Goal: Task Accomplishment & Management: Complete application form

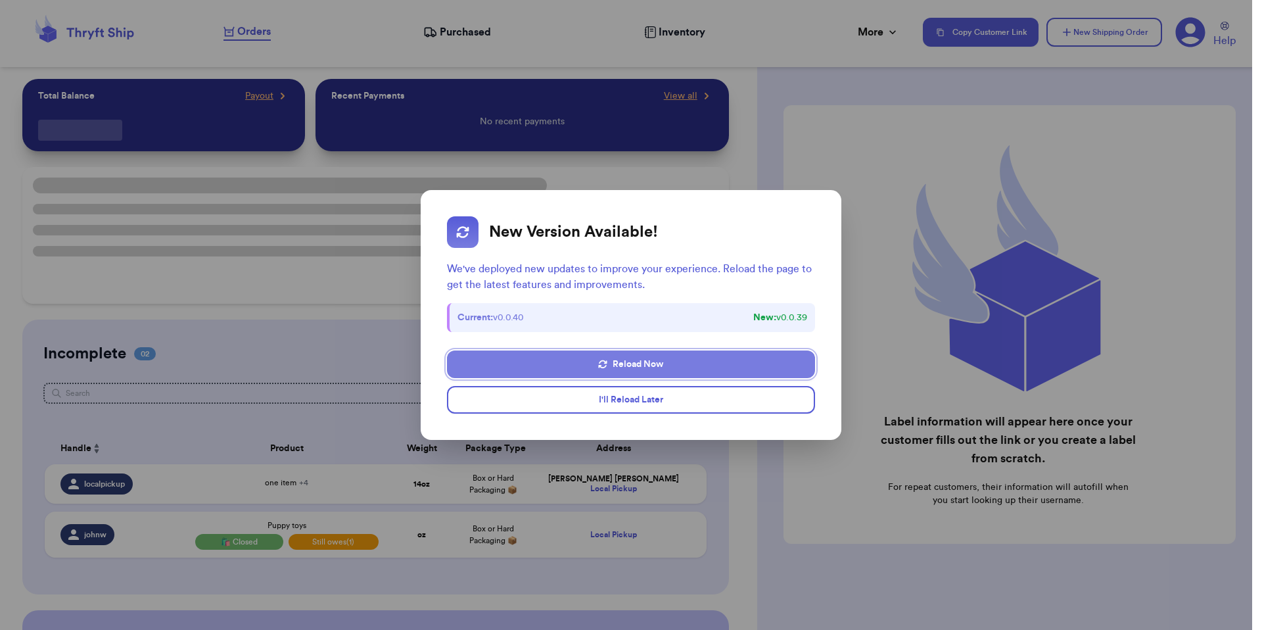
click at [612, 363] on button "Reload Now" at bounding box center [631, 364] width 368 height 28
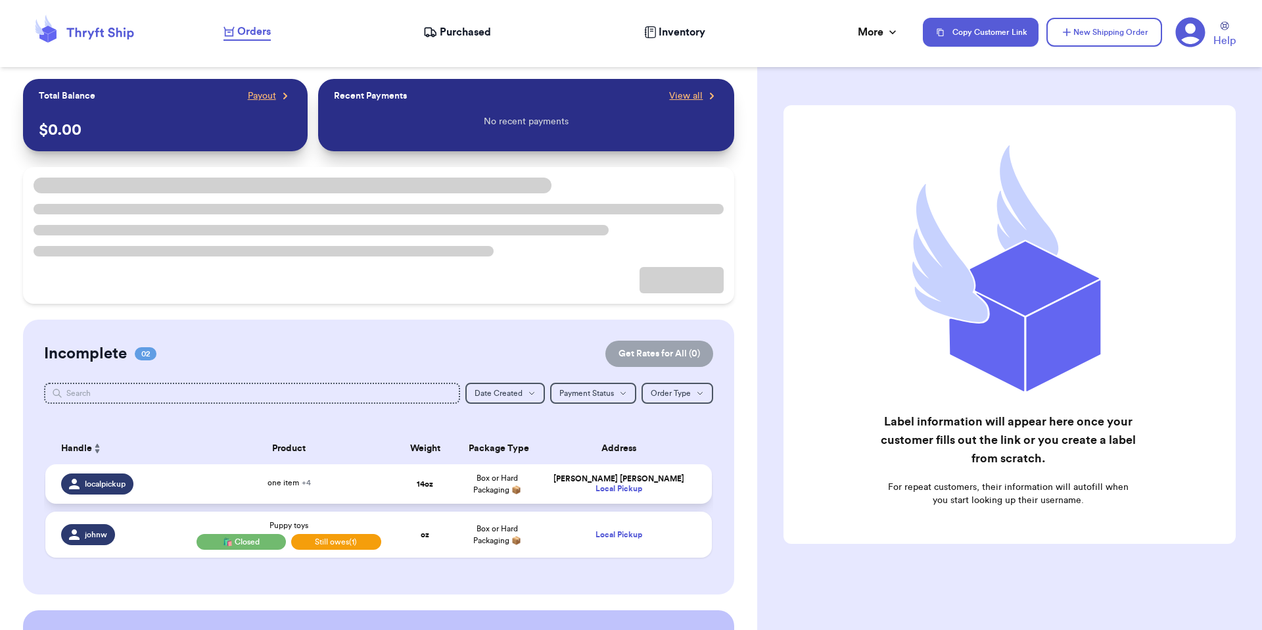
click at [542, 492] on div "Local Pickup" at bounding box center [619, 489] width 156 height 10
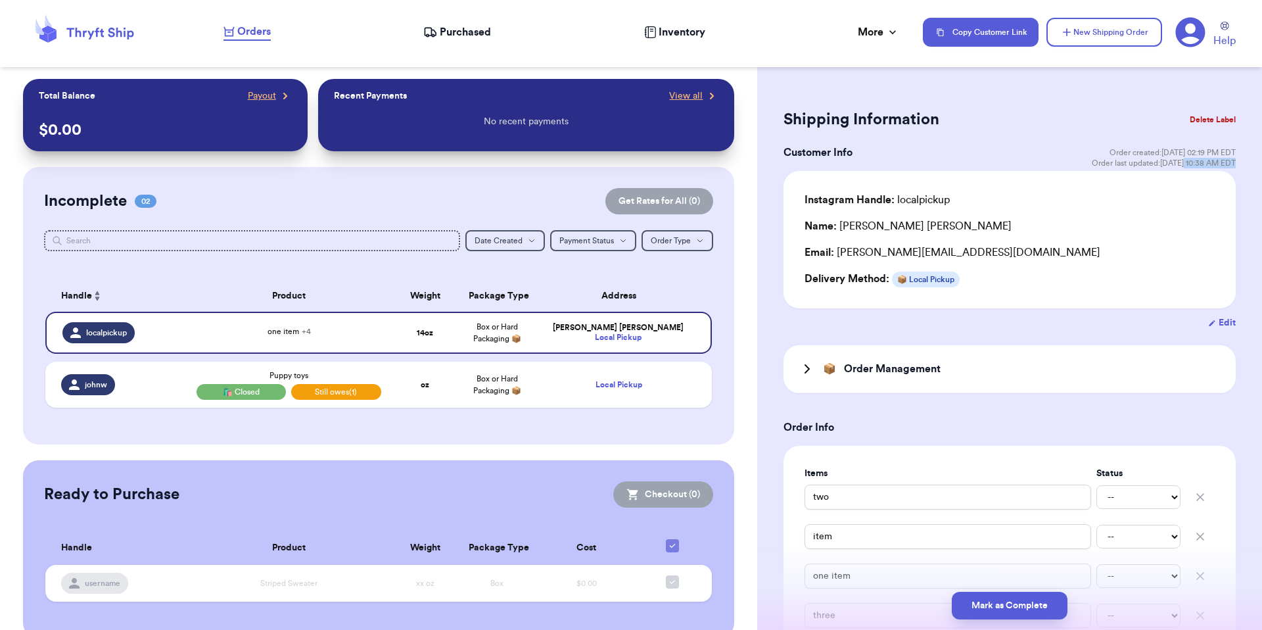
drag, startPoint x: 1227, startPoint y: 160, endPoint x: 1174, endPoint y: 164, distance: 53.4
click at [1174, 164] on div "Shipping Information Delete Label Customer Info Order created: 10/03, 02:19 PM …" at bounding box center [1009, 501] width 505 height 845
click at [1003, 609] on button "Mark as Complete" at bounding box center [1010, 605] width 116 height 28
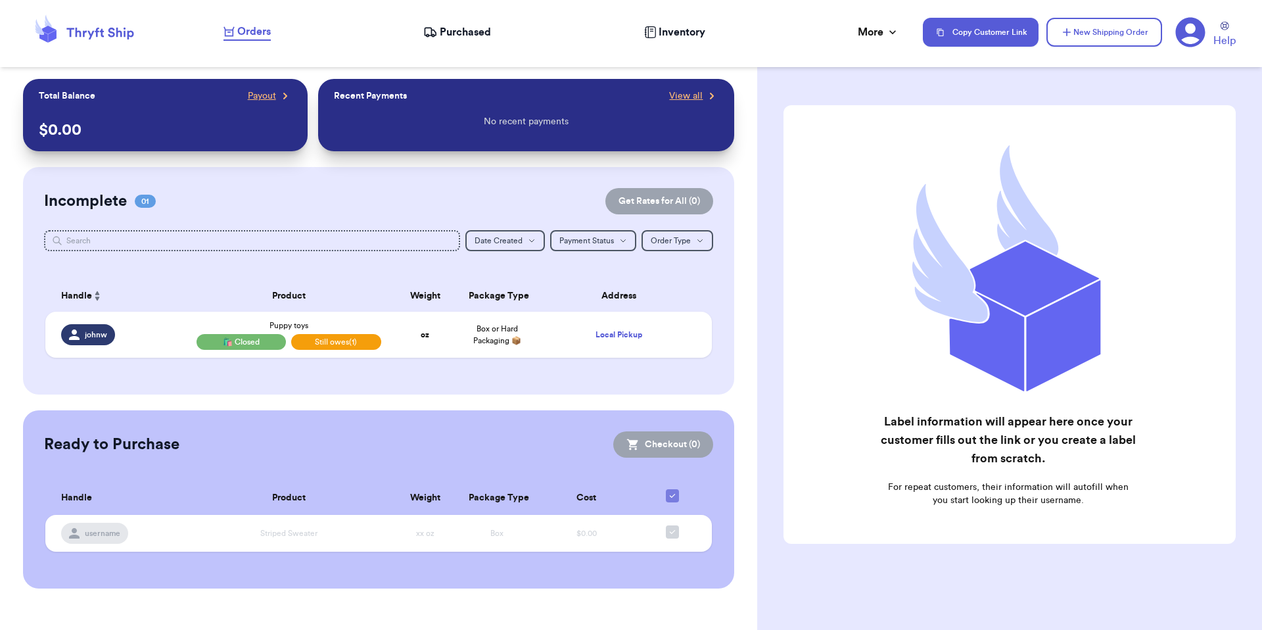
click at [662, 30] on span "Inventory" at bounding box center [681, 32] width 47 height 16
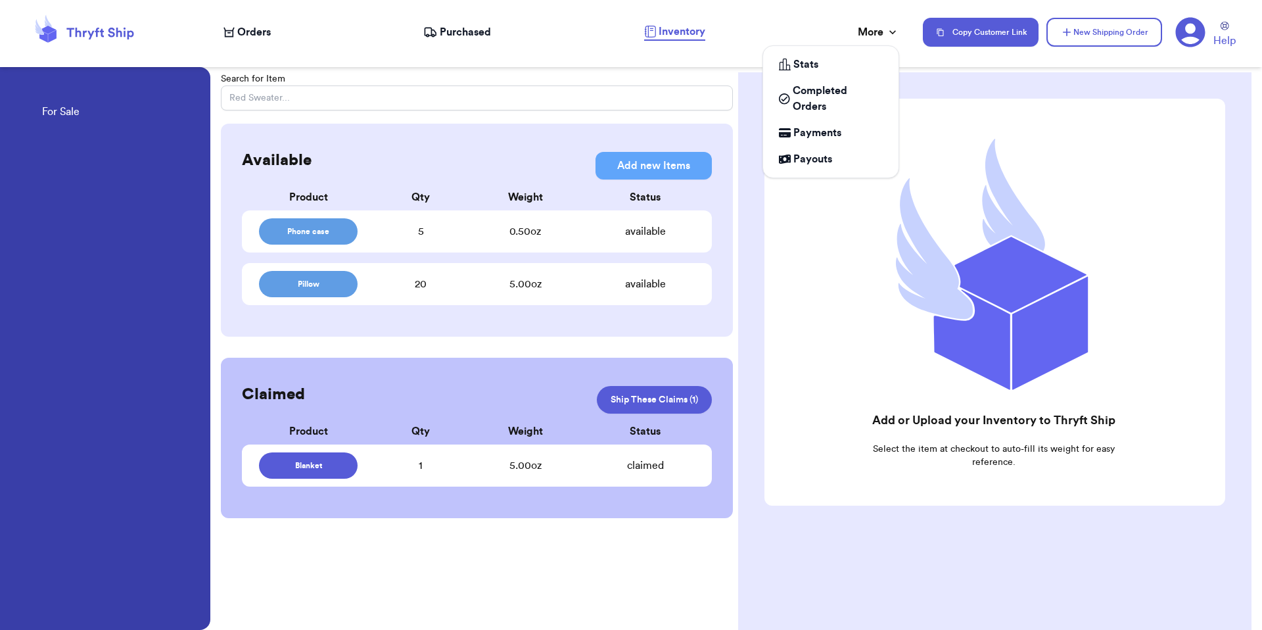
click at [896, 24] on div "More" at bounding box center [878, 32] width 41 height 16
click at [841, 66] on div "Stats" at bounding box center [831, 65] width 104 height 16
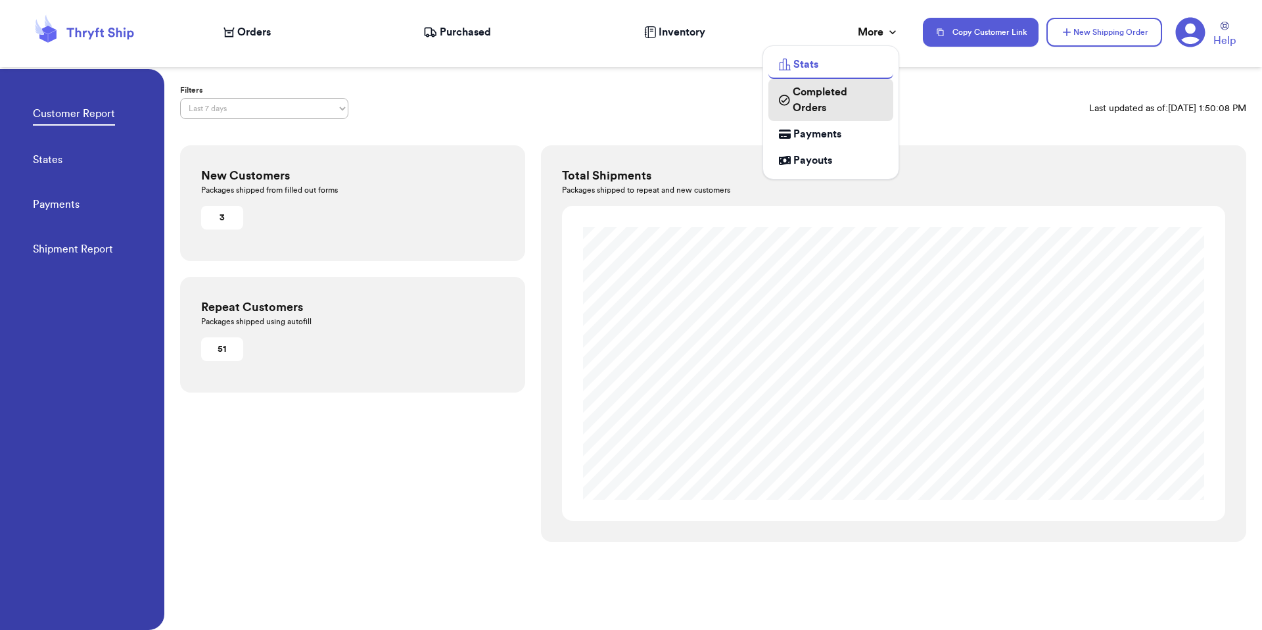
click at [834, 95] on span "Completed Orders" at bounding box center [838, 100] width 90 height 32
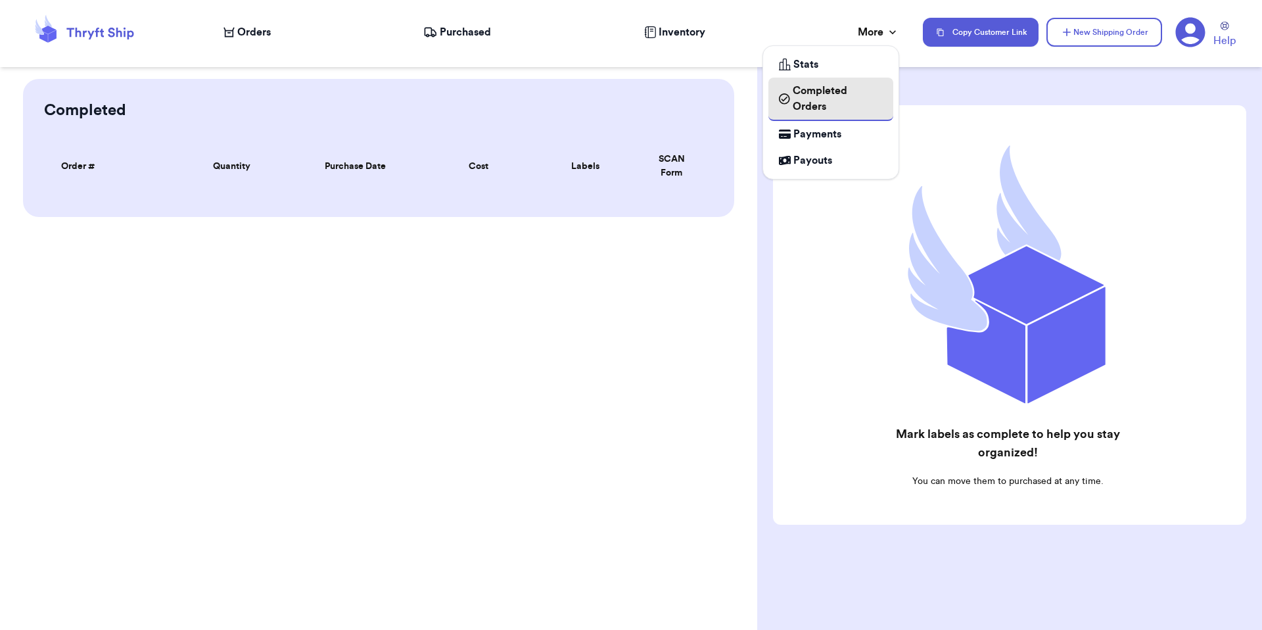
click at [835, 99] on span "Completed Orders" at bounding box center [838, 99] width 90 height 32
click at [634, 181] on th "Labels" at bounding box center [585, 166] width 106 height 43
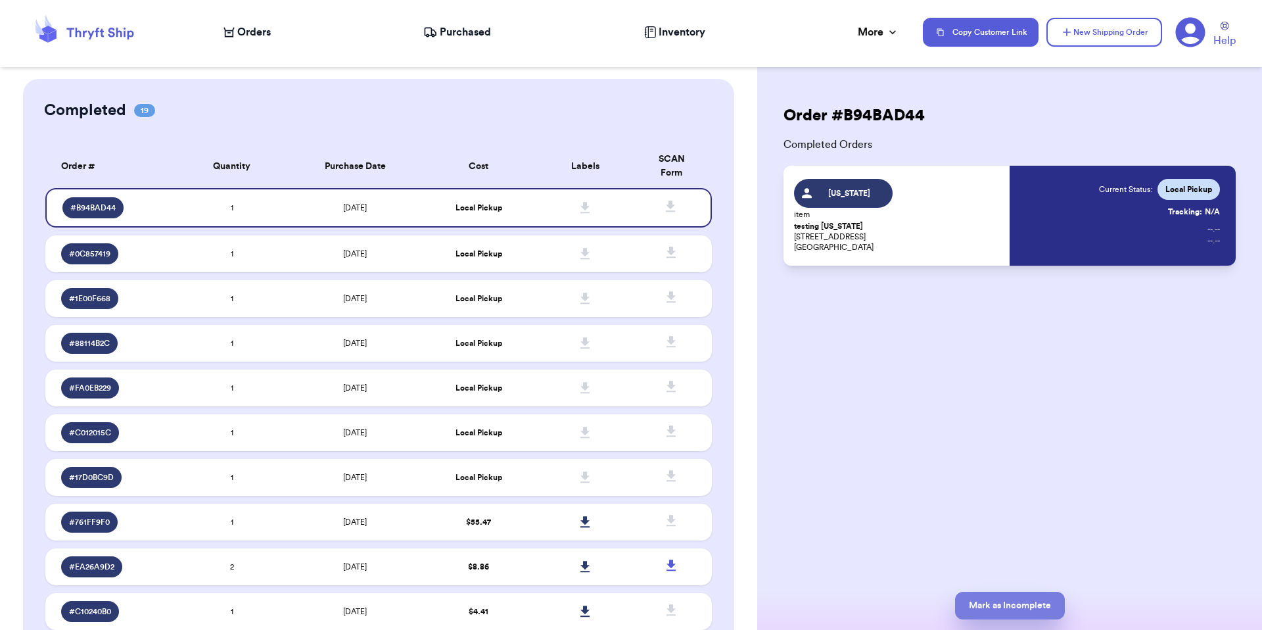
click at [1030, 598] on button "Mark as Incomplete" at bounding box center [1010, 605] width 110 height 28
click at [254, 34] on span "Orders" at bounding box center [254, 32] width 34 height 16
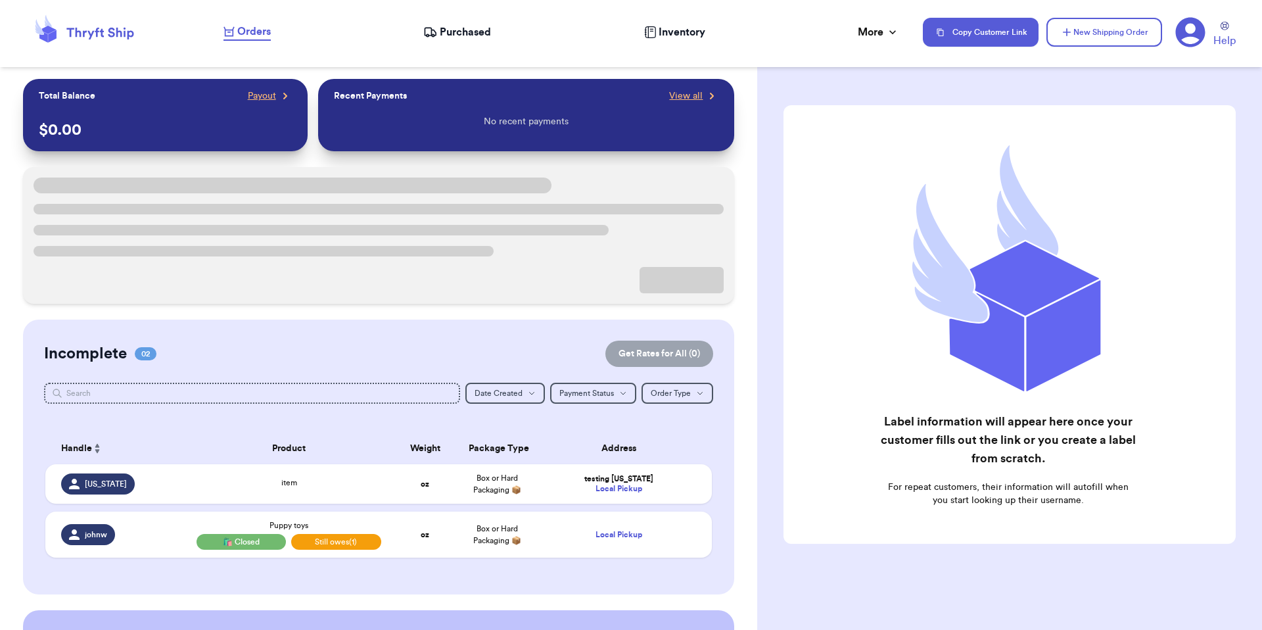
click at [437, 31] on div "Purchased" at bounding box center [457, 32] width 68 height 16
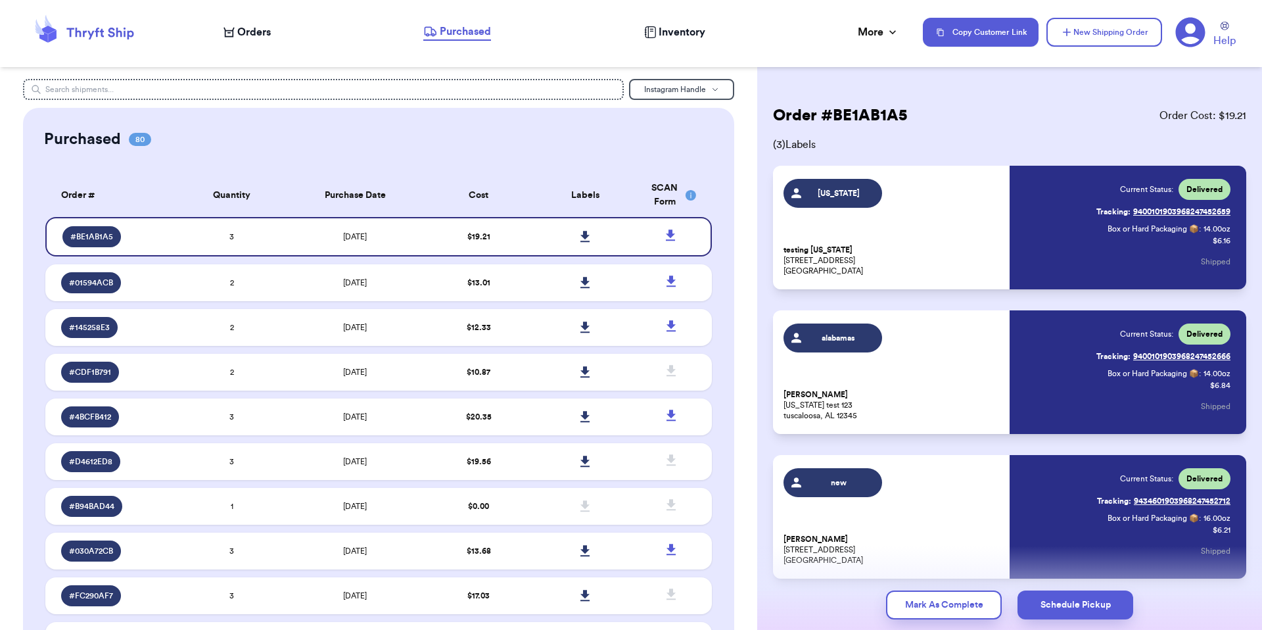
click at [236, 34] on div "Orders" at bounding box center [246, 32] width 47 height 16
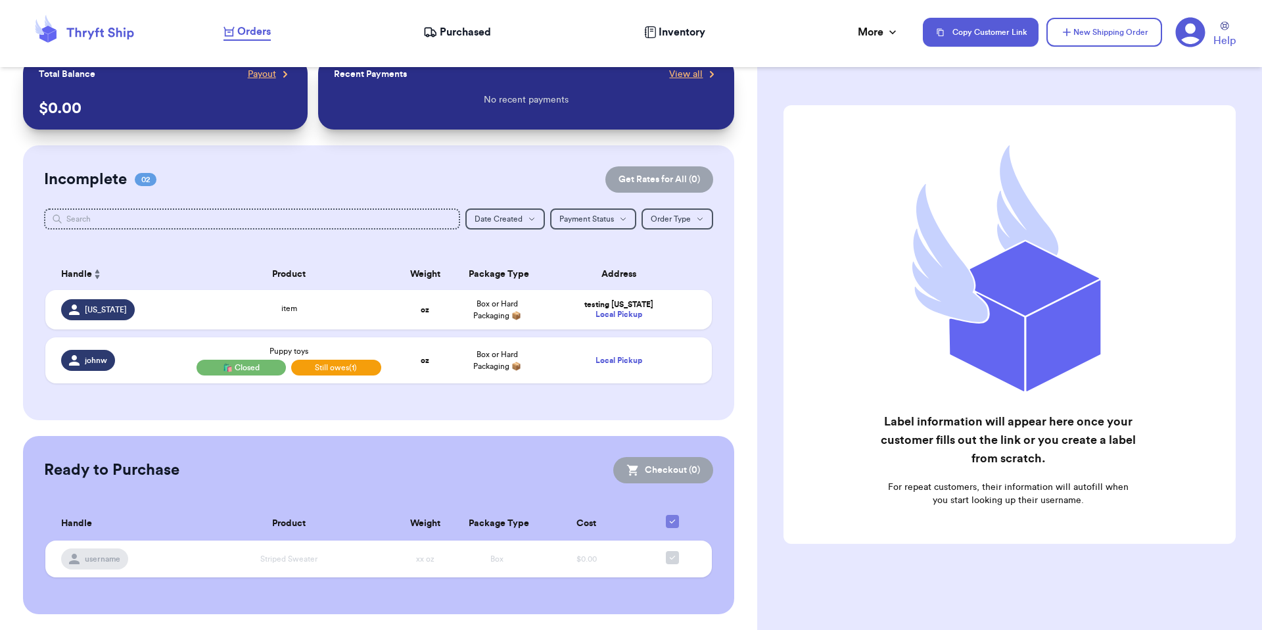
scroll to position [21, 0]
click at [875, 36] on div "More" at bounding box center [878, 32] width 41 height 16
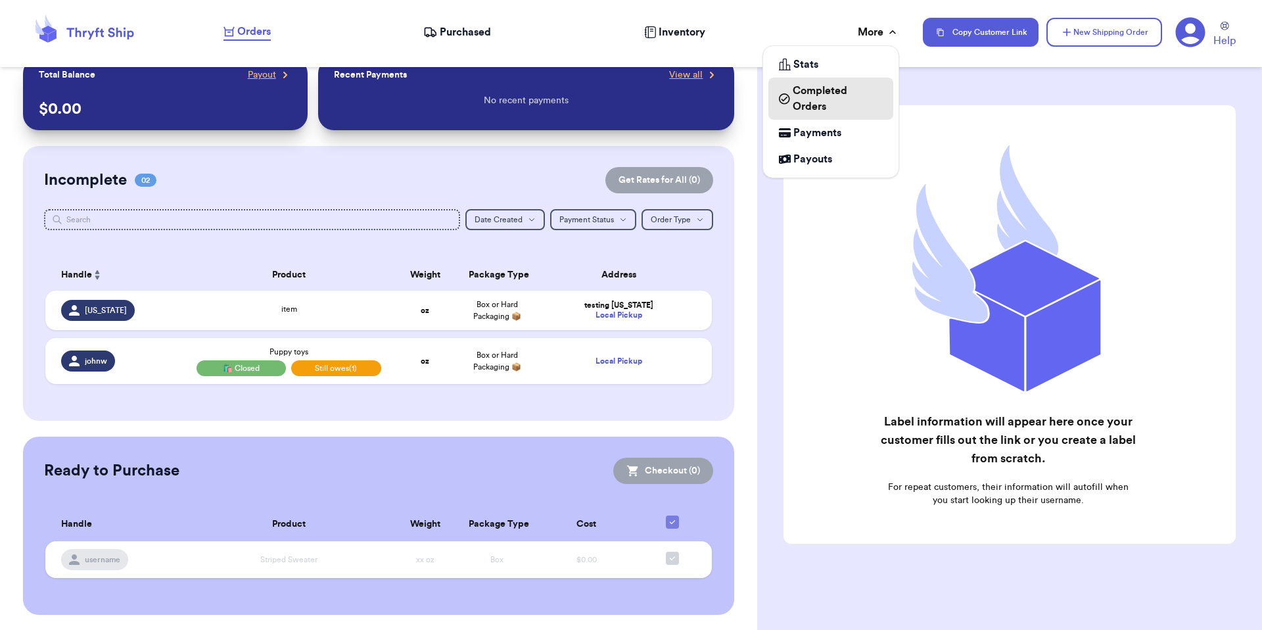
click at [812, 93] on span "Completed Orders" at bounding box center [838, 99] width 90 height 32
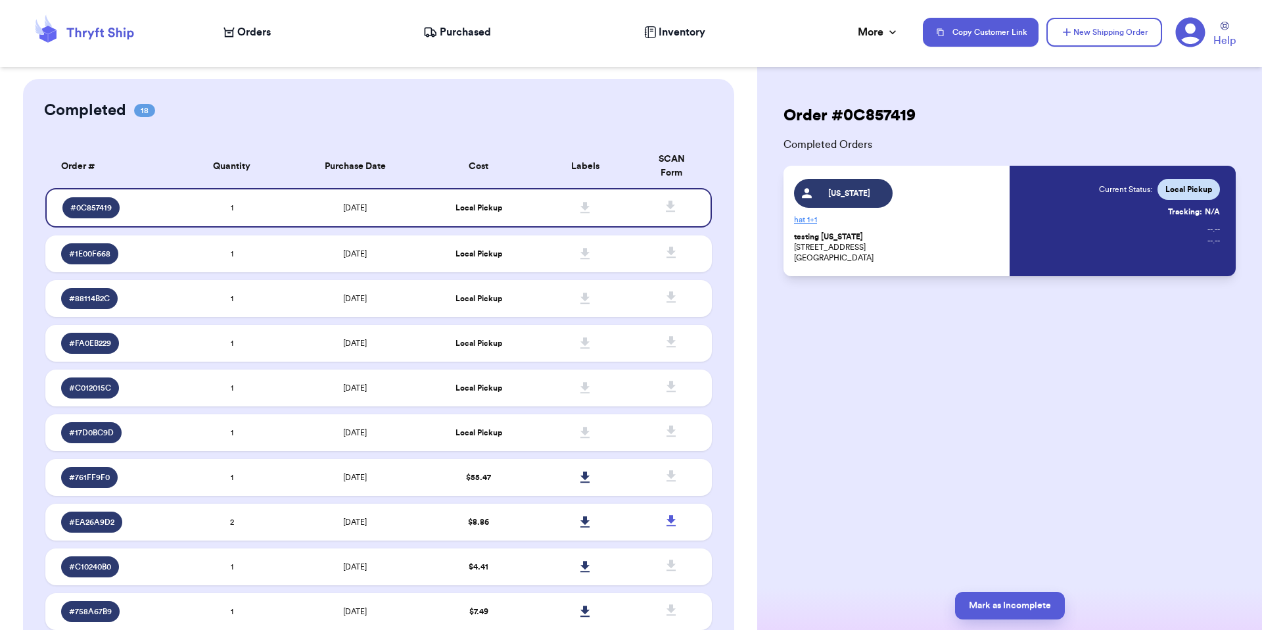
click at [950, 258] on p "testing Georgia 389 linden ave atlanta, GA 30308" at bounding box center [898, 247] width 208 height 32
click at [997, 609] on button "Mark as Incomplete" at bounding box center [1010, 605] width 110 height 28
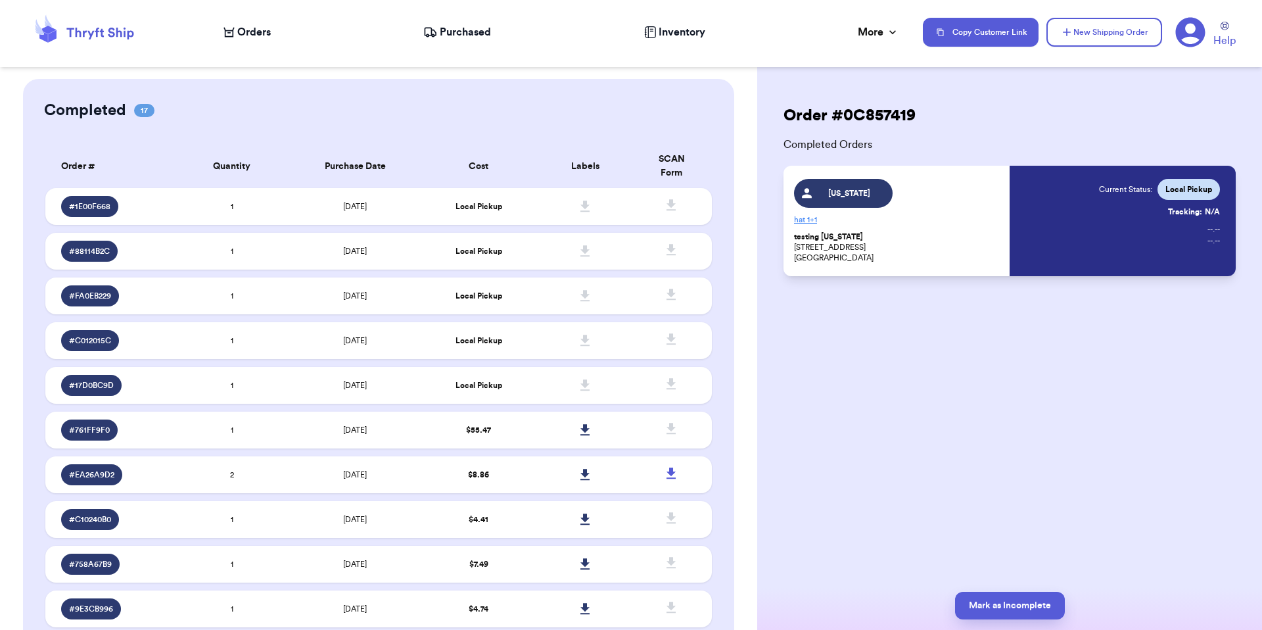
click at [248, 31] on span "Orders" at bounding box center [254, 32] width 34 height 16
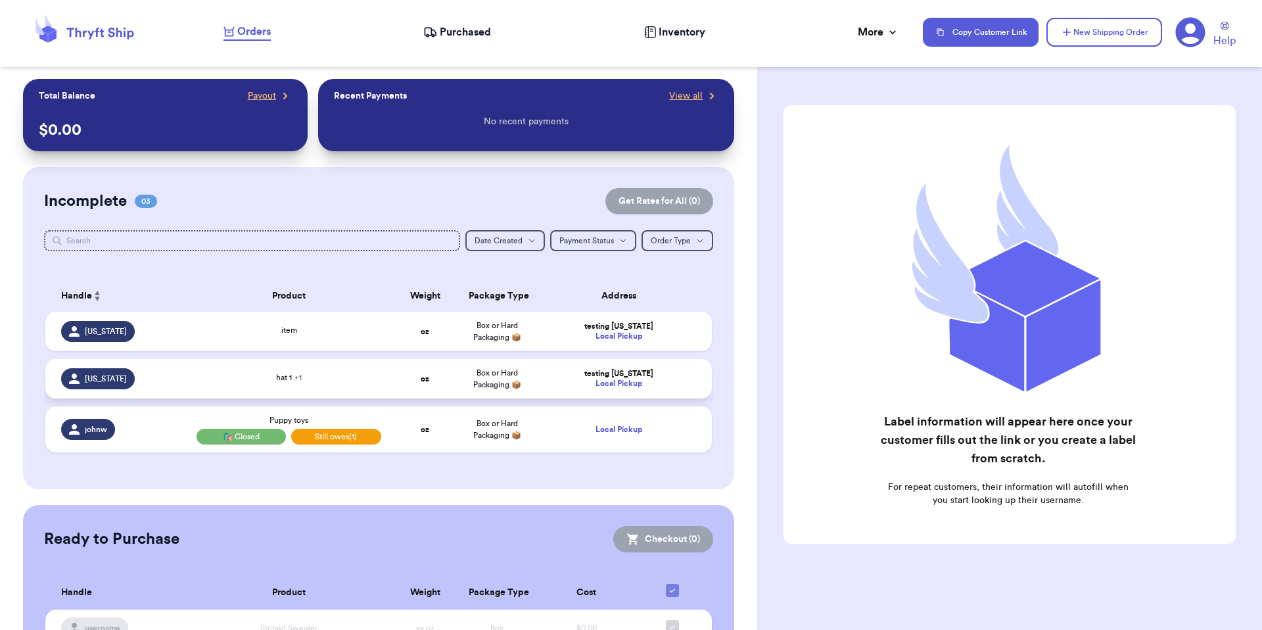
scroll to position [5, 0]
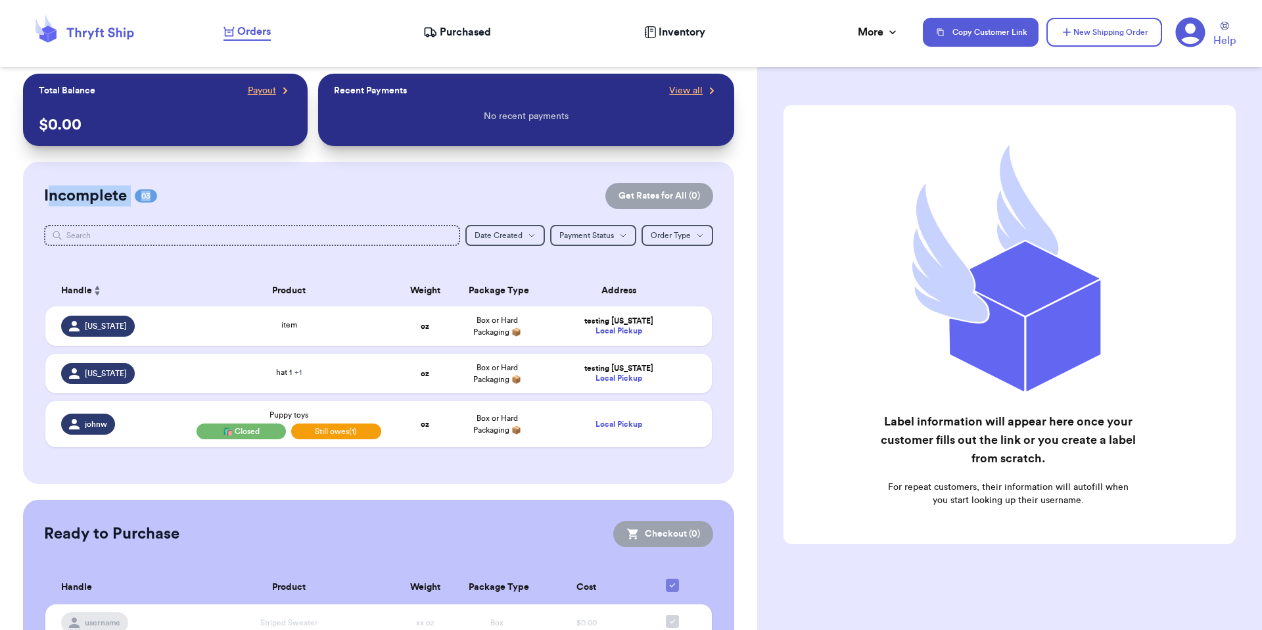
drag, startPoint x: 52, startPoint y: 193, endPoint x: 170, endPoint y: 195, distance: 118.3
click at [153, 195] on div "Incomplete 03" at bounding box center [100, 195] width 113 height 21
click at [314, 199] on div "Incomplete 03 Get Rates for All ( 0 )" at bounding box center [379, 196] width 670 height 26
click at [513, 325] on td "Box or Hard Packaging 📦" at bounding box center [497, 325] width 72 height 39
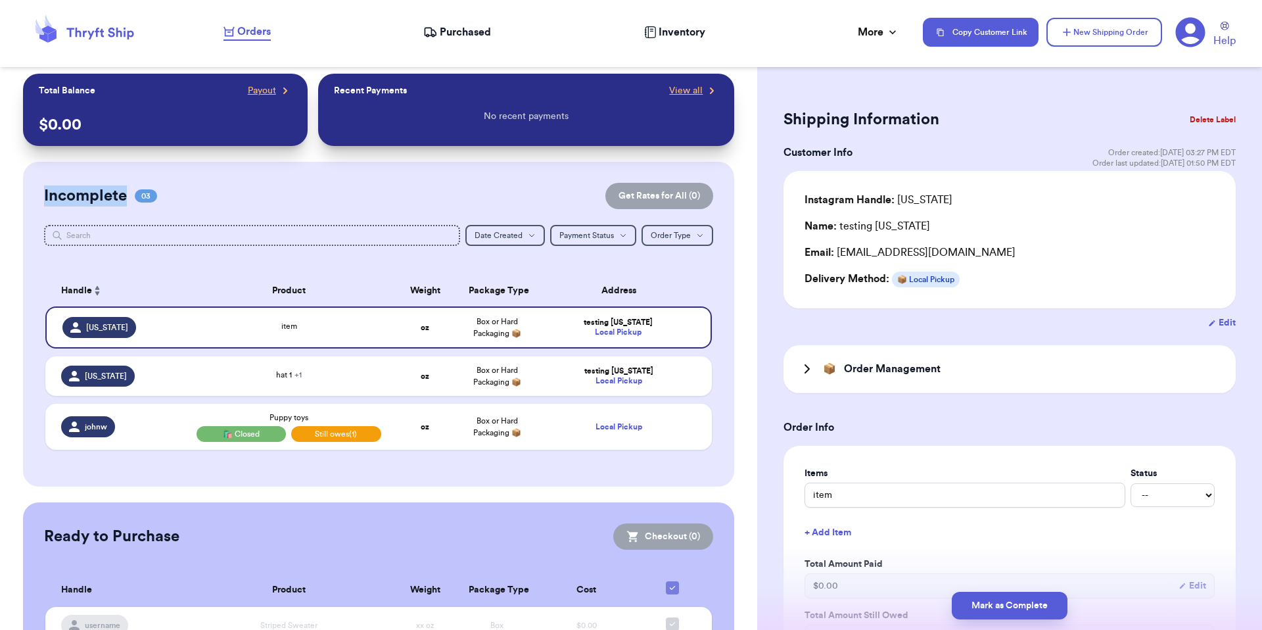
drag, startPoint x: 43, startPoint y: 198, endPoint x: 262, endPoint y: 204, distance: 218.9
click at [129, 208] on div "Incomplete 03 Get Rates for All ( 0 )" at bounding box center [379, 196] width 670 height 26
click at [294, 200] on div "Incomplete 03 Get Rates for All ( 0 )" at bounding box center [379, 196] width 670 height 26
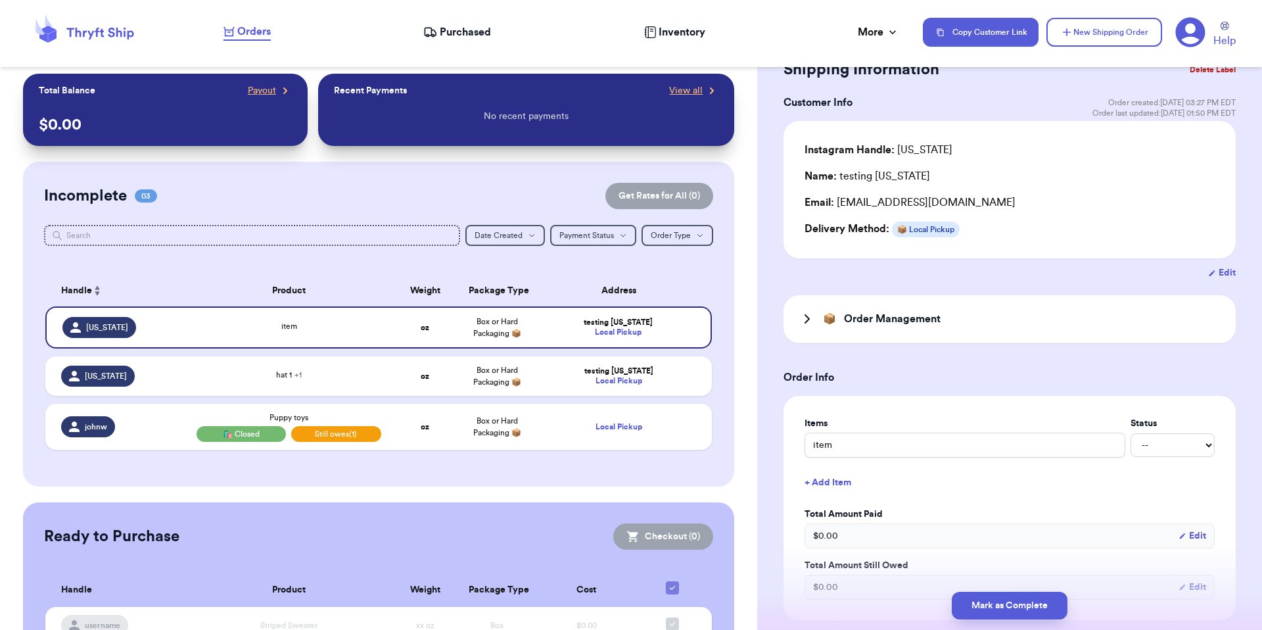
scroll to position [136, 0]
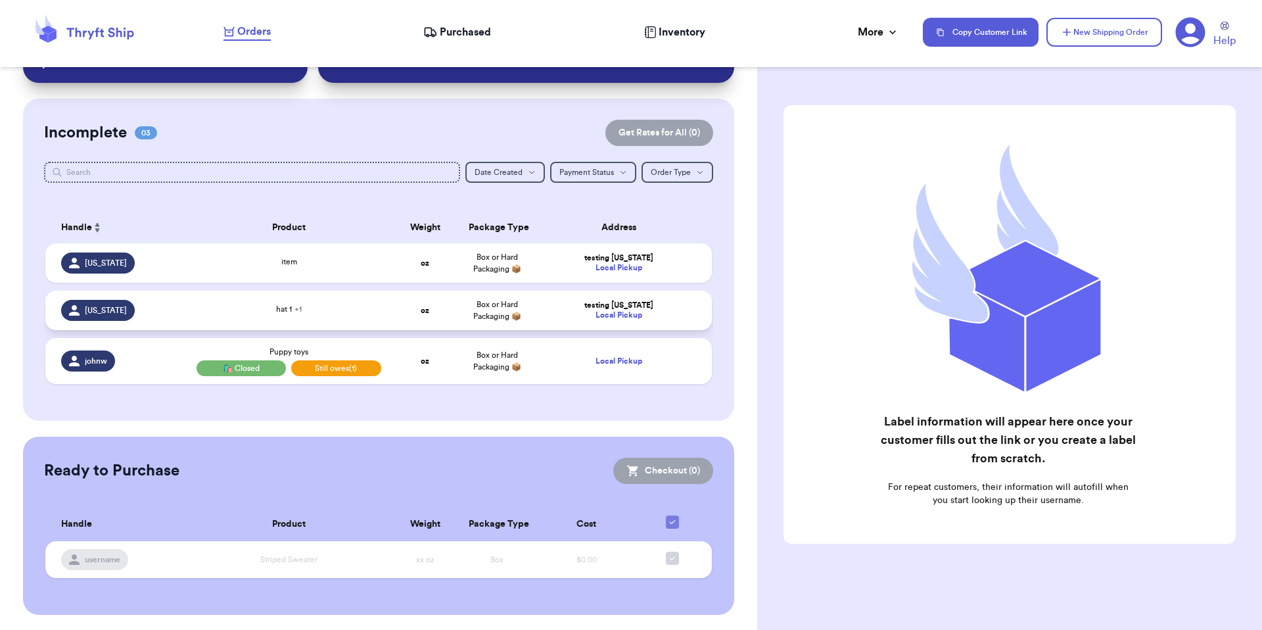
drag, startPoint x: 279, startPoint y: 308, endPoint x: 321, endPoint y: 296, distance: 44.3
click at [279, 308] on span "hat 1 + 1" at bounding box center [289, 309] width 26 height 8
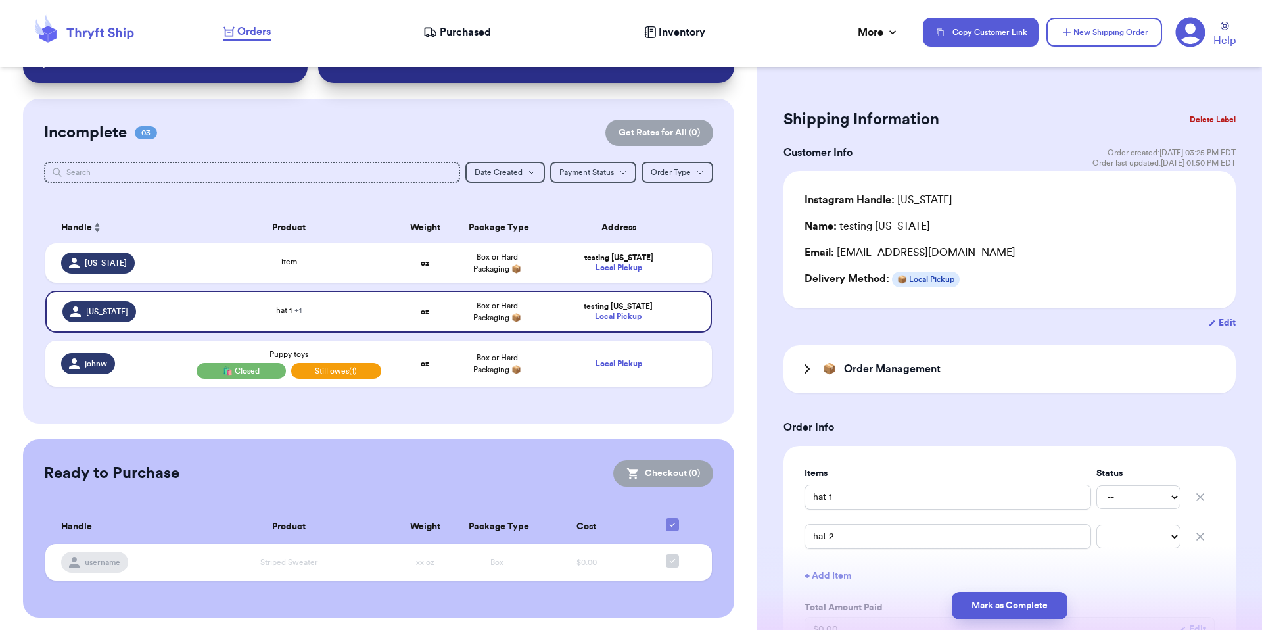
scroll to position [71, 0]
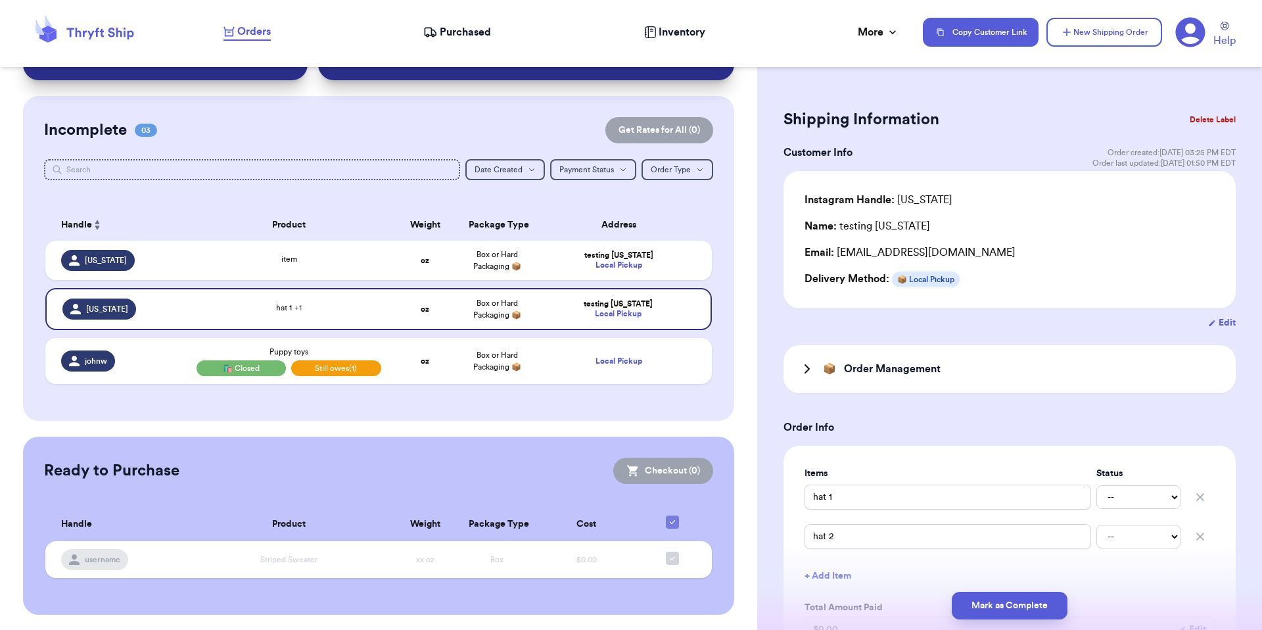
click at [1211, 116] on button "Delete Label" at bounding box center [1212, 119] width 57 height 29
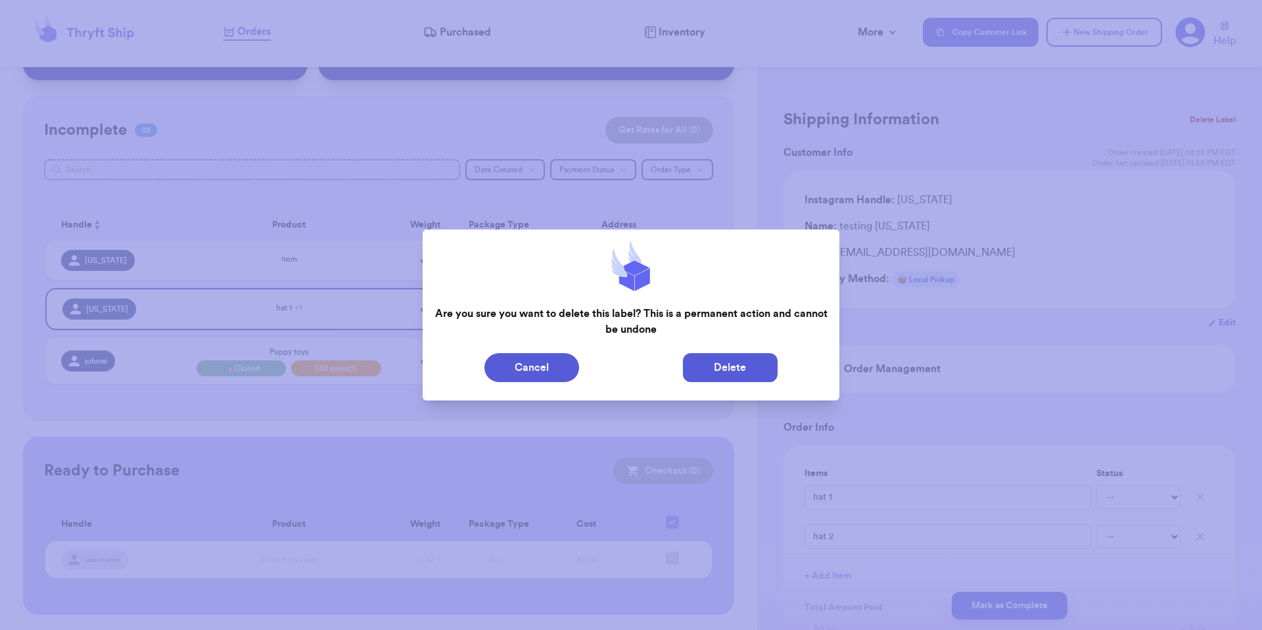
click at [702, 361] on button "Delete" at bounding box center [730, 367] width 95 height 29
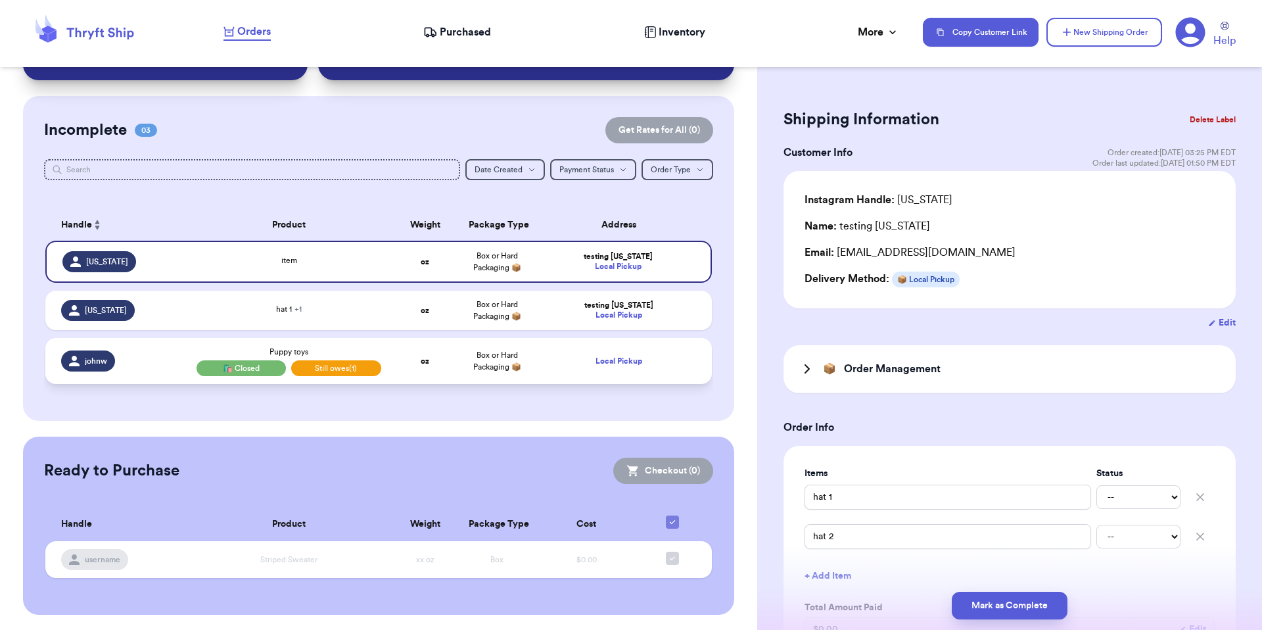
type input "item"
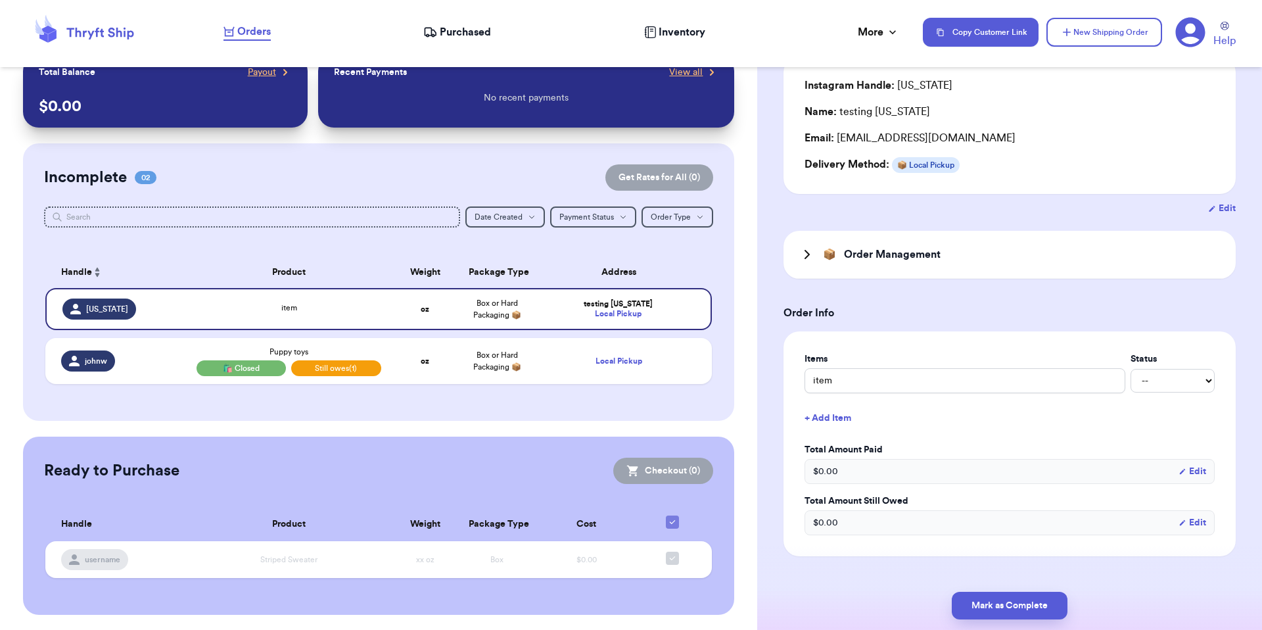
scroll to position [136, 0]
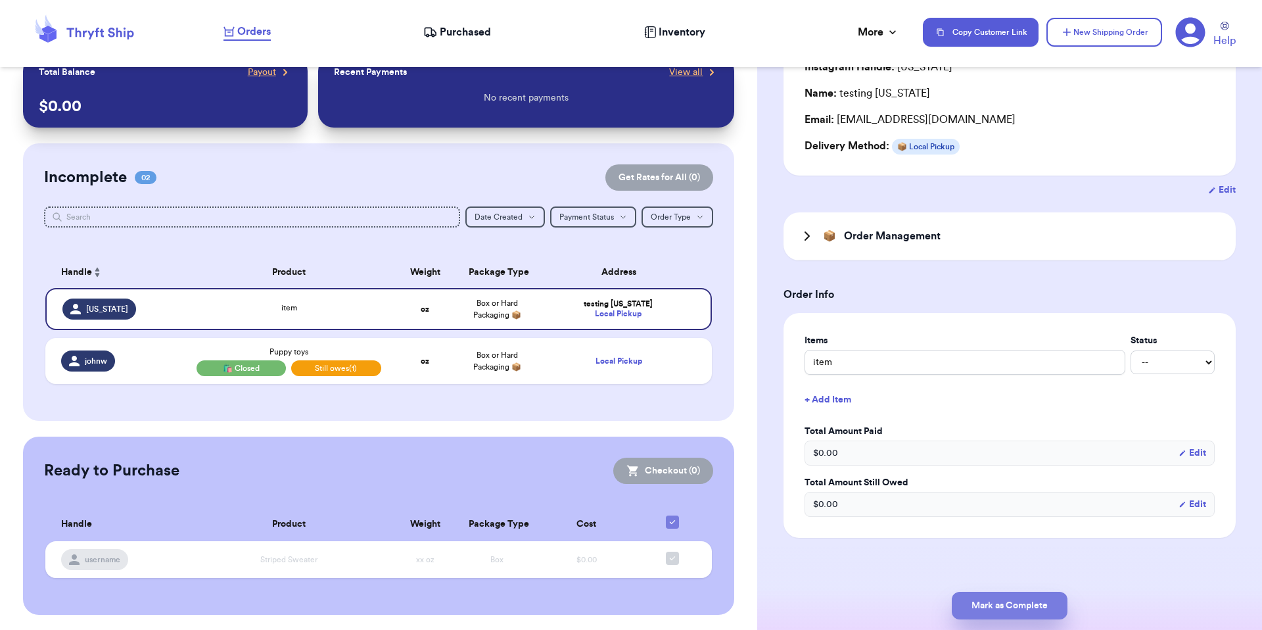
click at [1021, 614] on button "Mark as Complete" at bounding box center [1010, 605] width 116 height 28
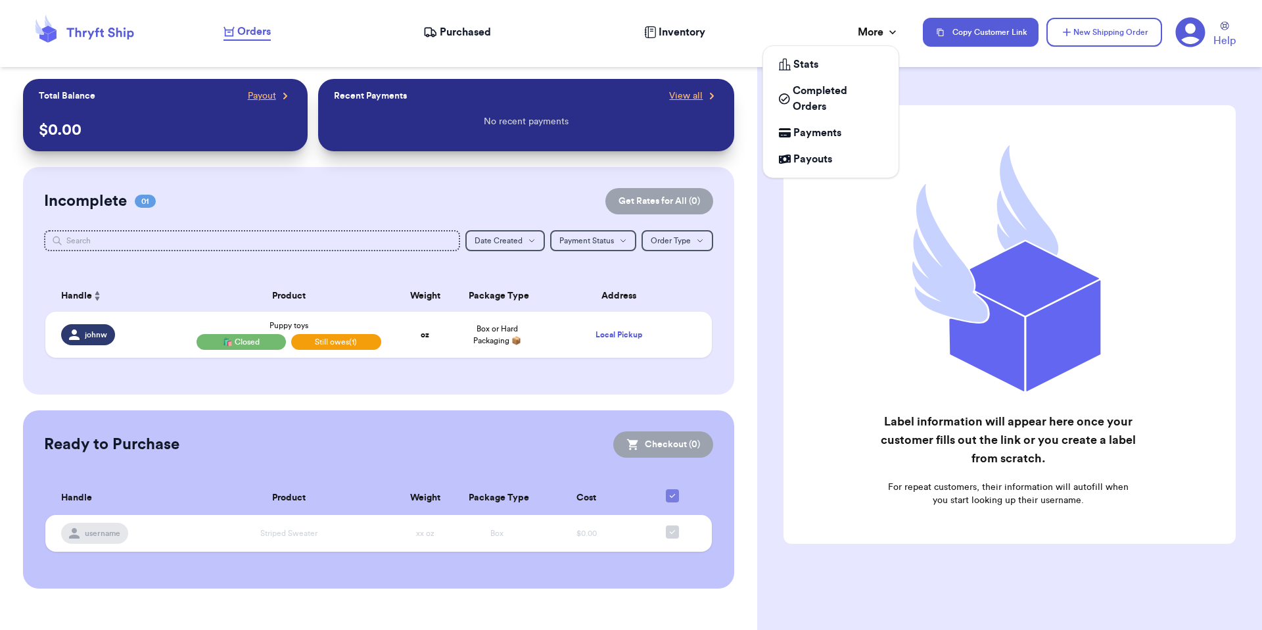
click at [877, 38] on div "More" at bounding box center [878, 32] width 41 height 16
click at [849, 86] on span "Completed Orders" at bounding box center [838, 99] width 90 height 32
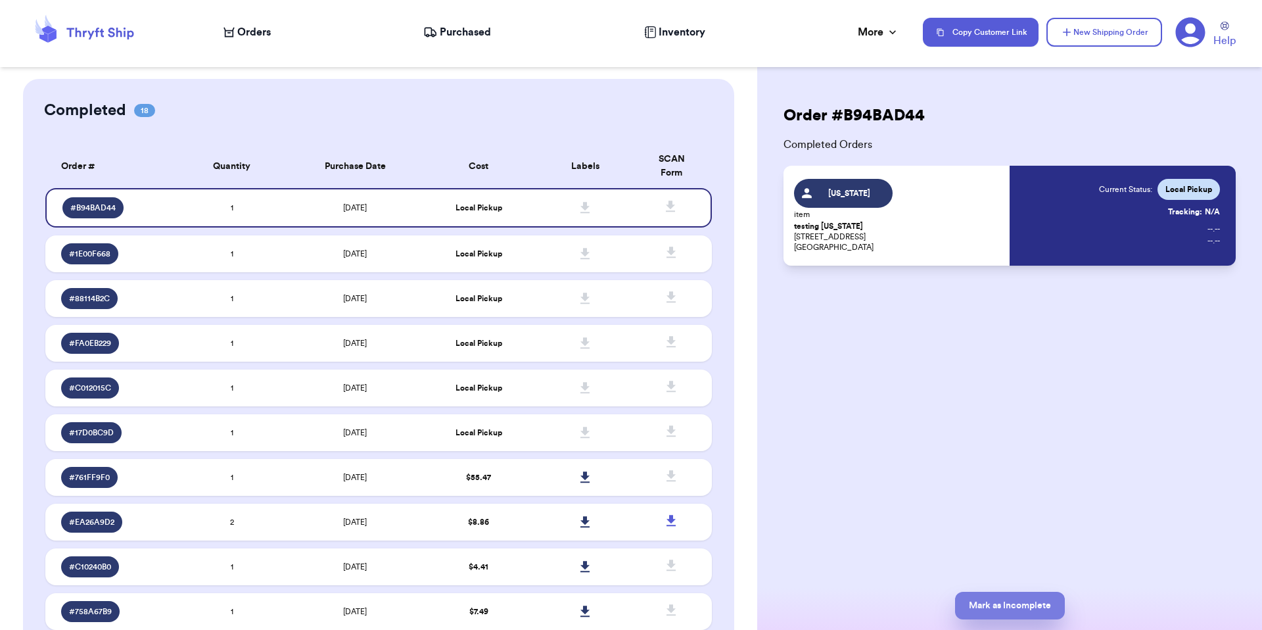
click at [993, 613] on button "Mark as Incomplete" at bounding box center [1010, 605] width 110 height 28
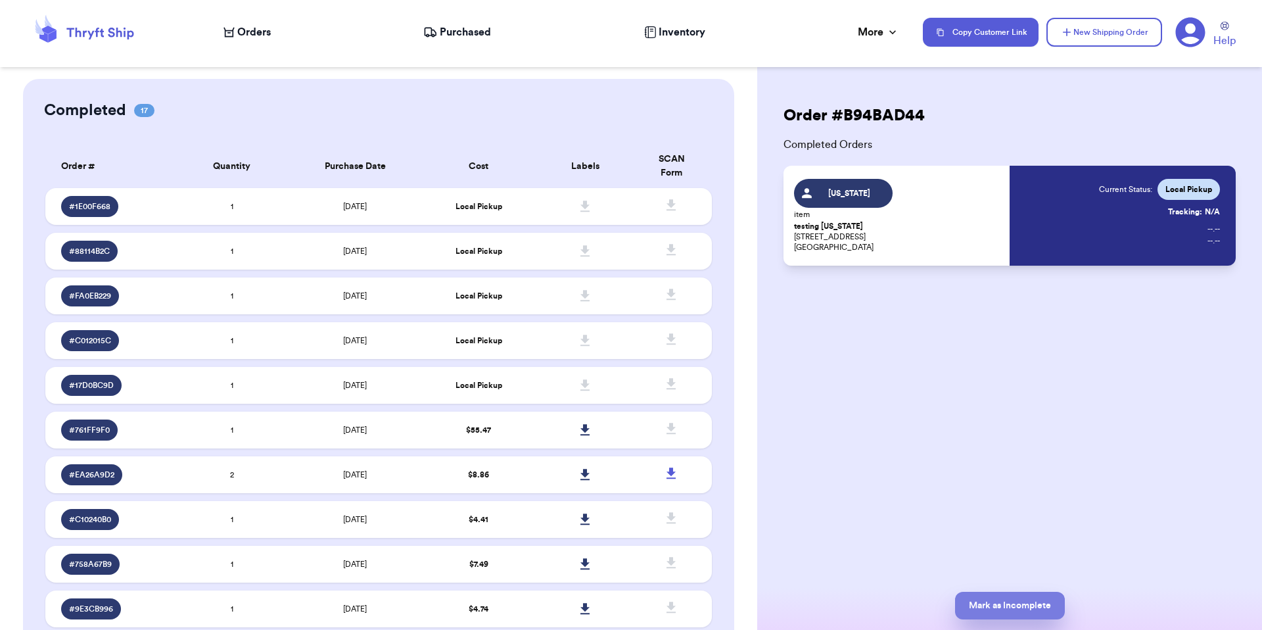
click at [1024, 601] on button "Mark as Incomplete" at bounding box center [1010, 605] width 110 height 28
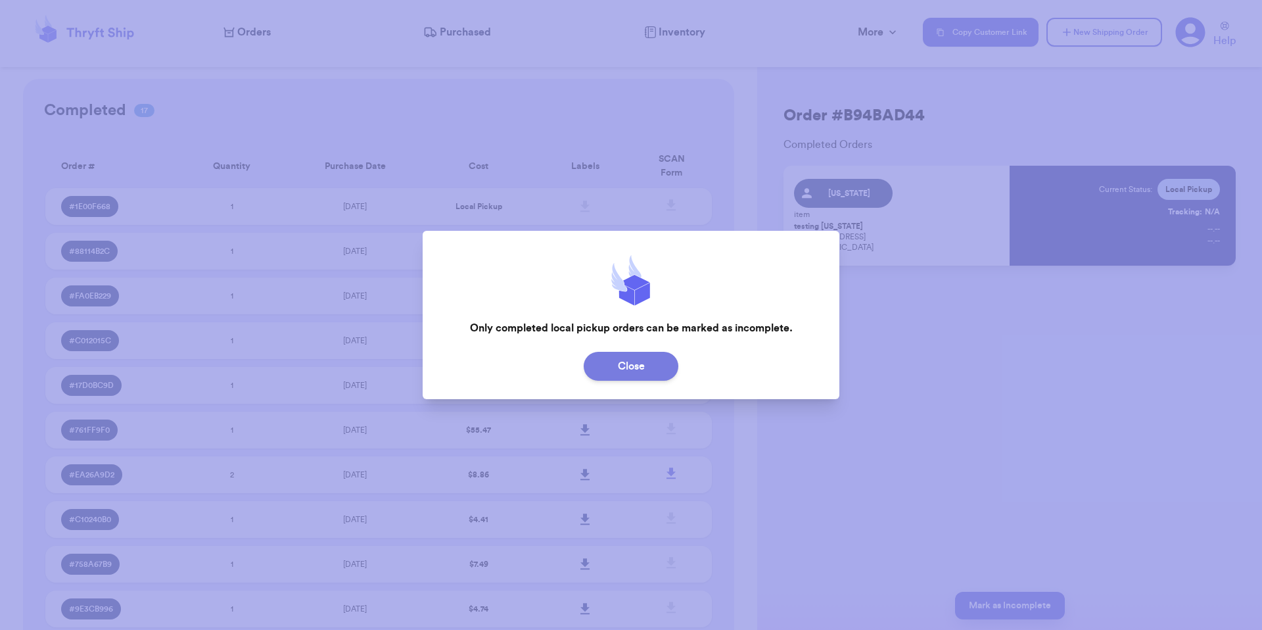
click at [603, 365] on button "Close" at bounding box center [631, 366] width 95 height 29
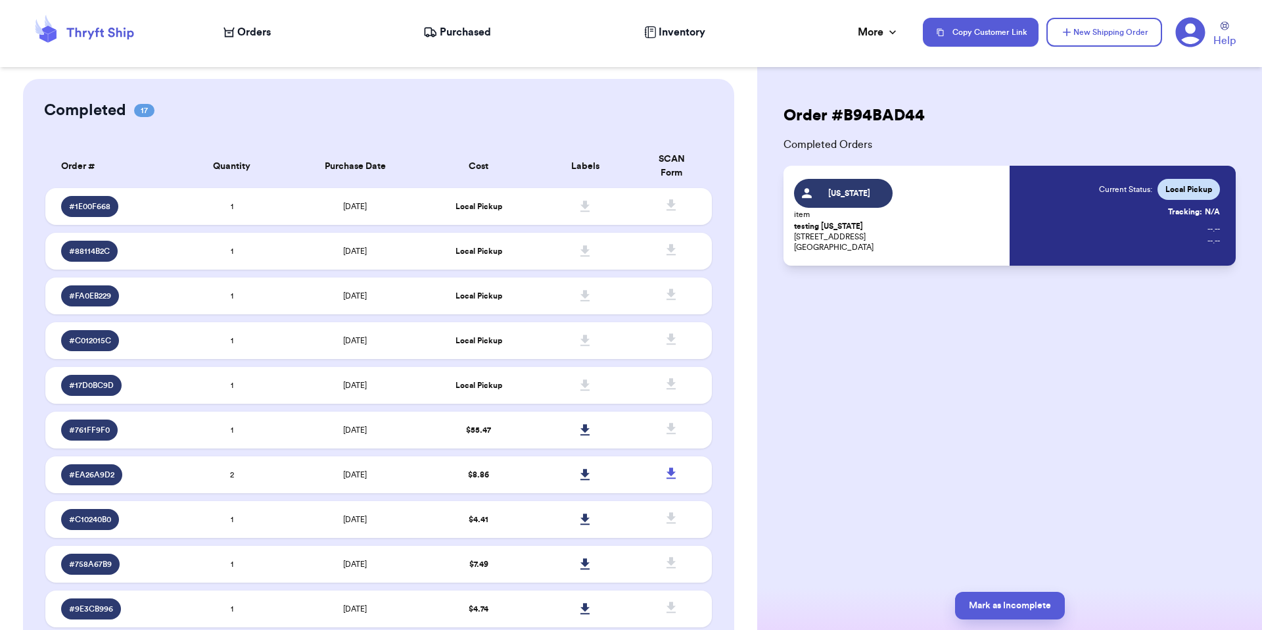
click at [218, 28] on nav "Orders Purchased Inventory More Stats Completed Orders Payments Payouts Copy Cu…" at bounding box center [735, 32] width 1051 height 43
click at [244, 34] on span "Orders" at bounding box center [254, 32] width 34 height 16
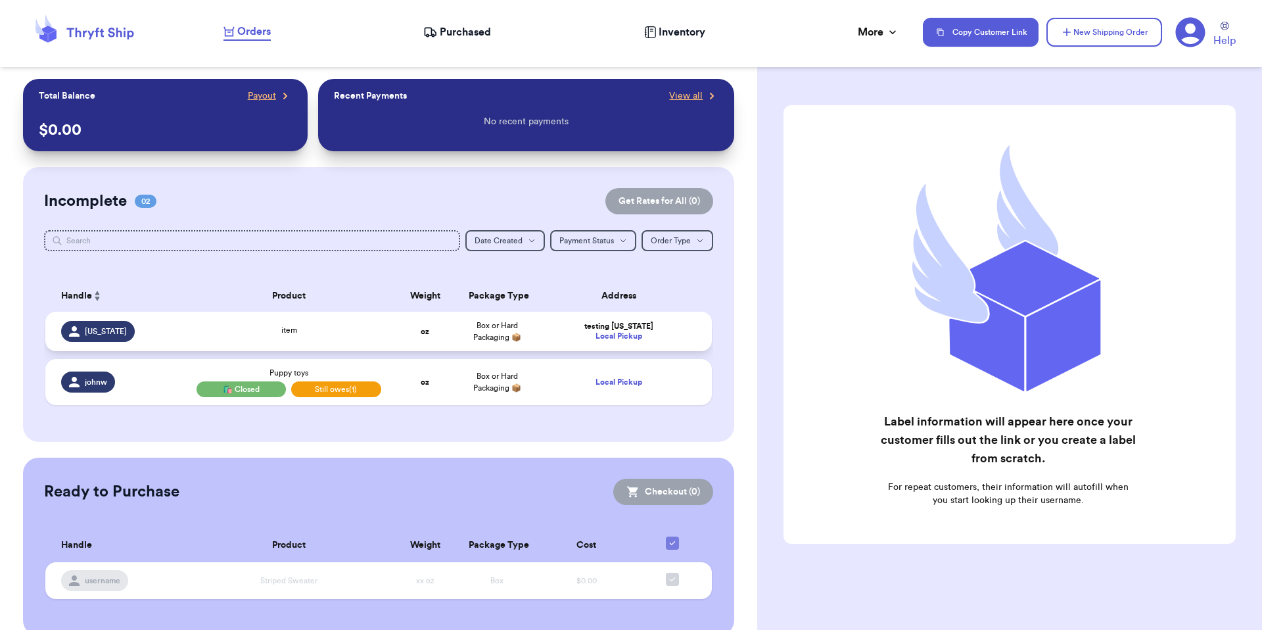
click at [409, 333] on td "oz" at bounding box center [425, 330] width 72 height 39
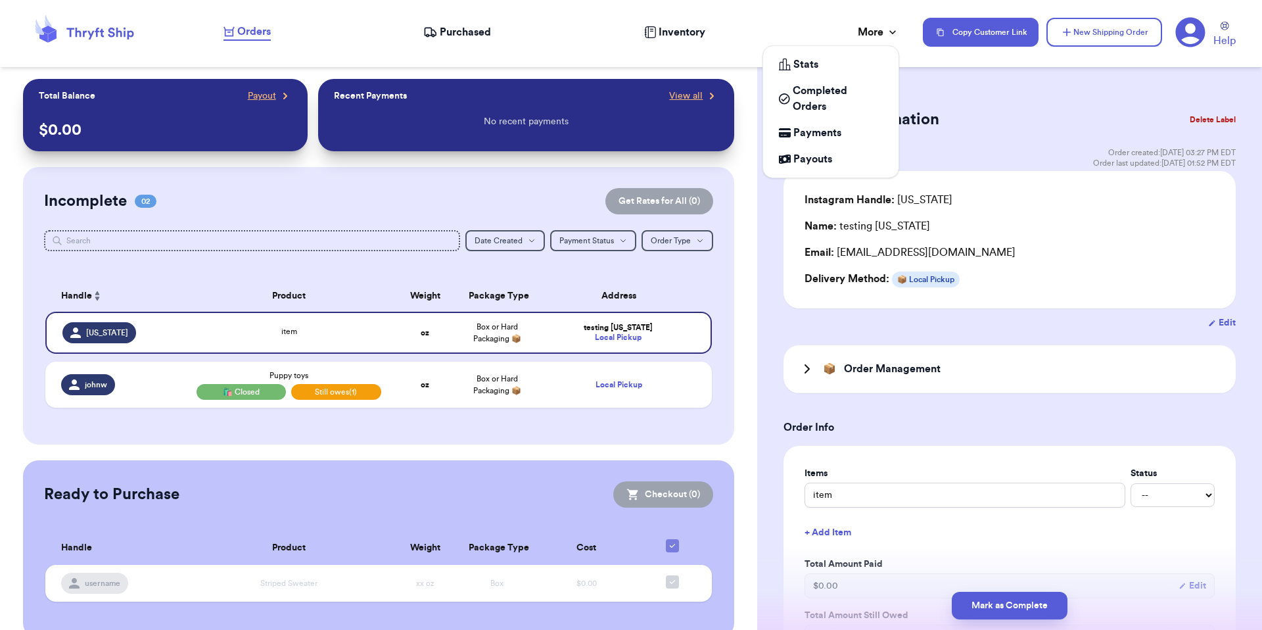
click at [867, 28] on div "More" at bounding box center [878, 32] width 41 height 16
click at [841, 98] on span "Completed Orders" at bounding box center [838, 99] width 90 height 32
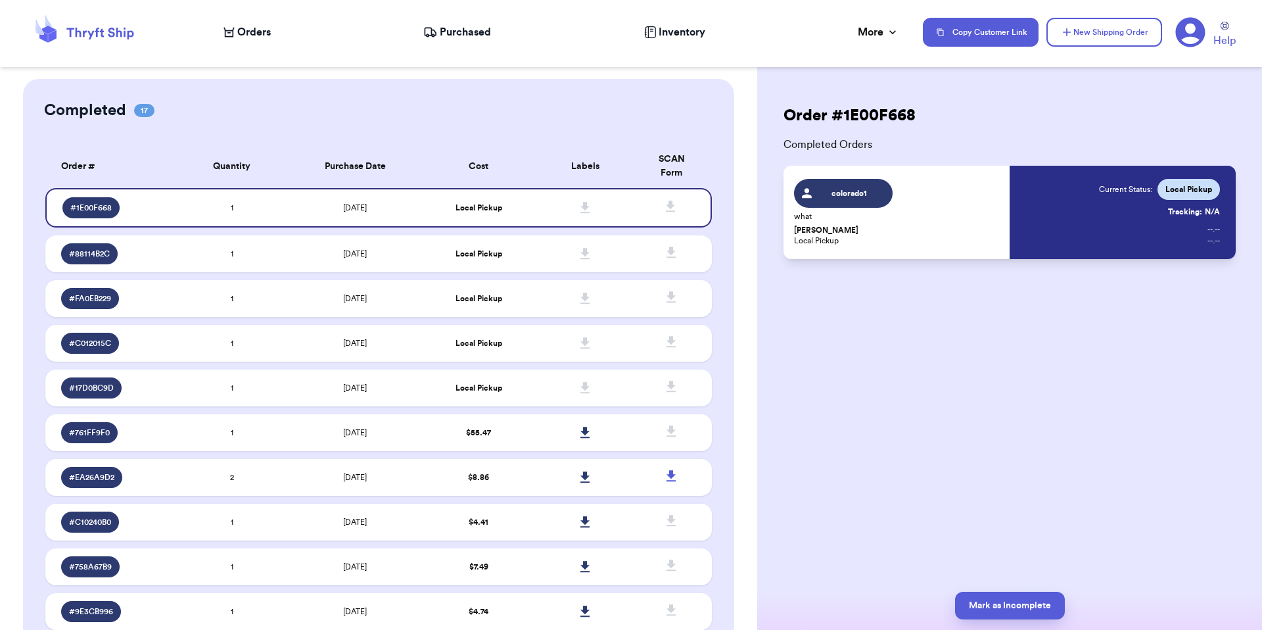
click at [256, 32] on span "Orders" at bounding box center [254, 32] width 34 height 16
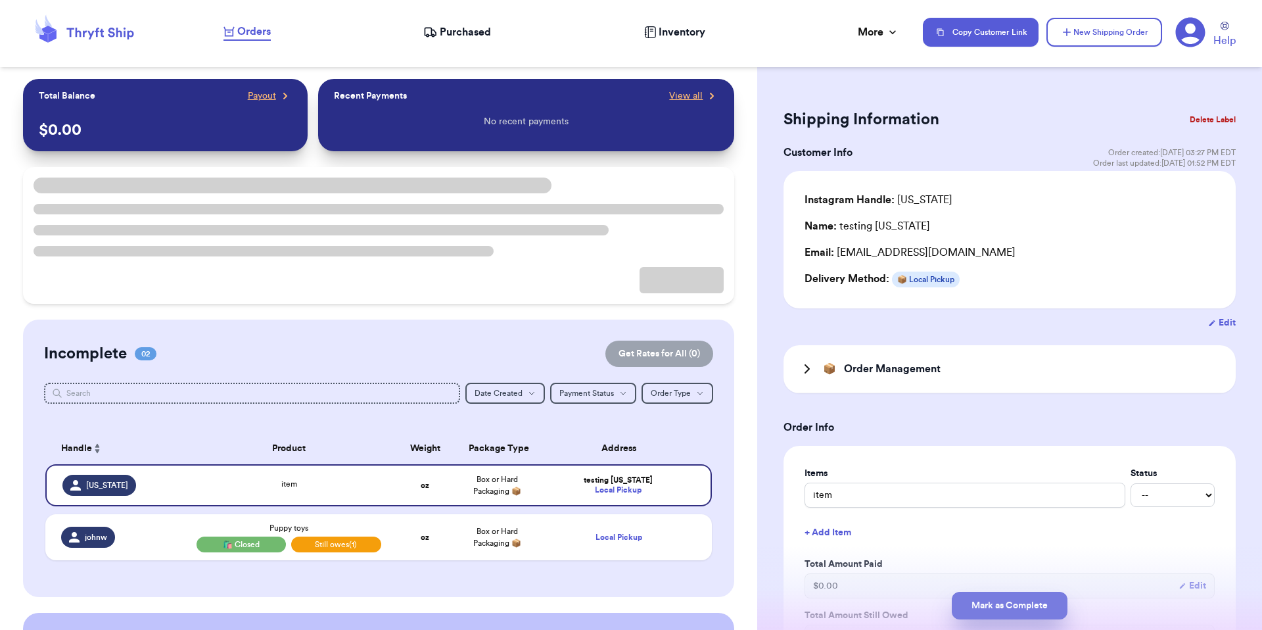
click at [1019, 593] on button "Mark as Complete" at bounding box center [1010, 605] width 116 height 28
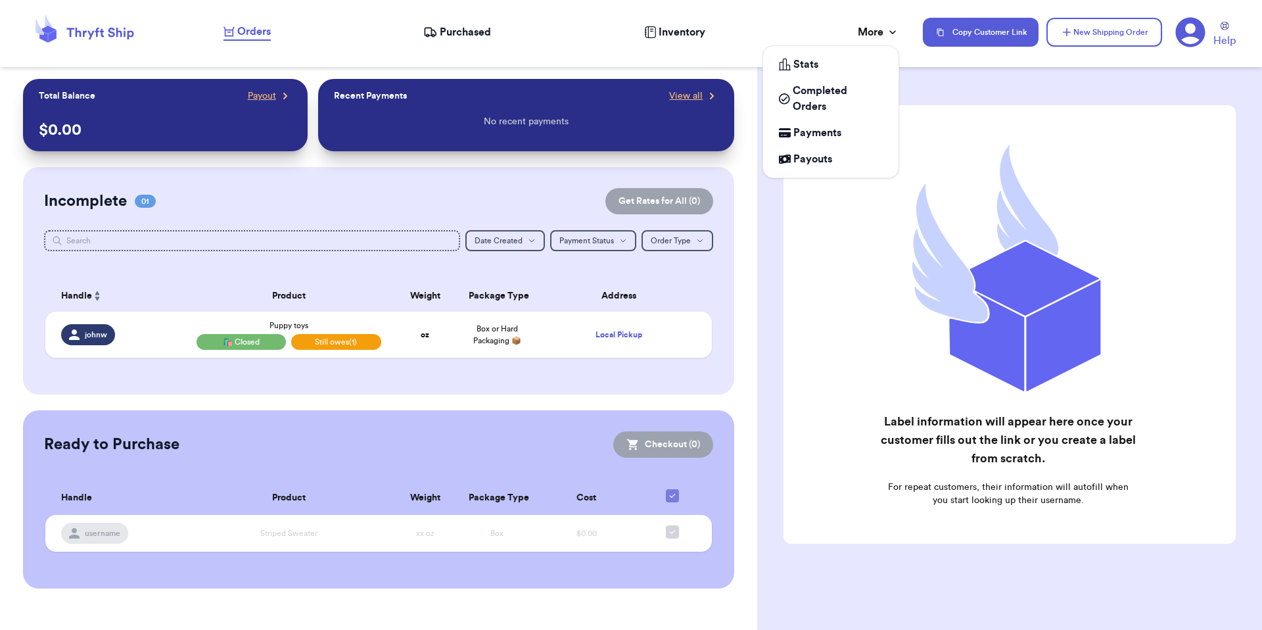
click at [881, 24] on div "More" at bounding box center [878, 32] width 41 height 16
click at [816, 95] on span "Completed Orders" at bounding box center [838, 99] width 90 height 32
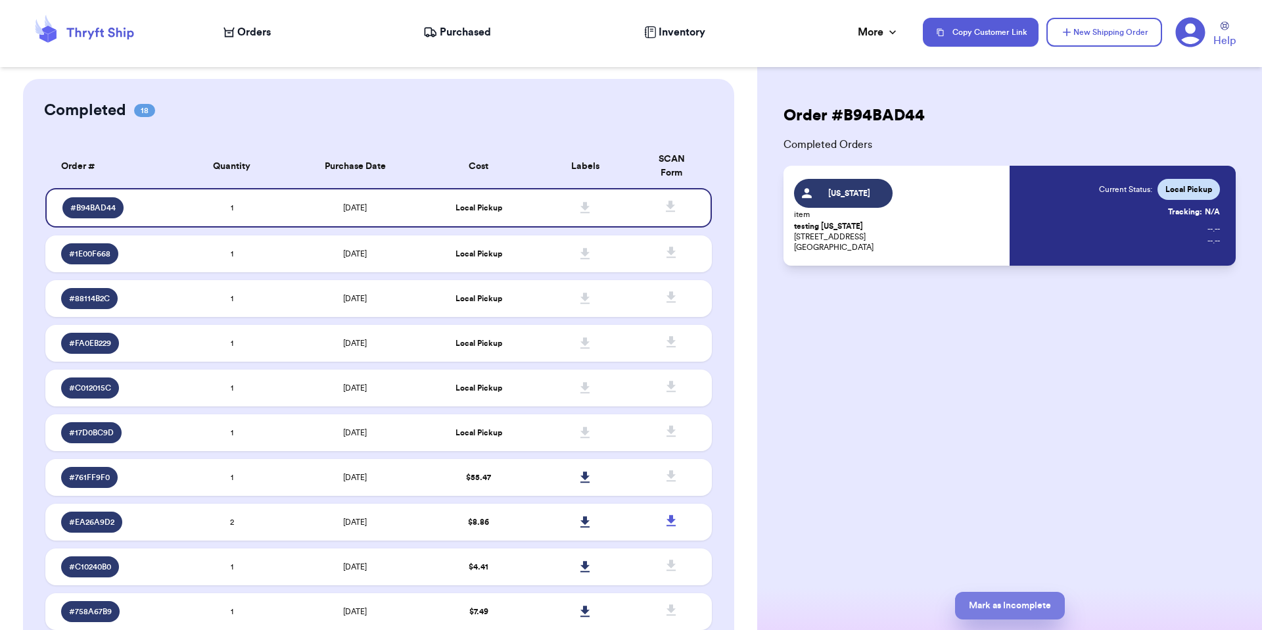
click at [1019, 616] on button "Mark as Incomplete" at bounding box center [1010, 605] width 110 height 28
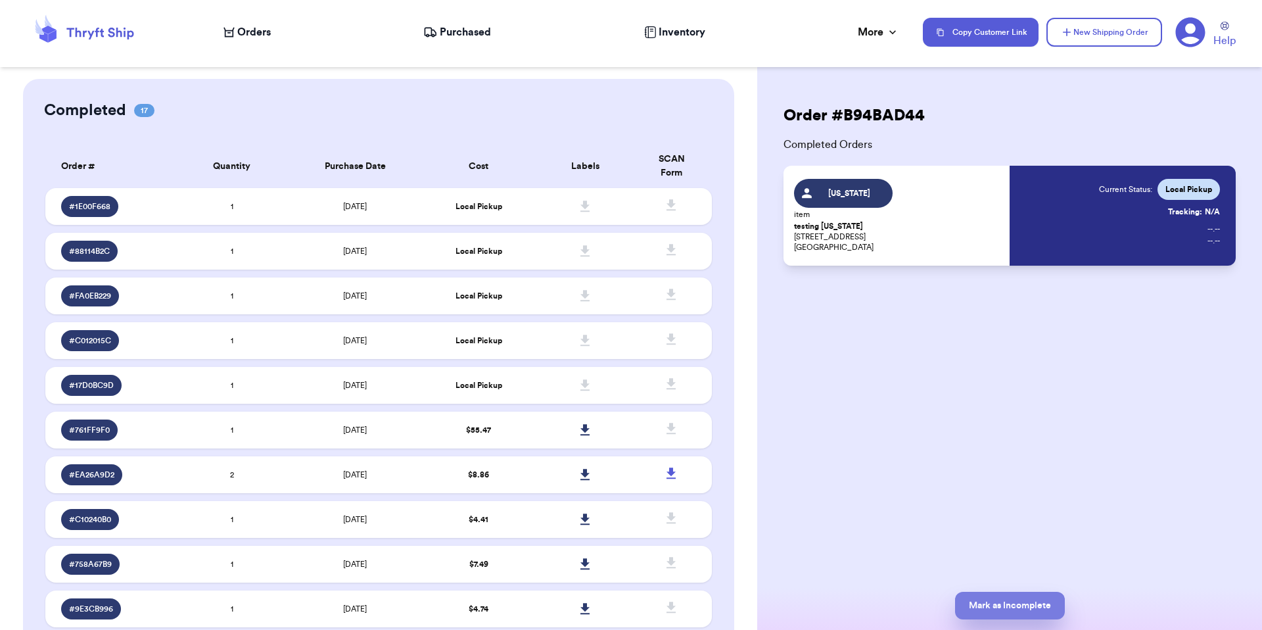
click at [998, 595] on button "Mark as Incomplete" at bounding box center [1010, 605] width 110 height 28
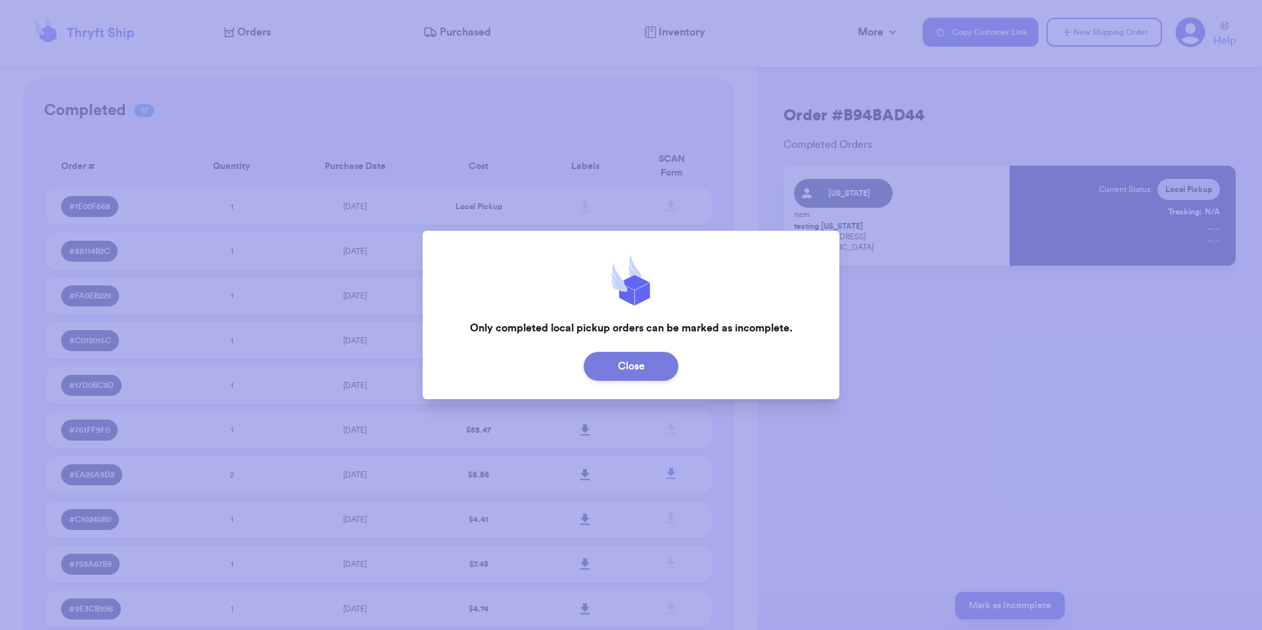
click at [620, 371] on button "Close" at bounding box center [631, 366] width 95 height 29
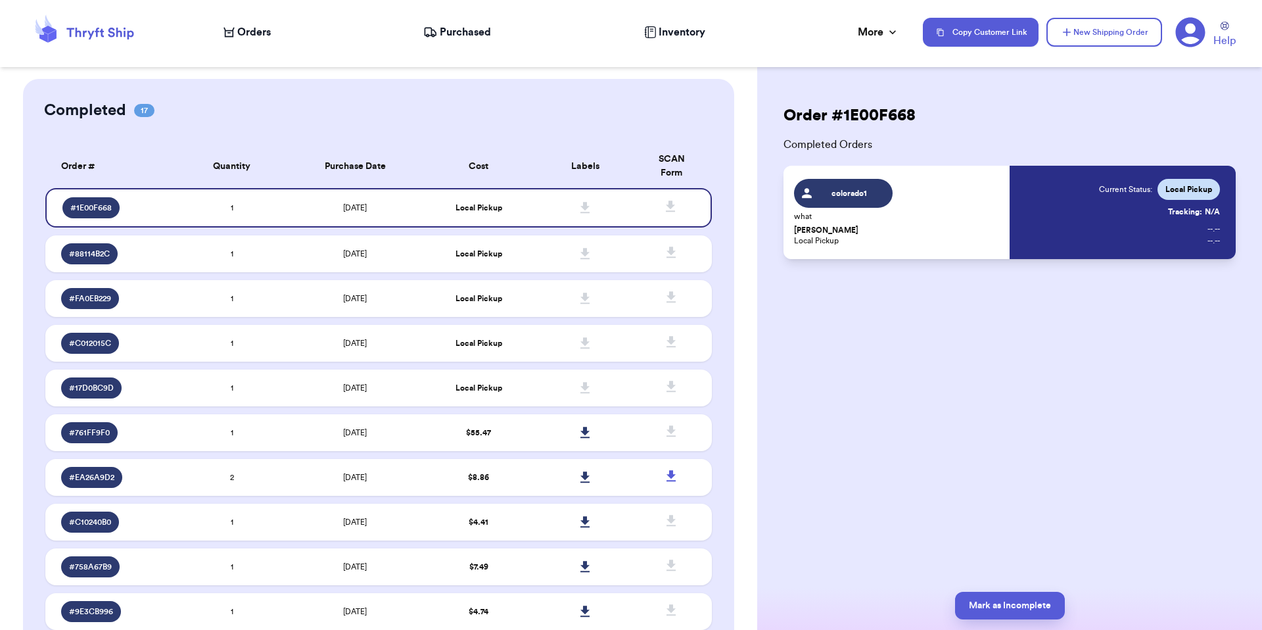
click at [227, 31] on icon at bounding box center [228, 32] width 11 height 11
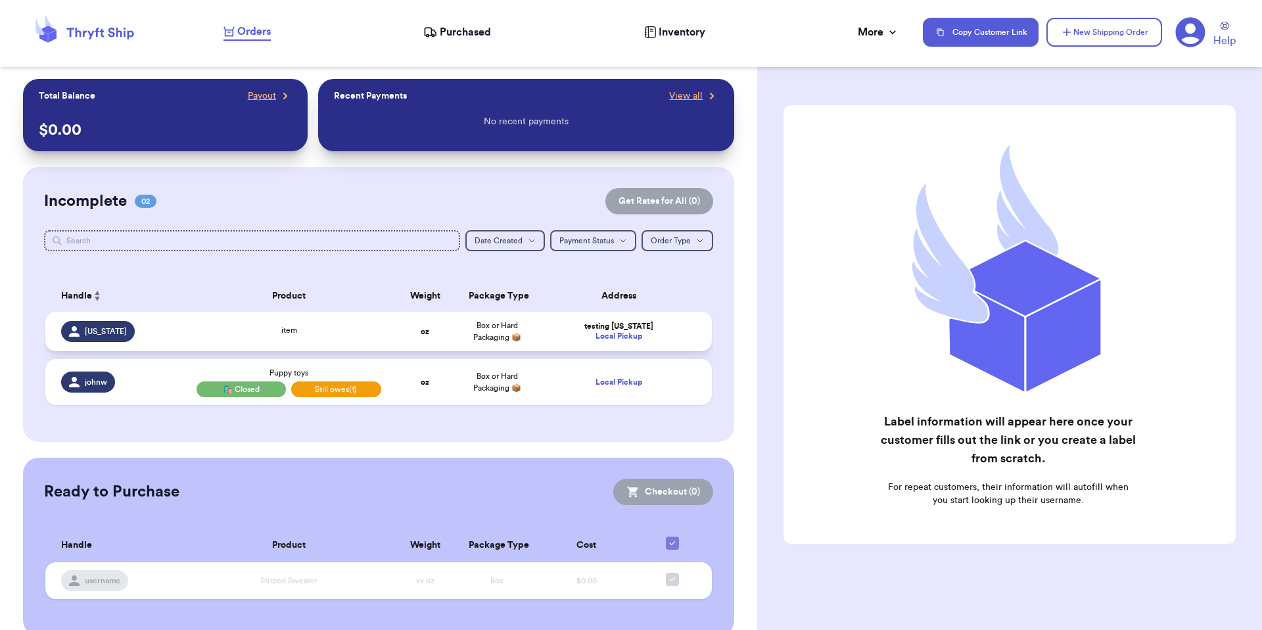
click at [283, 340] on td "item" at bounding box center [289, 330] width 201 height 39
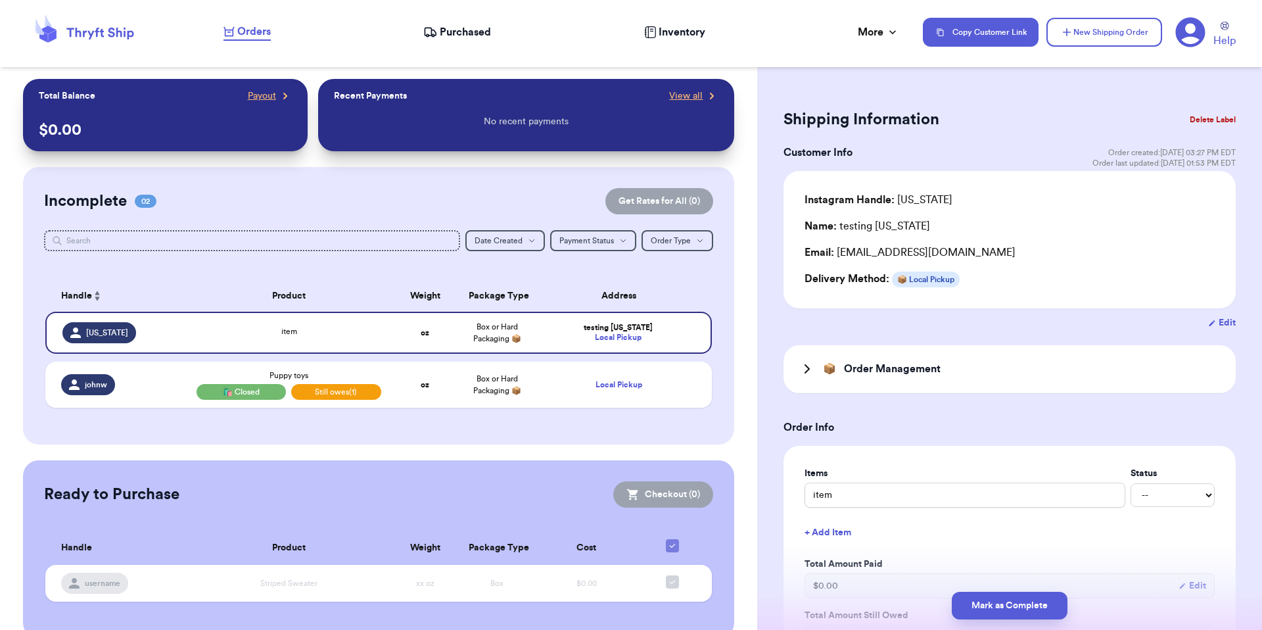
drag, startPoint x: 978, startPoint y: 28, endPoint x: 992, endPoint y: 15, distance: 18.6
click at [979, 27] on button "Copy Customer Link" at bounding box center [981, 32] width 116 height 29
click at [712, 285] on div "Incomplete 02 Get Rates for All ( 0 ) Get Rates for All ( 0 ) Date Created Date…" at bounding box center [379, 305] width 712 height 277
click at [1199, 117] on button "Delete Label" at bounding box center [1212, 119] width 57 height 29
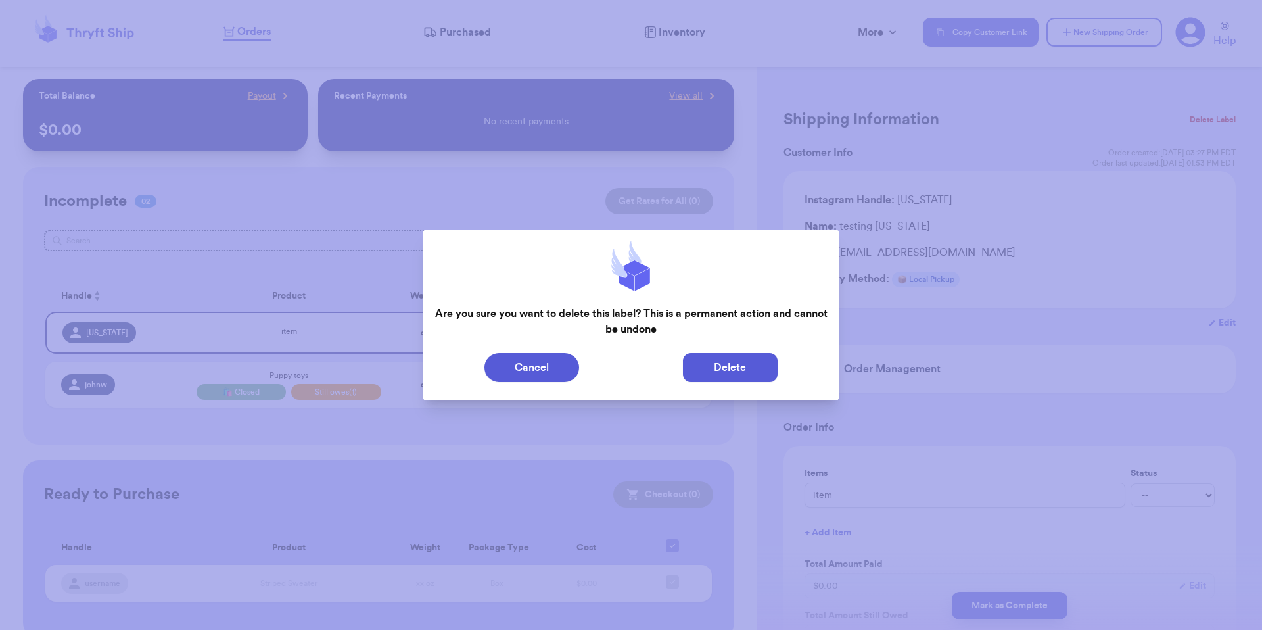
click at [749, 362] on button "Delete" at bounding box center [730, 367] width 95 height 29
type input "Puppy toys"
select select "unpaid"
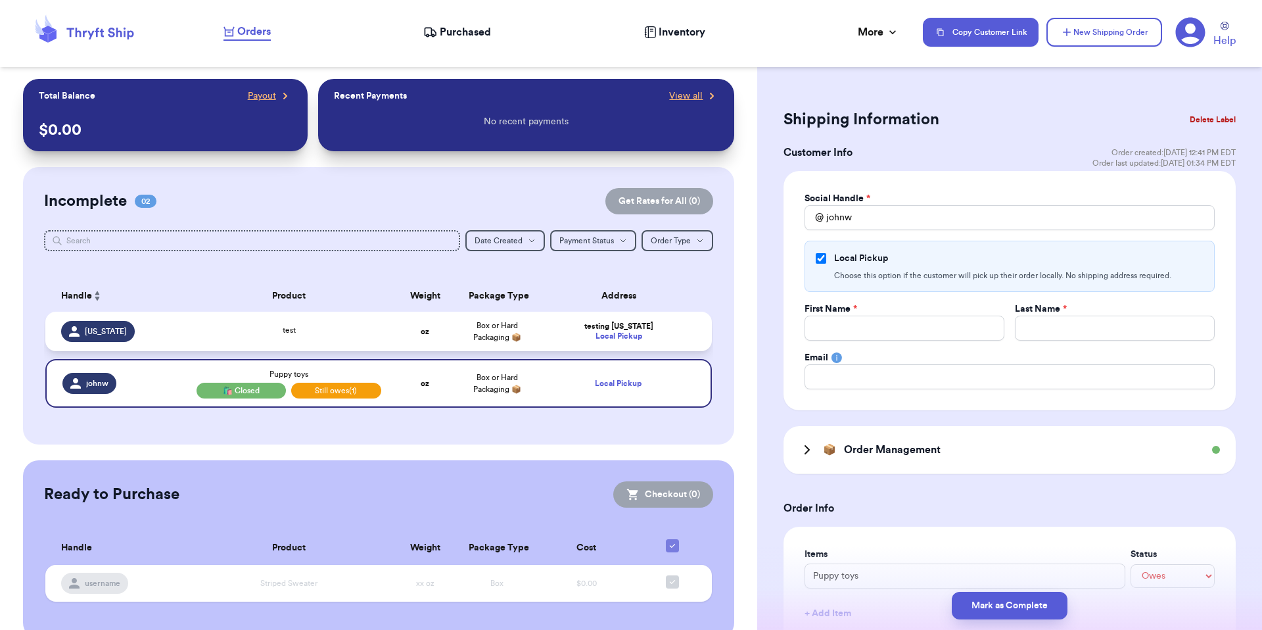
click at [568, 325] on div "testing Georgia" at bounding box center [619, 326] width 156 height 10
type input "test"
select select "unknown"
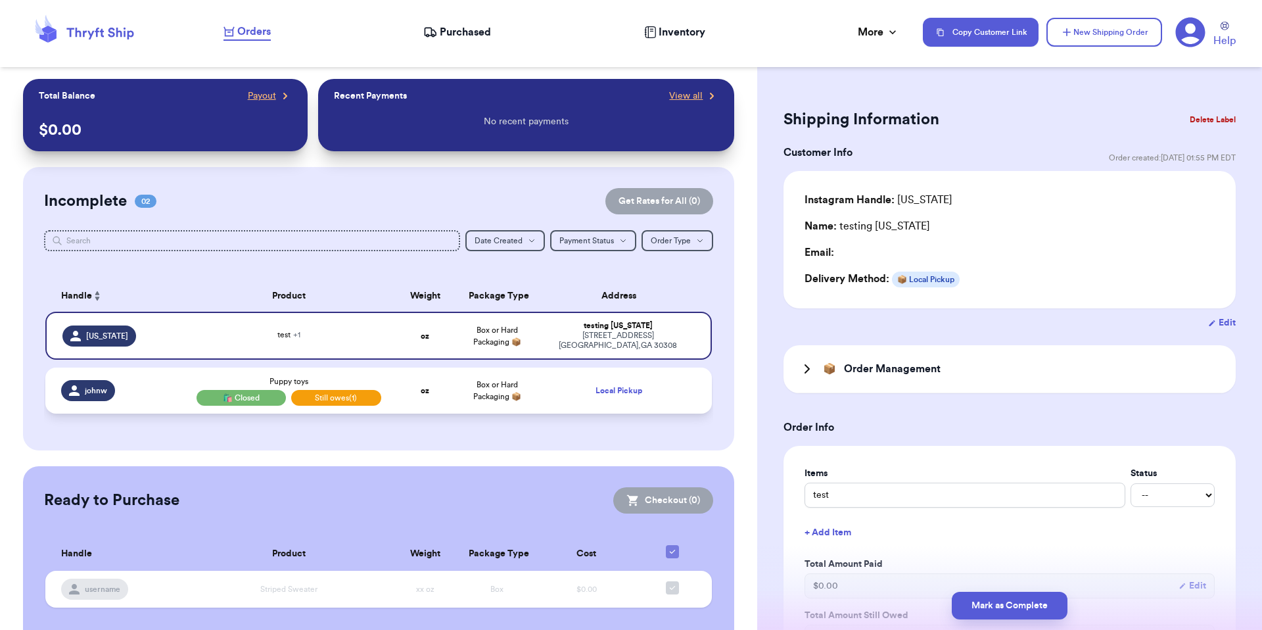
click at [465, 375] on td "Box or Hard Packaging 📦" at bounding box center [497, 390] width 72 height 46
type input "Puppy toys"
select select "unpaid"
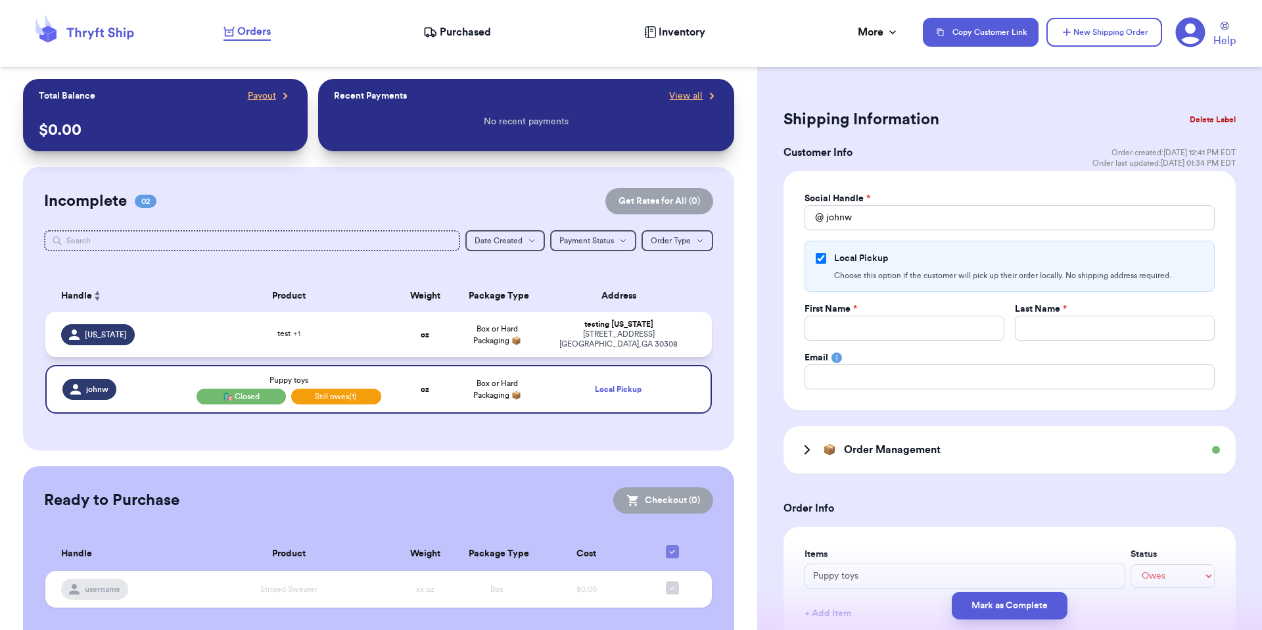
click at [461, 338] on td "Box or Hard Packaging 📦" at bounding box center [497, 333] width 72 height 45
type input "test"
select select "unknown"
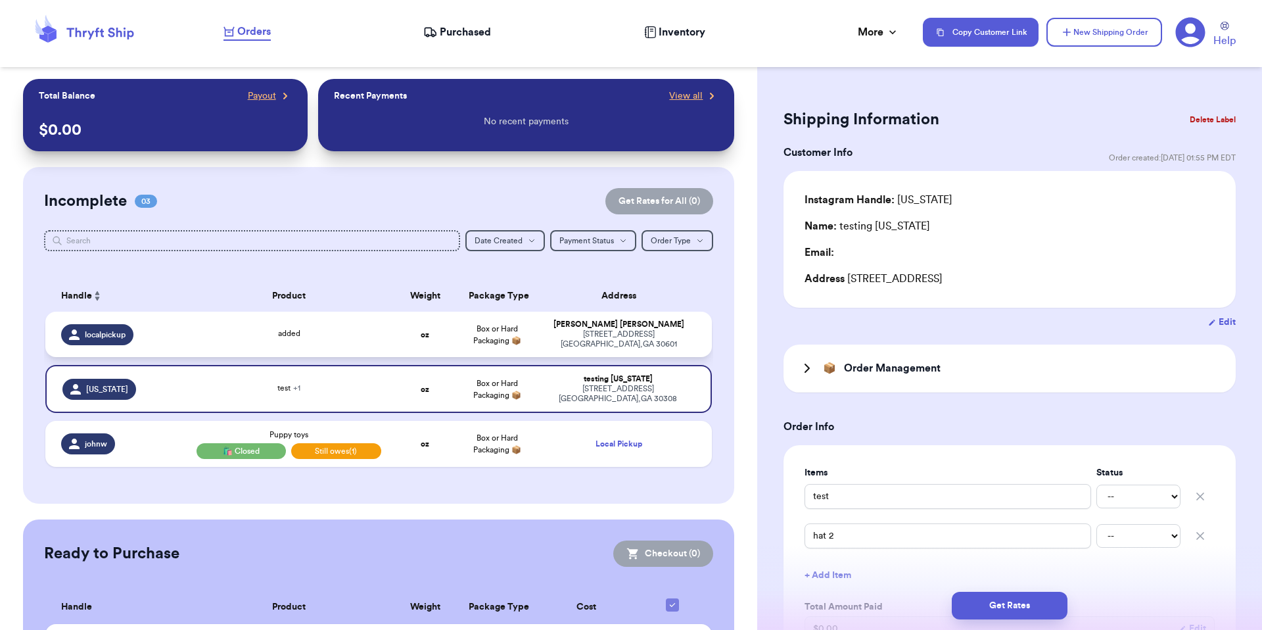
click at [676, 323] on div "Valeria Brenner" at bounding box center [619, 324] width 156 height 10
type input "added"
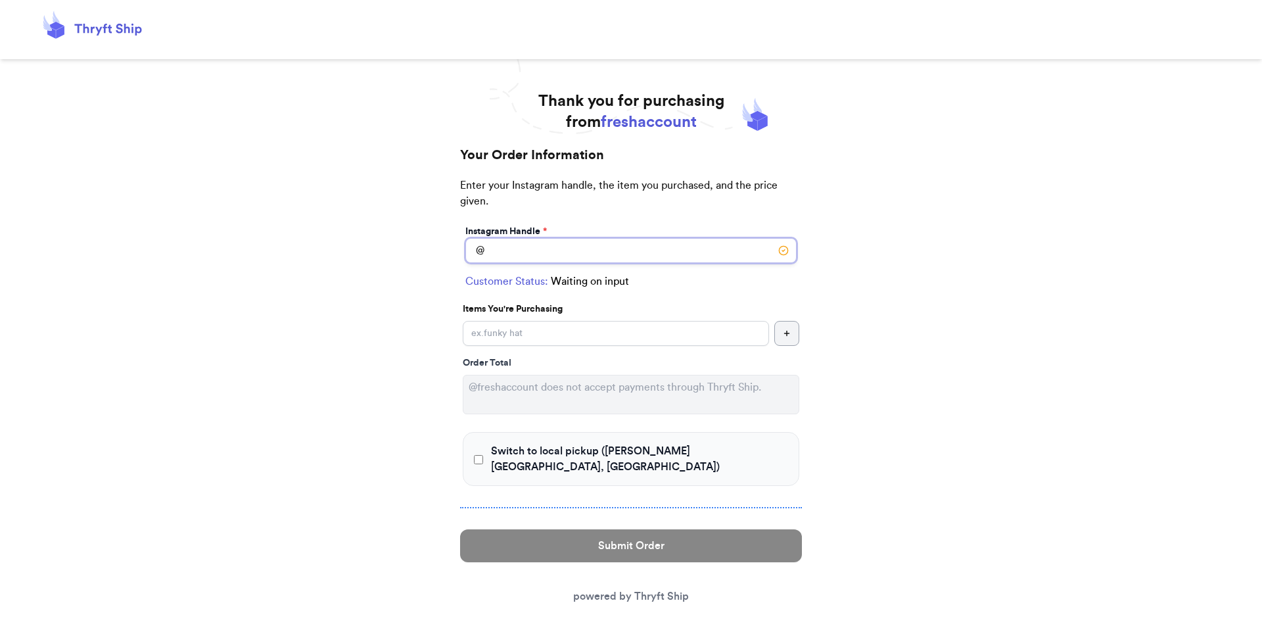
click at [524, 257] on input "Switch to local pickup ([PERSON_NAME][GEOGRAPHIC_DATA], [GEOGRAPHIC_DATA])" at bounding box center [630, 250] width 331 height 25
type input "[US_STATE]"
select select "GA"
type input "[GEOGRAPHIC_DATA]"
type input "30308"
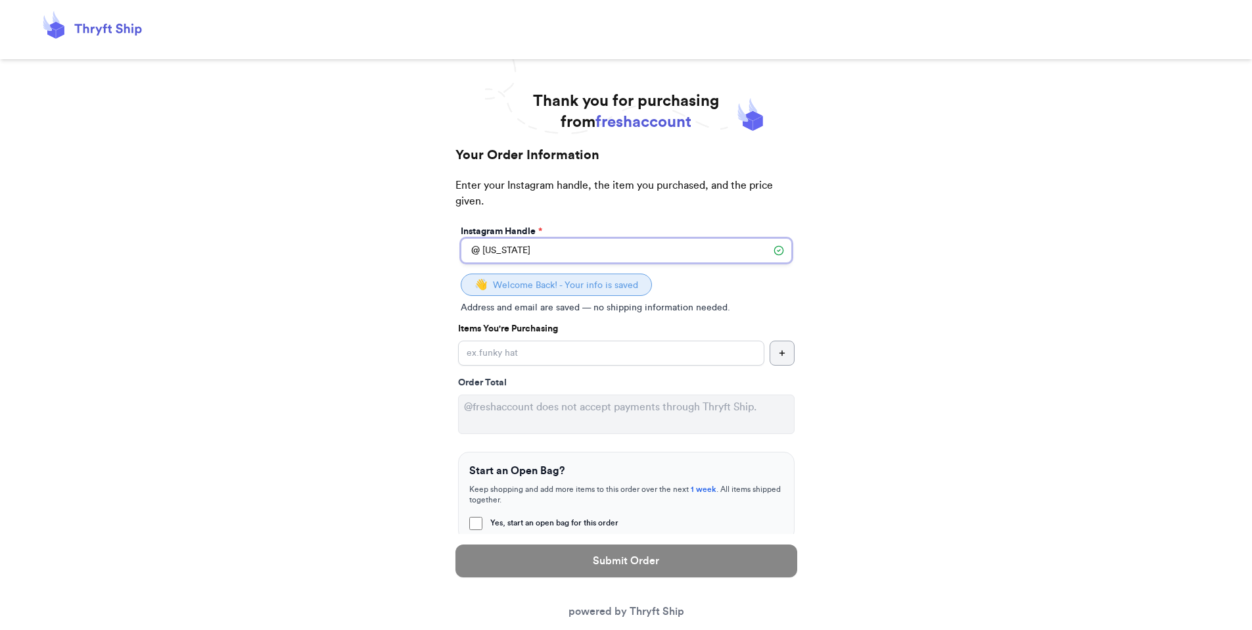
type input "[US_STATE]"
click at [522, 352] on input "Yes, start an open bag for this order" at bounding box center [611, 352] width 306 height 25
click at [526, 355] on input "Yes, start an open bag for this order" at bounding box center [611, 352] width 306 height 25
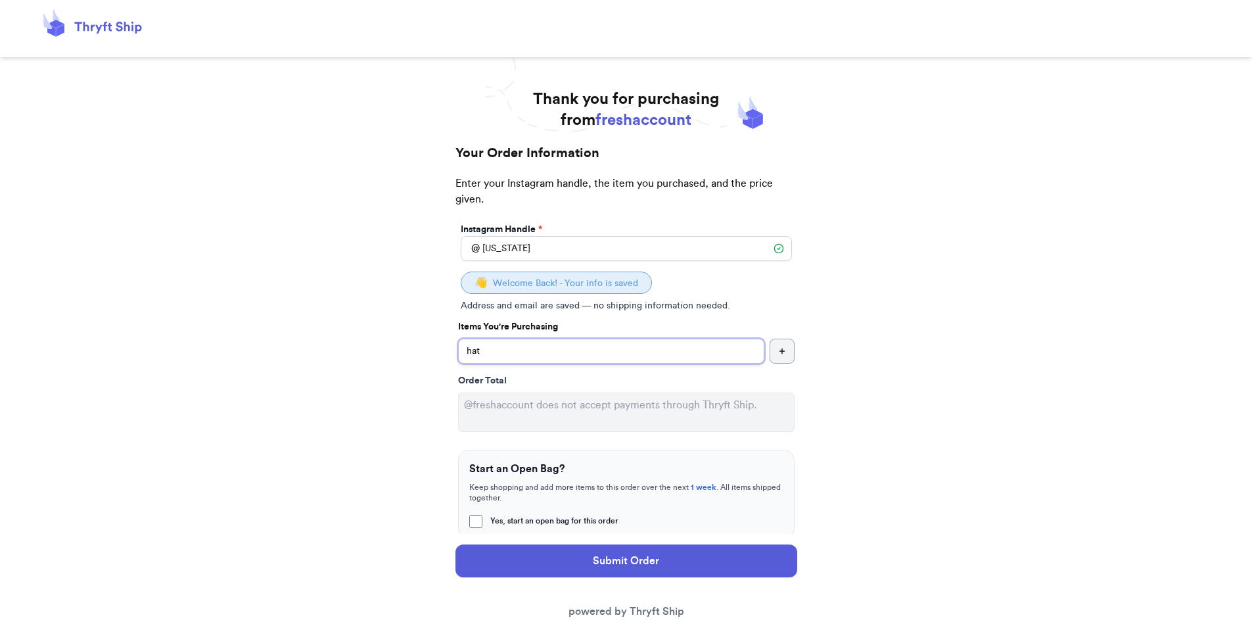
scroll to position [3, 0]
type input "hat"
click at [555, 250] on input "[US_STATE]" at bounding box center [626, 247] width 331 height 25
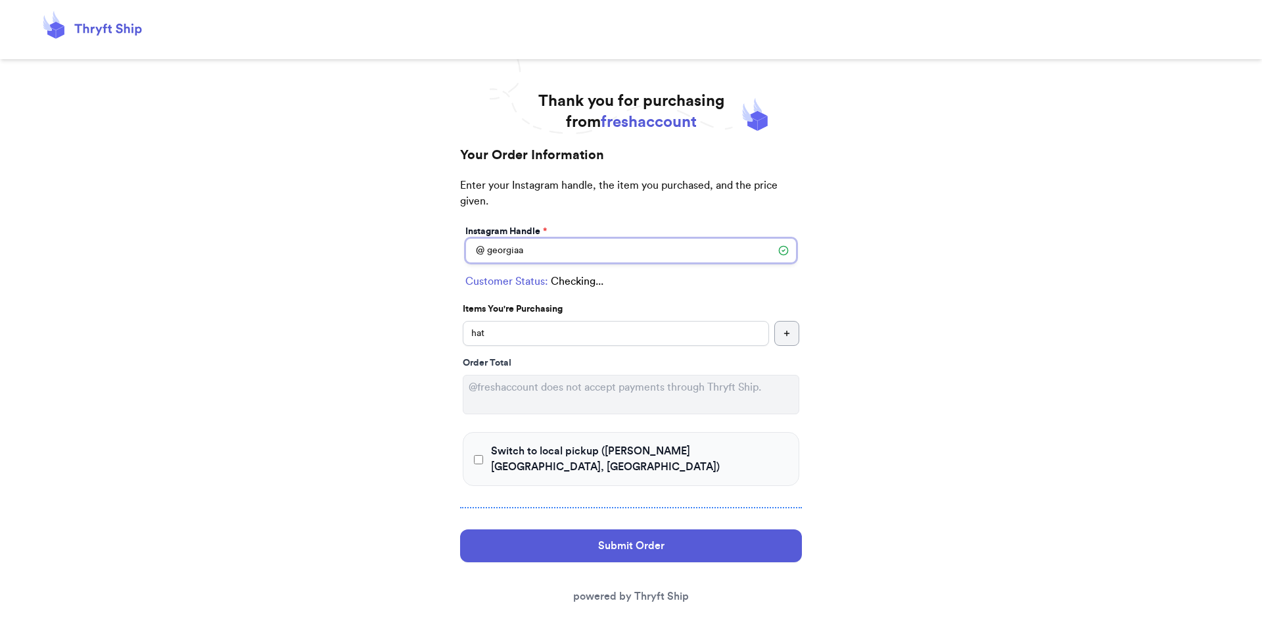
type input "[US_STATE]"
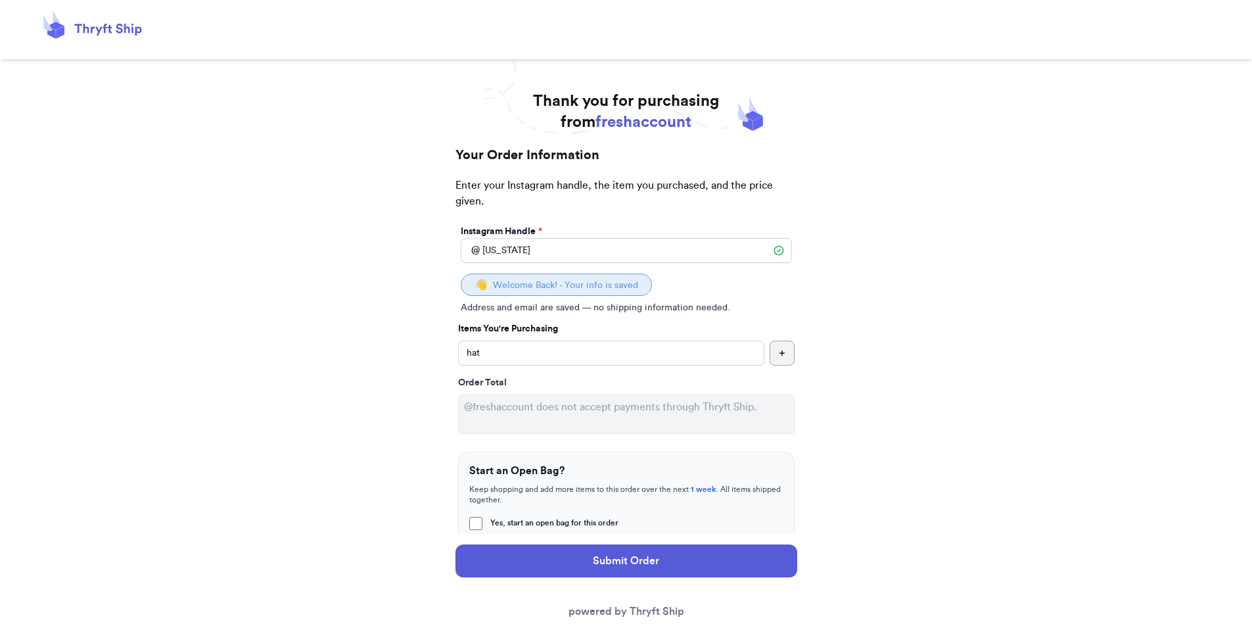
click at [334, 254] on div "Thank you for purchasing from freshaccount Your Order Information Enter your In…" at bounding box center [626, 509] width 1252 height 837
click at [566, 246] on input "[US_STATE]" at bounding box center [626, 250] width 331 height 25
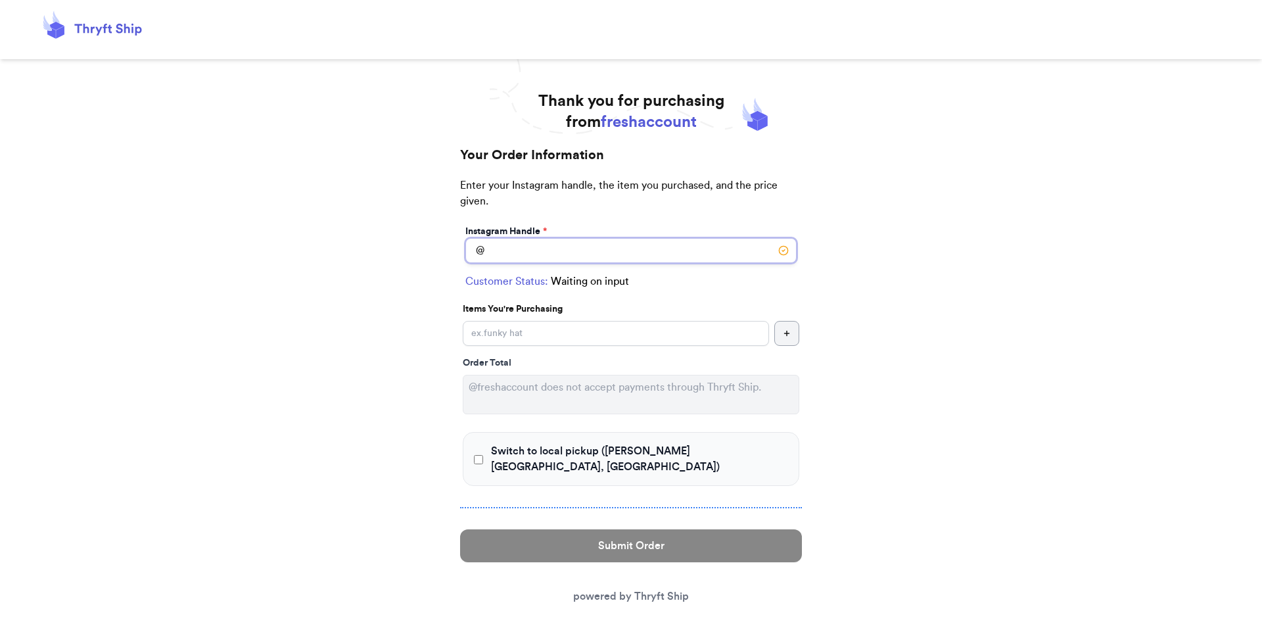
click at [522, 248] on input "Switch to local pickup ([PERSON_NAME][GEOGRAPHIC_DATA], [GEOGRAPHIC_DATA])" at bounding box center [630, 250] width 331 height 25
type input "[US_STATE]"
select select "GA"
type input "[GEOGRAPHIC_DATA]"
type input "30308"
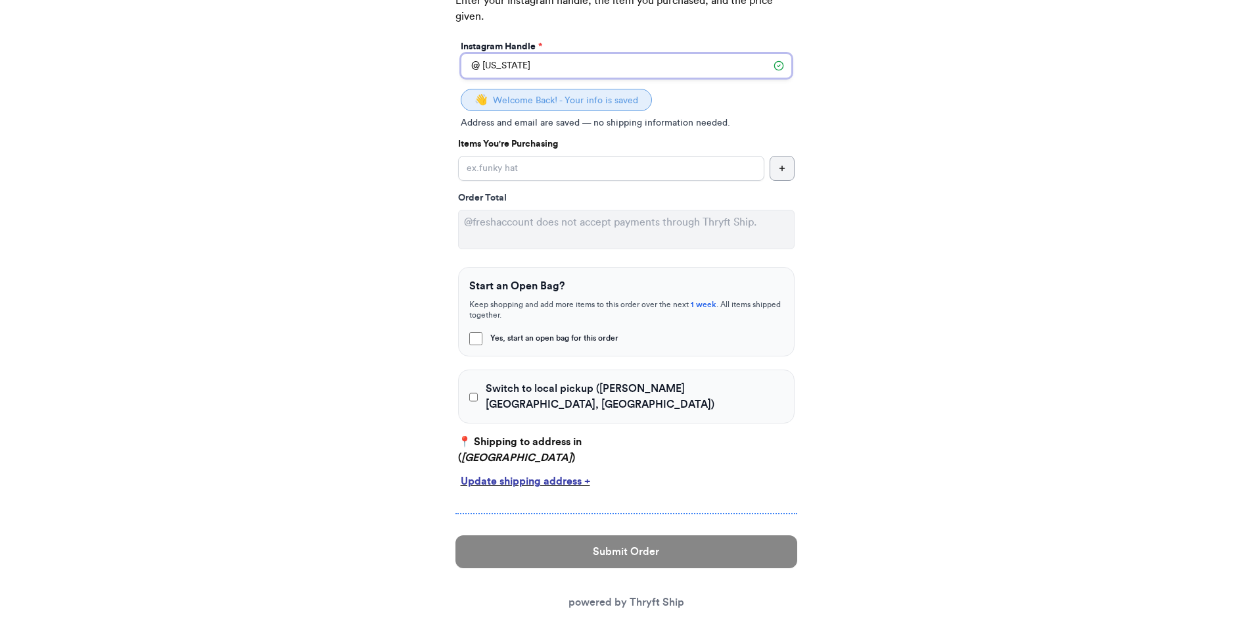
scroll to position [159, 0]
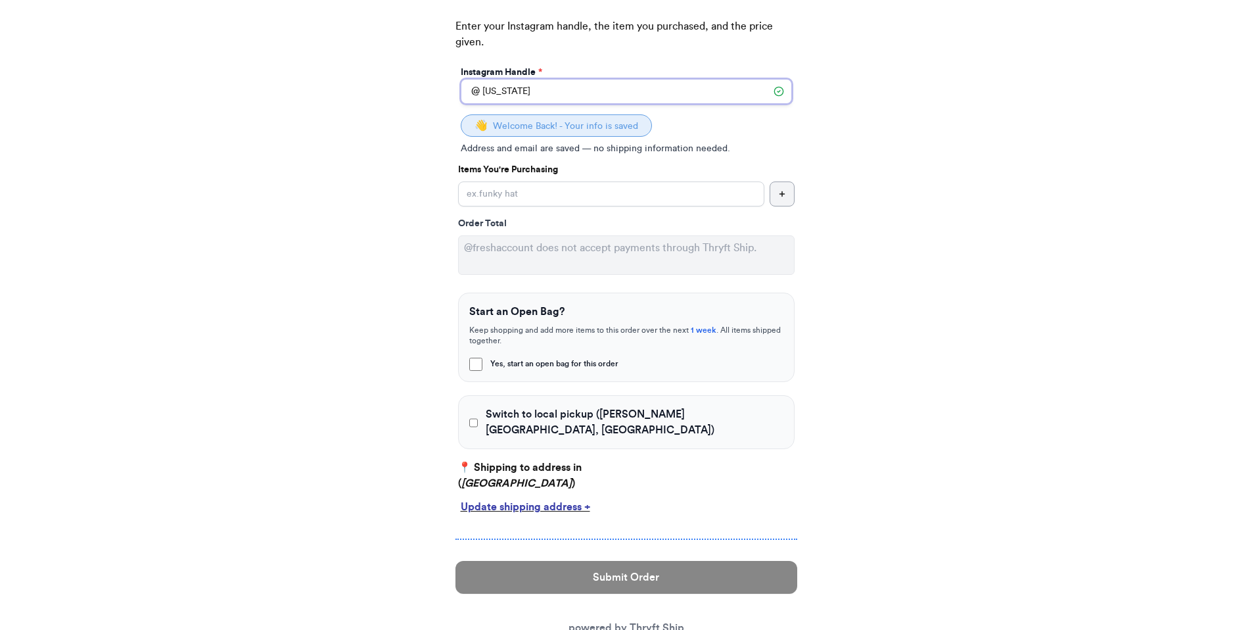
type input "[US_STATE]"
click at [526, 210] on div "Instagram Handle * @ georgia 👋 Welcome Back! - Your info is saved Address and e…" at bounding box center [626, 295] width 342 height 465
click at [522, 195] on input "Yes, start an open bag for this order" at bounding box center [611, 193] width 306 height 25
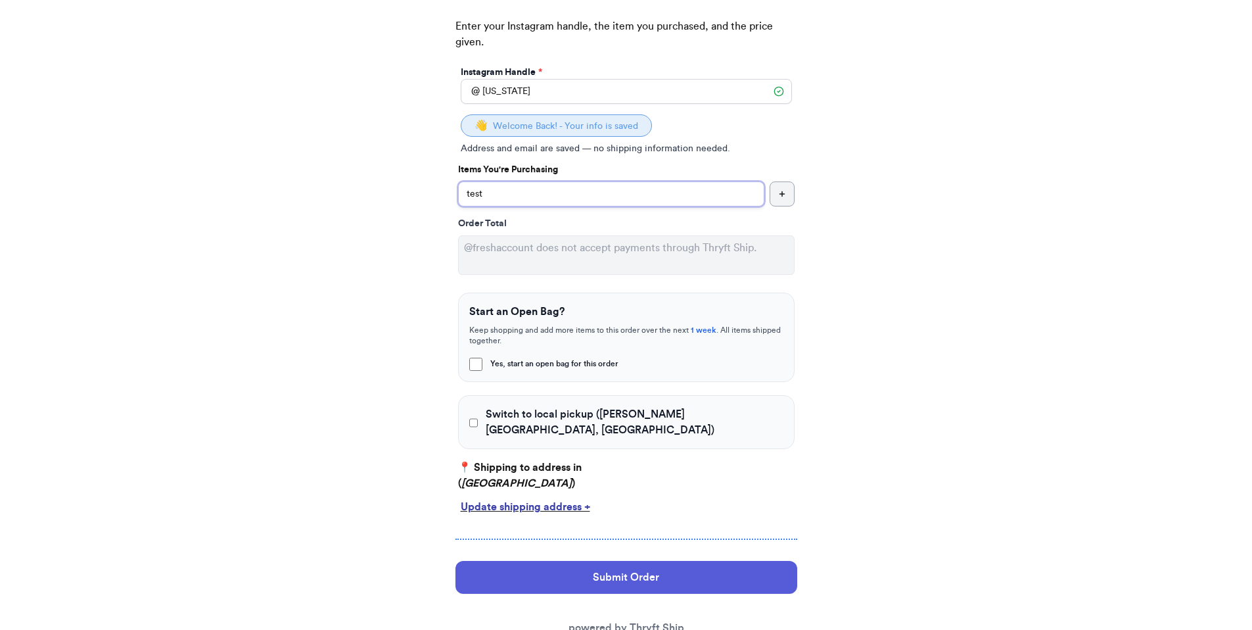
type input "test"
click at [473, 416] on input "Switch to local pickup ([PERSON_NAME][GEOGRAPHIC_DATA], [GEOGRAPHIC_DATA])" at bounding box center [473, 422] width 9 height 13
checkbox input "true"
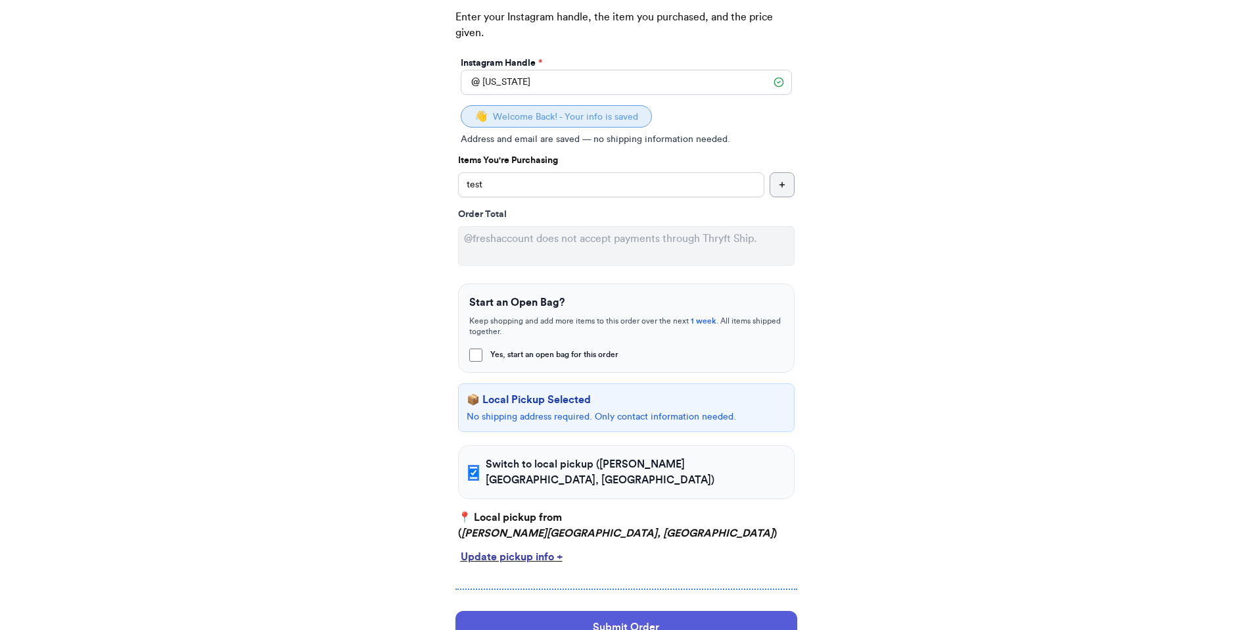
scroll to position [177, 0]
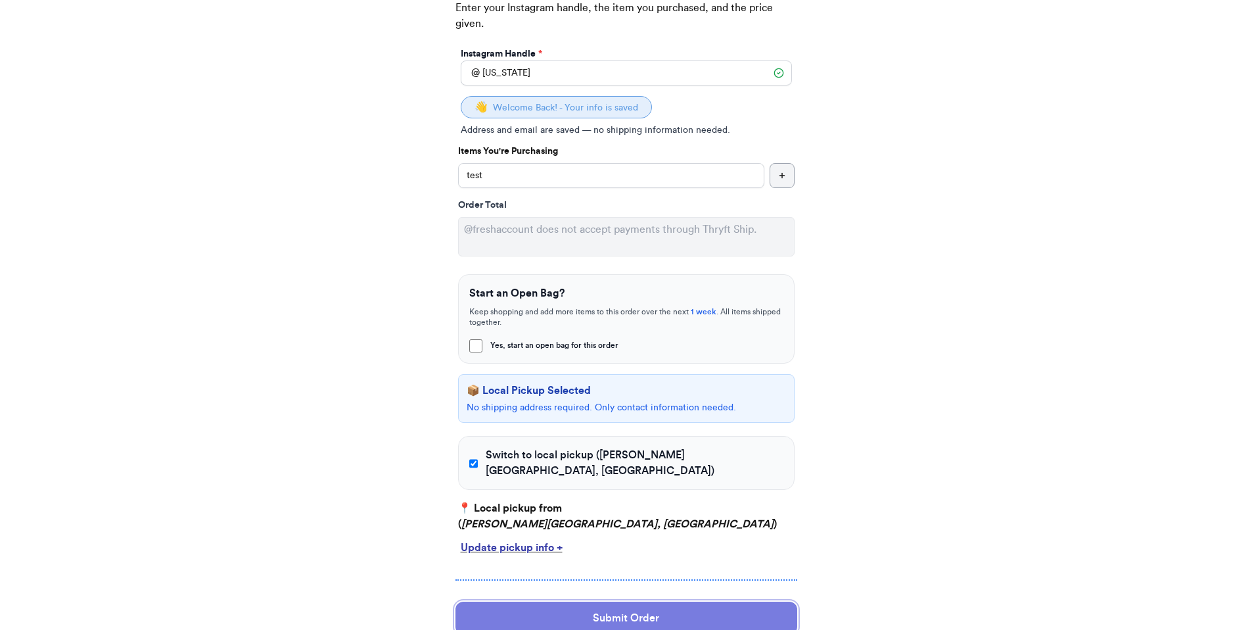
click at [613, 601] on button "Submit Order" at bounding box center [626, 617] width 342 height 33
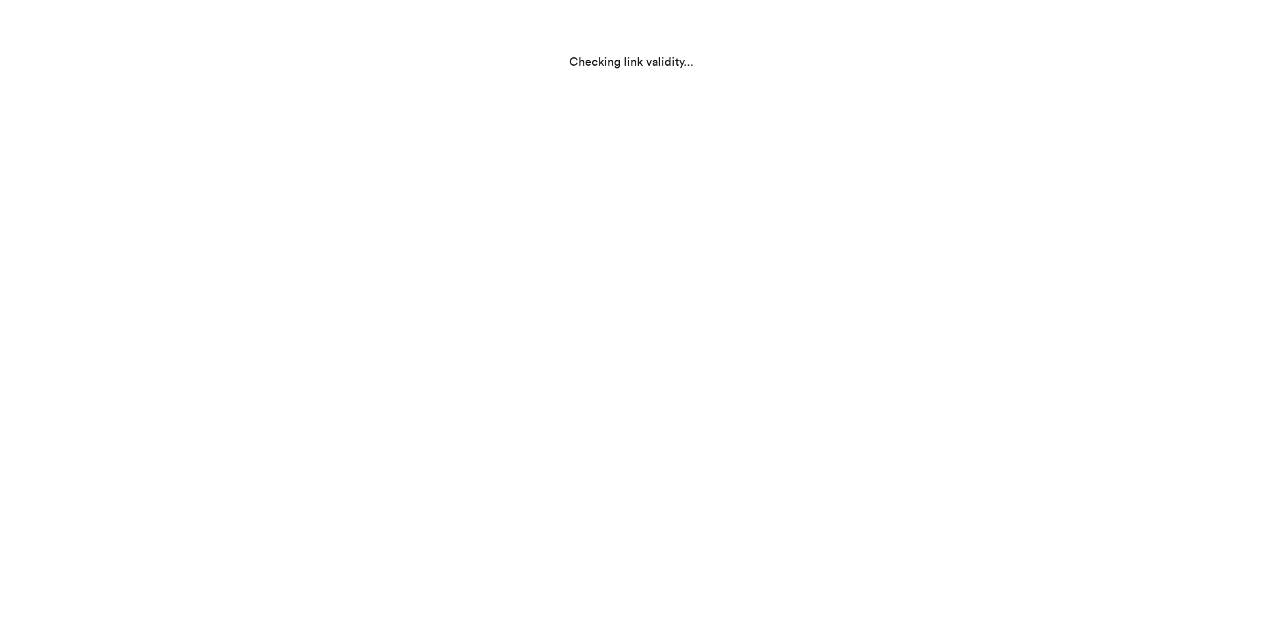
scroll to position [0, 0]
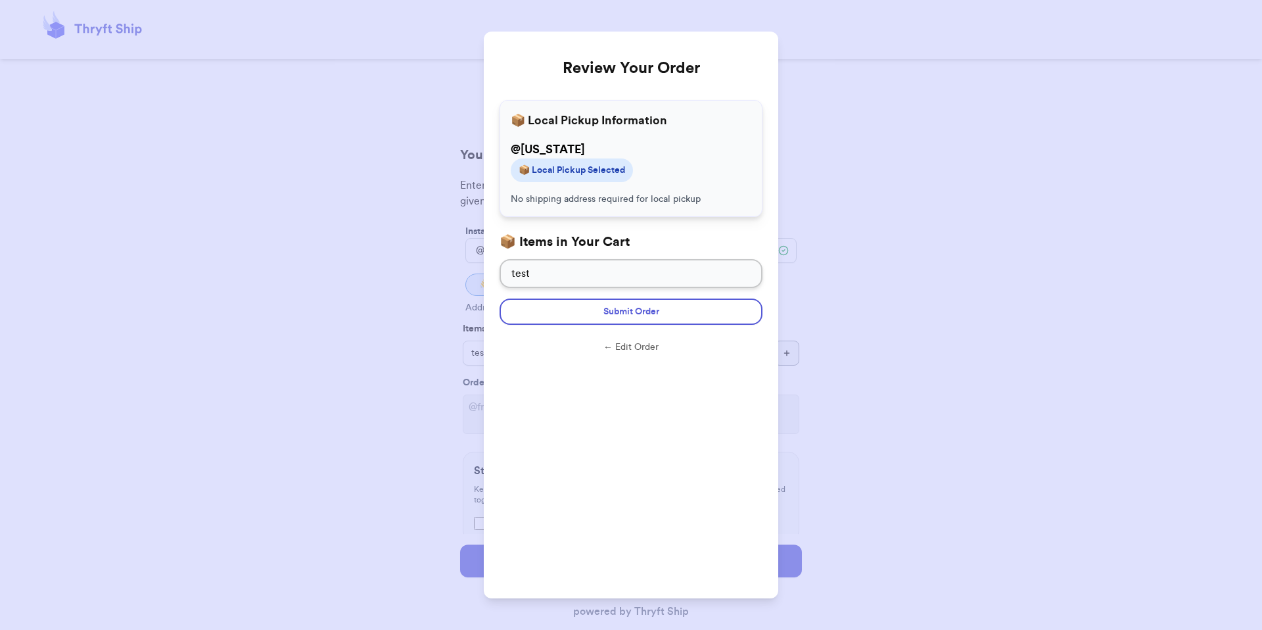
click at [690, 328] on form "Submit Order ← Edit Order" at bounding box center [630, 328] width 263 height 81
click at [699, 299] on button "Submit Order" at bounding box center [630, 311] width 263 height 26
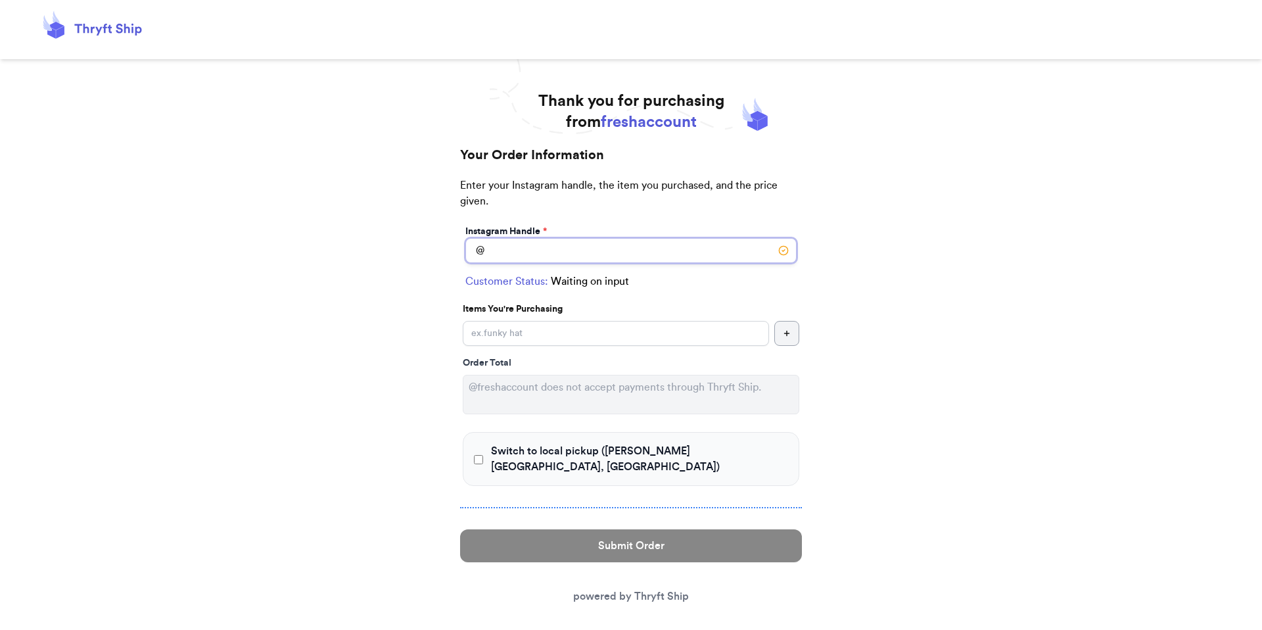
click at [558, 250] on input "Switch to local pickup ([PERSON_NAME][GEOGRAPHIC_DATA], [GEOGRAPHIC_DATA])" at bounding box center [630, 250] width 331 height 25
type input "[US_STATE]"
checkbox input "true"
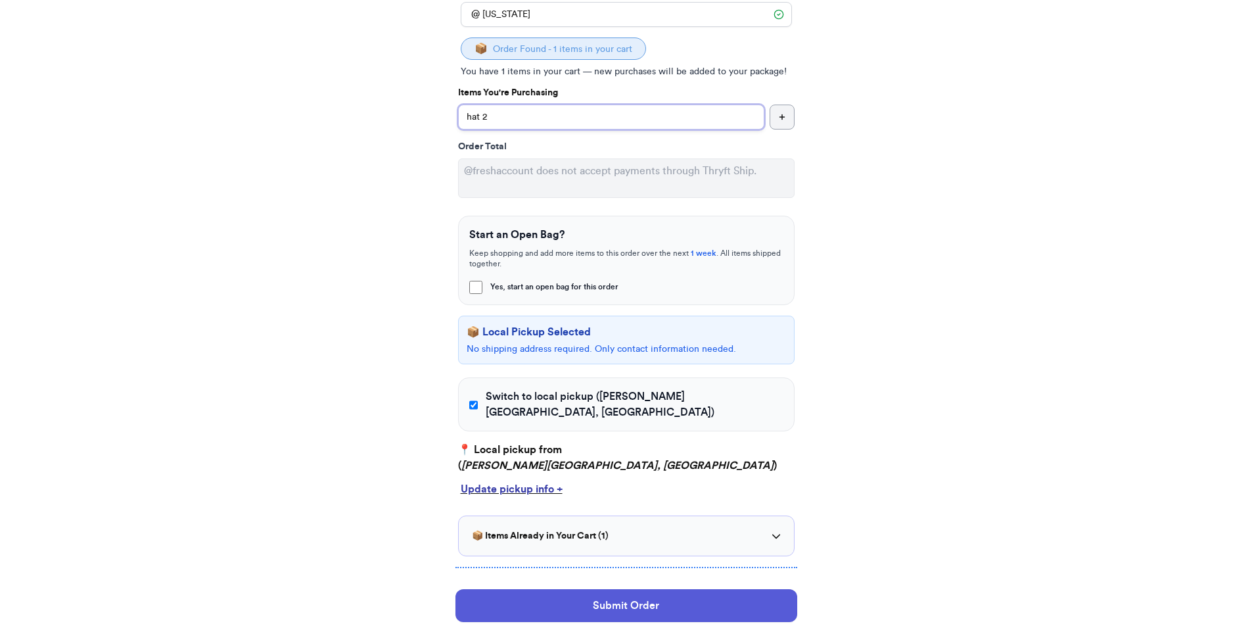
scroll to position [239, 0]
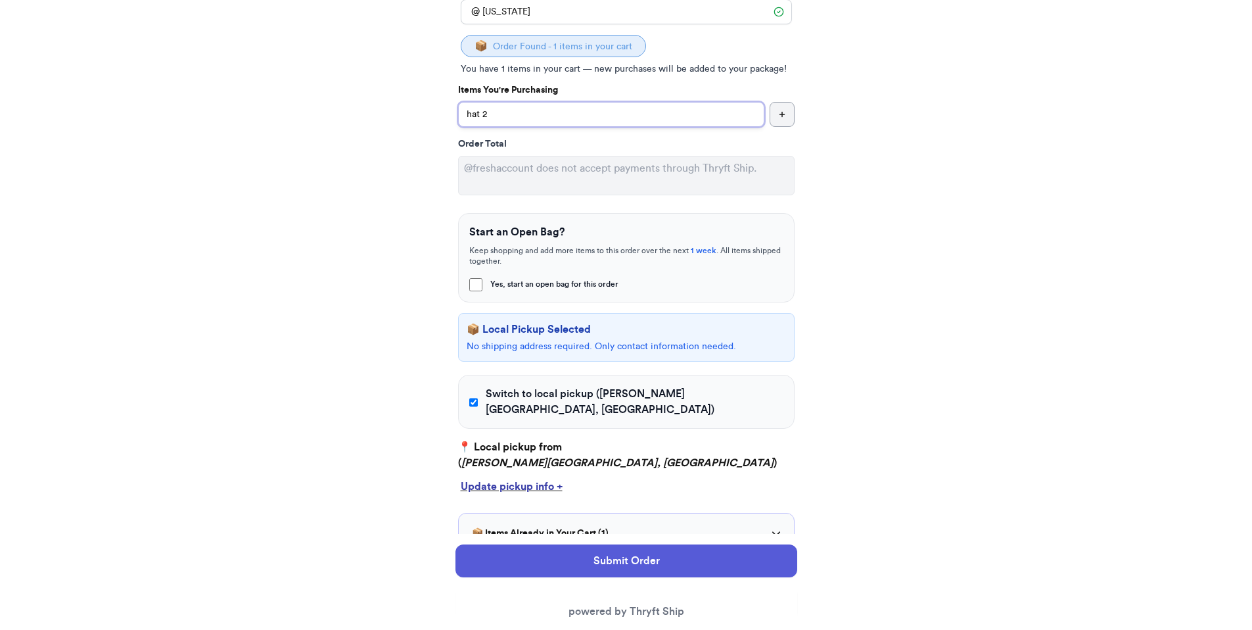
type input "hat 2"
click at [478, 396] on input "Switch to local pickup ([PERSON_NAME][GEOGRAPHIC_DATA], [GEOGRAPHIC_DATA])" at bounding box center [473, 402] width 9 height 13
checkbox input "false"
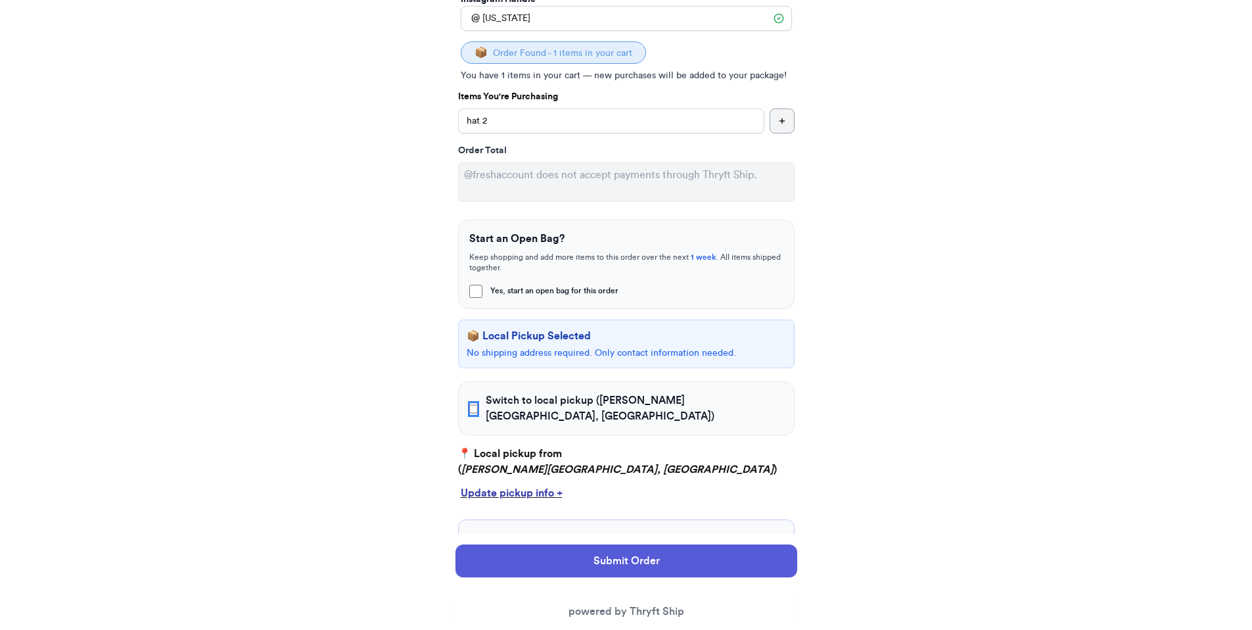
select select "GA"
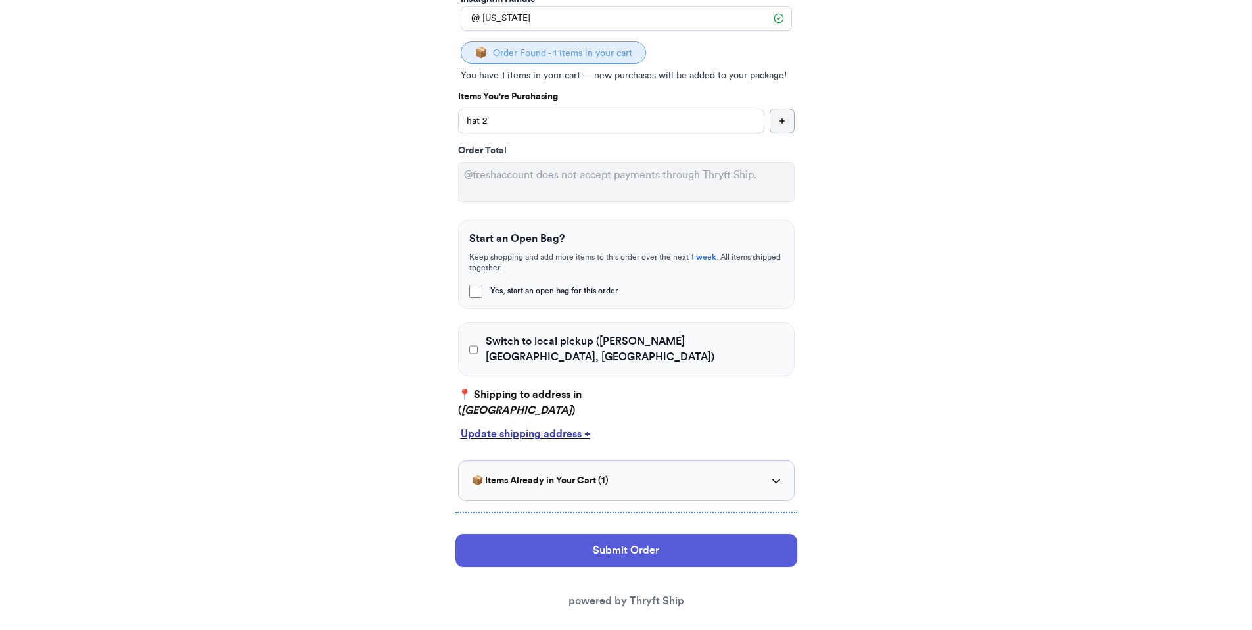
drag, startPoint x: 594, startPoint y: 396, endPoint x: 455, endPoint y: 370, distance: 141.1
click at [455, 370] on div "Instagram Handle * @ [US_STATE] 📦 Order Found - 1 items in your cart You have 1…" at bounding box center [626, 245] width 342 height 511
click at [627, 534] on button "Submit Order" at bounding box center [626, 550] width 342 height 33
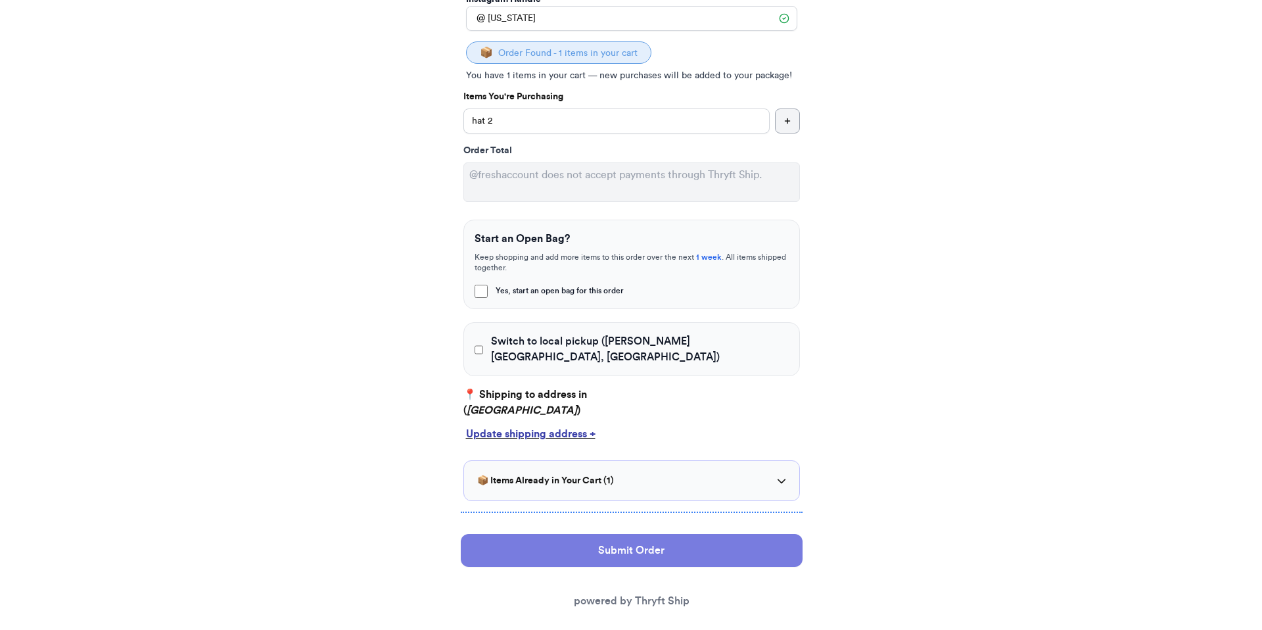
scroll to position [0, 0]
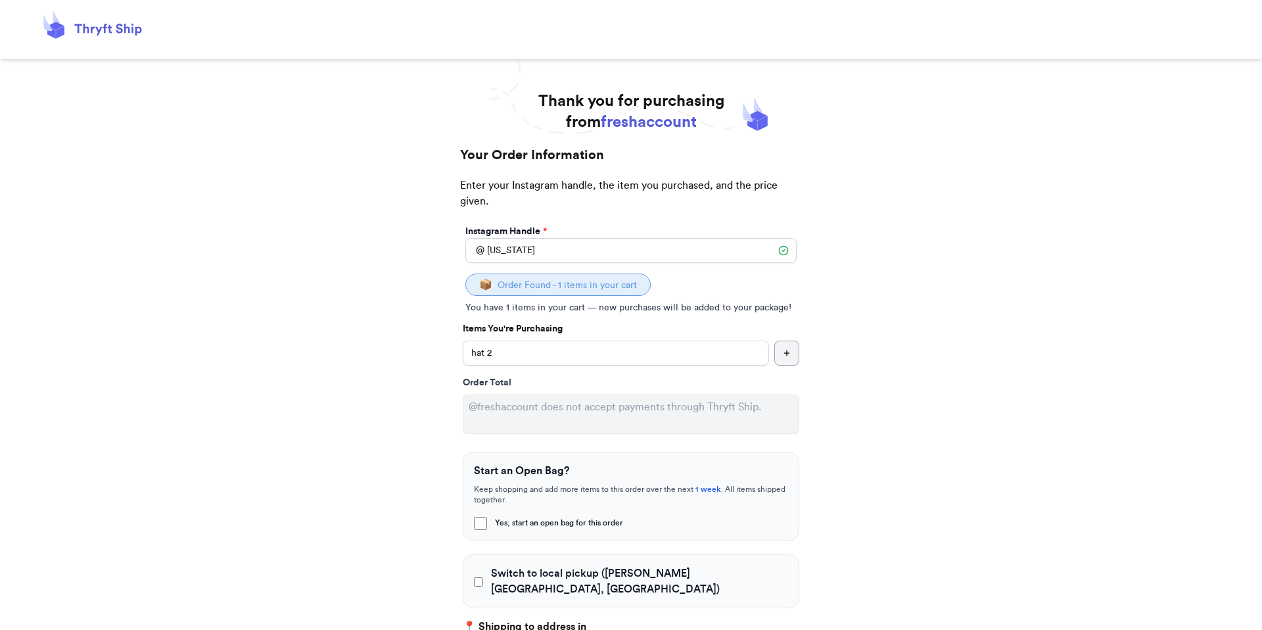
select select "GA"
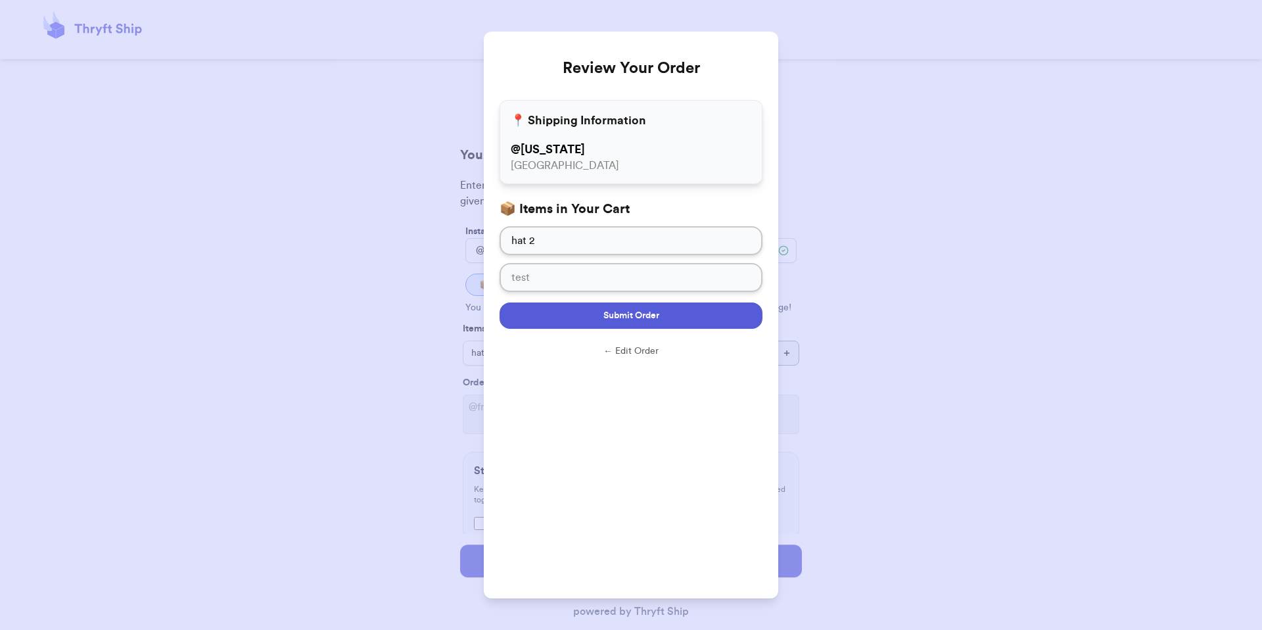
drag, startPoint x: 607, startPoint y: 316, endPoint x: 616, endPoint y: 310, distance: 11.8
click at [606, 316] on span "Submit Order" at bounding box center [631, 315] width 56 height 13
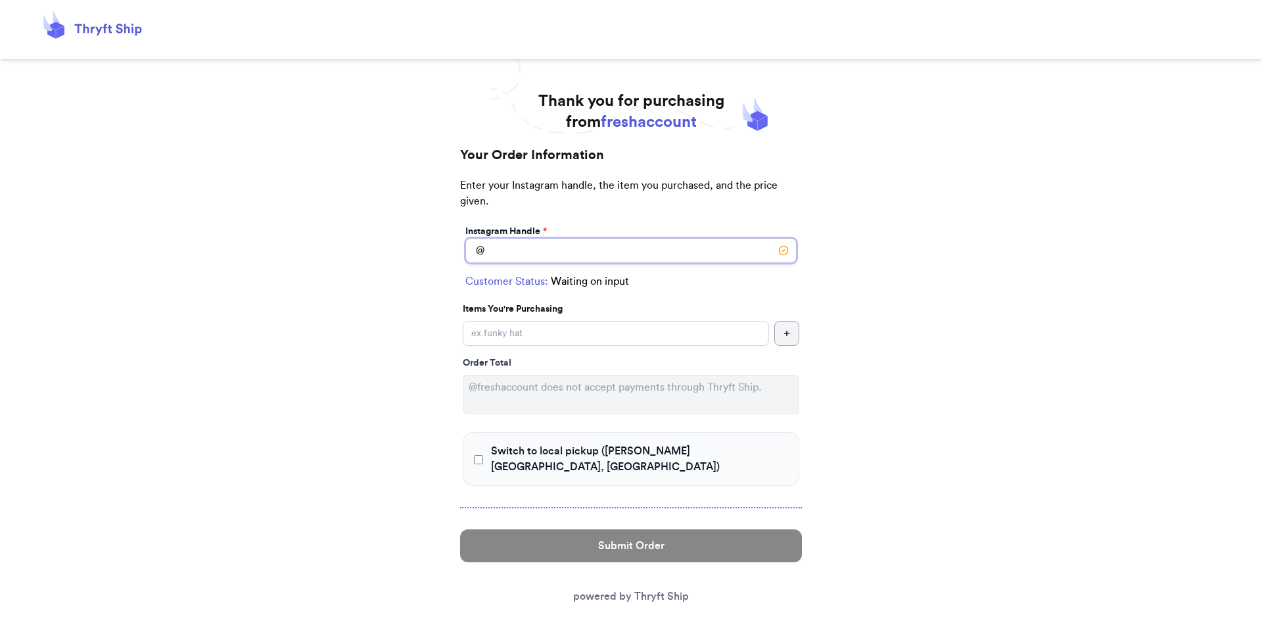
click at [582, 241] on input "Switch to local pickup ([PERSON_NAME][GEOGRAPHIC_DATA], [GEOGRAPHIC_DATA])" at bounding box center [630, 250] width 331 height 25
type input "[US_STATE]"
select select "GA"
type input "[GEOGRAPHIC_DATA]"
type input "30308"
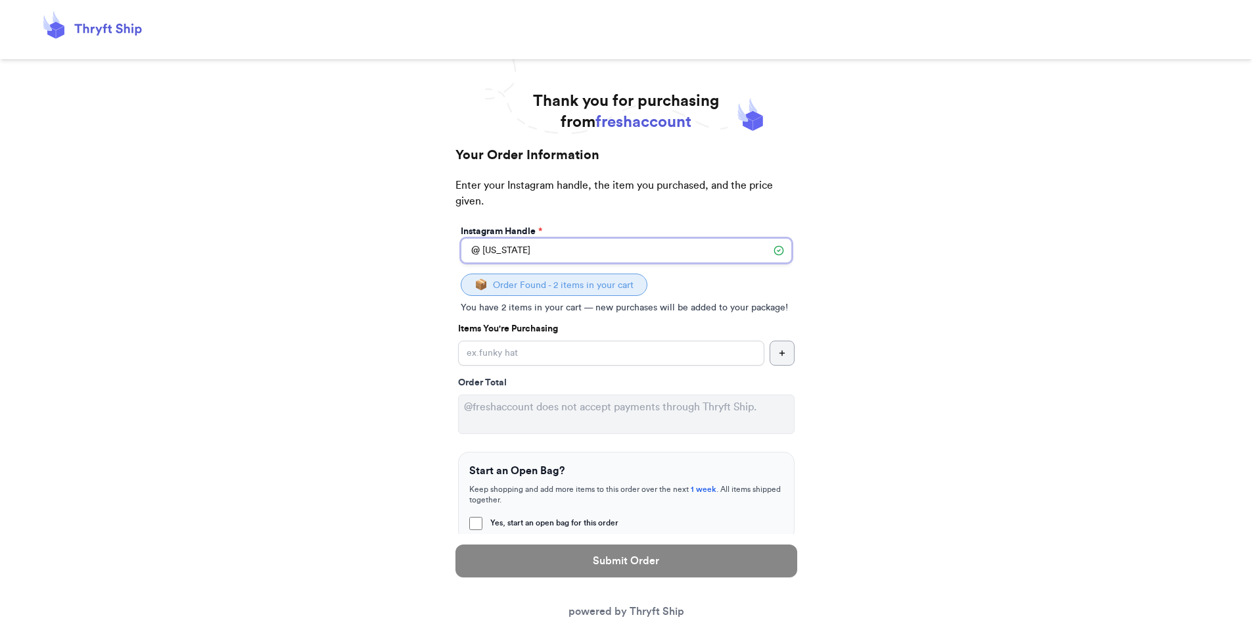
type input "[US_STATE]"
click at [591, 352] on input "Yes, start an open bag for this order" at bounding box center [611, 352] width 306 height 25
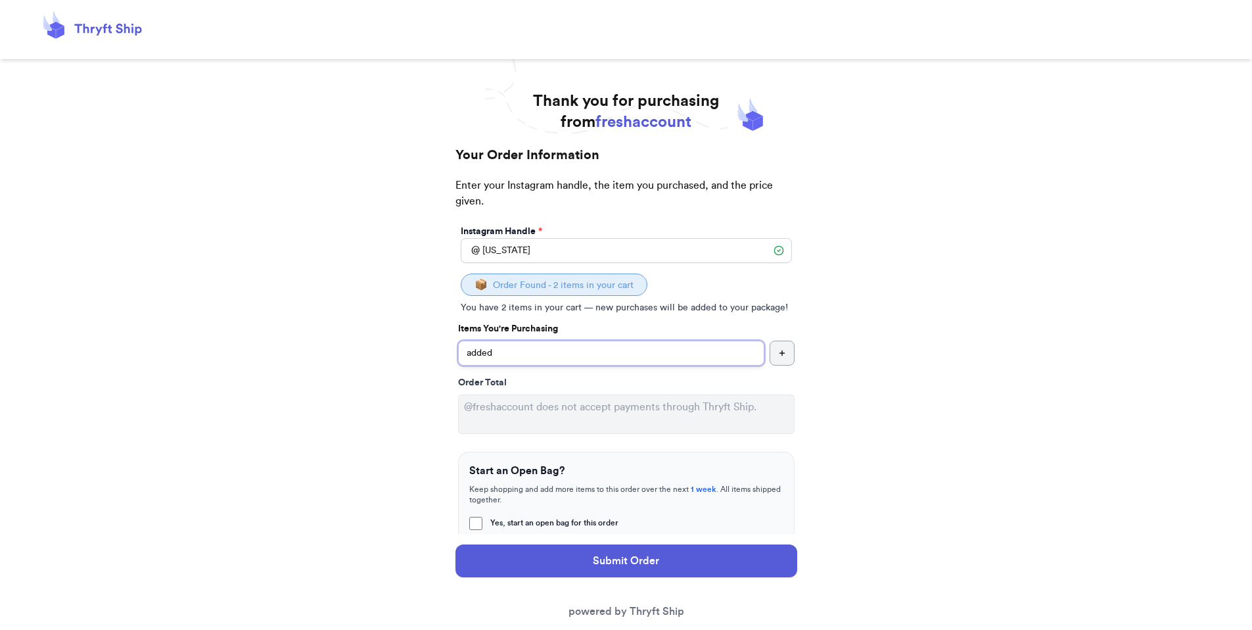
type input "added"
click at [554, 253] on input "[US_STATE]" at bounding box center [626, 250] width 331 height 25
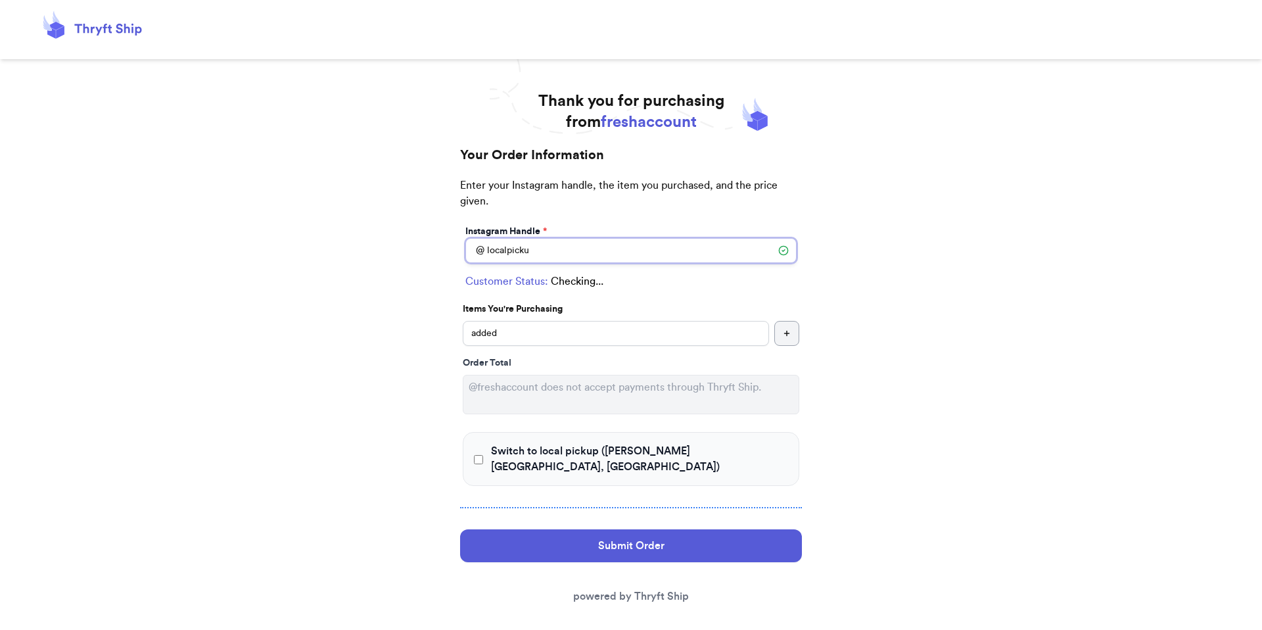
type input "localpickup"
checkbox input "true"
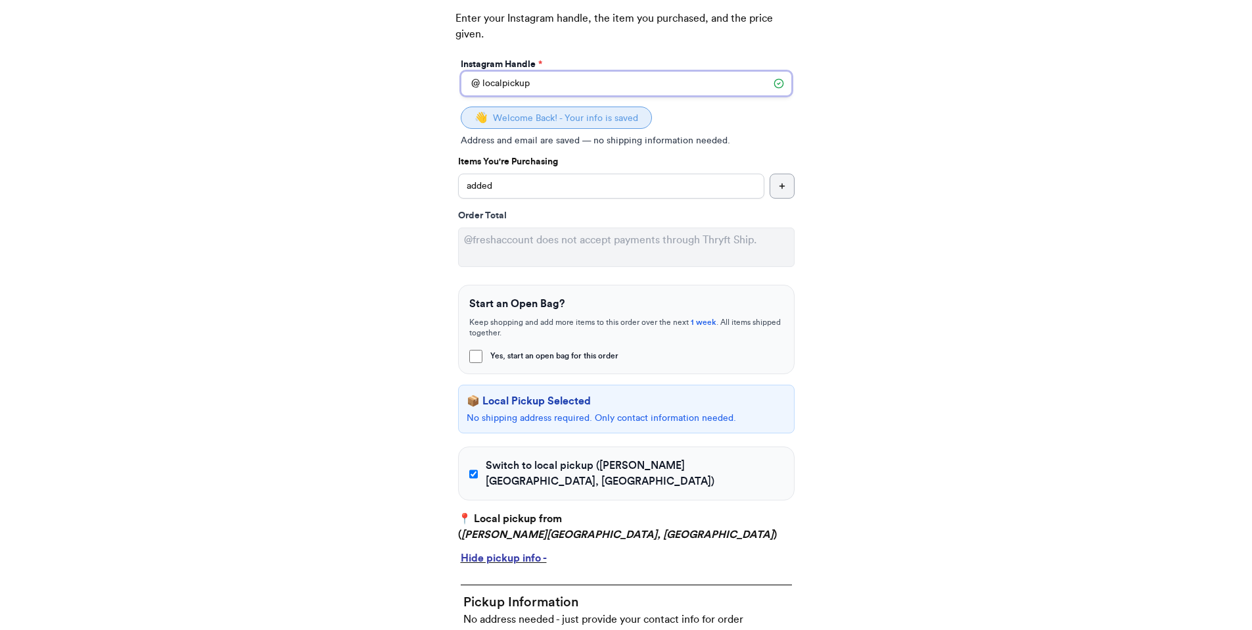
scroll to position [192, 0]
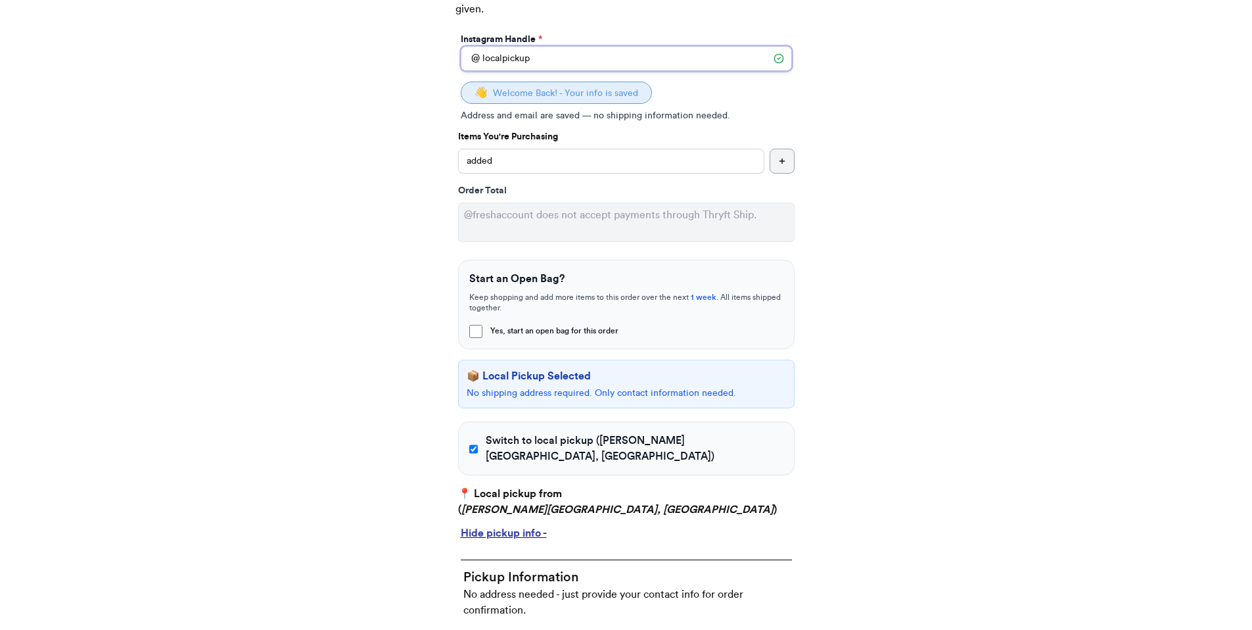
type input "localpickup"
click at [497, 436] on span "Switch to local pickup ([PERSON_NAME][GEOGRAPHIC_DATA], [GEOGRAPHIC_DATA])" at bounding box center [634, 448] width 297 height 32
click at [478, 442] on input "Switch to local pickup ([PERSON_NAME][GEOGRAPHIC_DATA], [GEOGRAPHIC_DATA])" at bounding box center [473, 448] width 9 height 13
checkbox input "false"
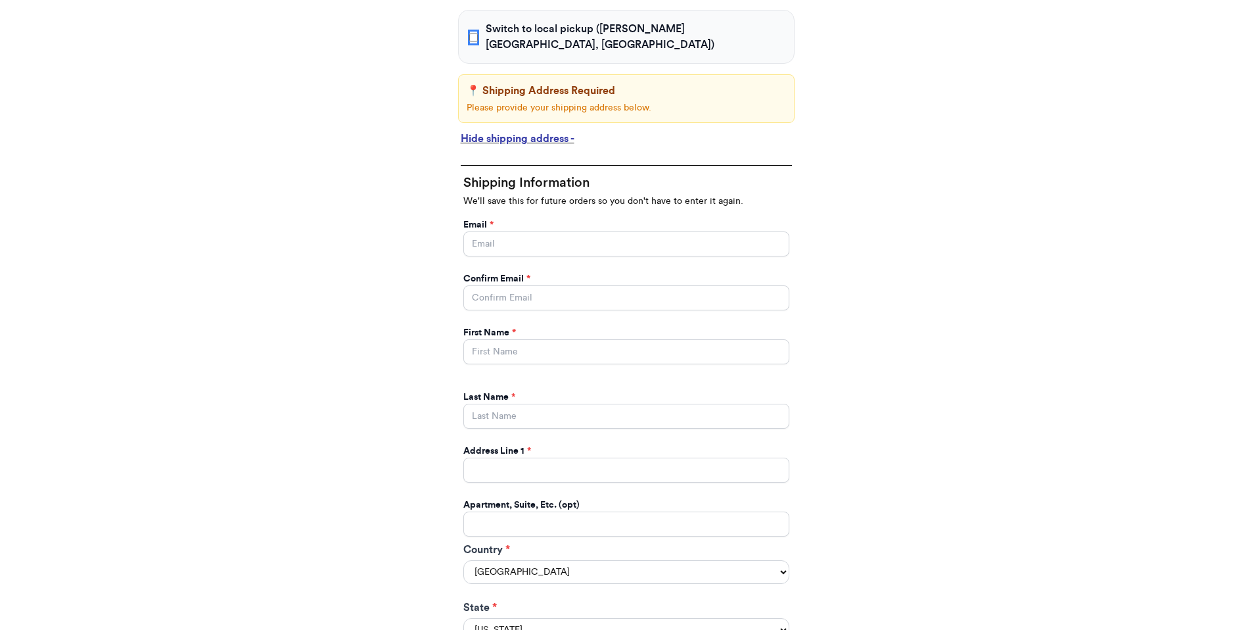
scroll to position [547, 0]
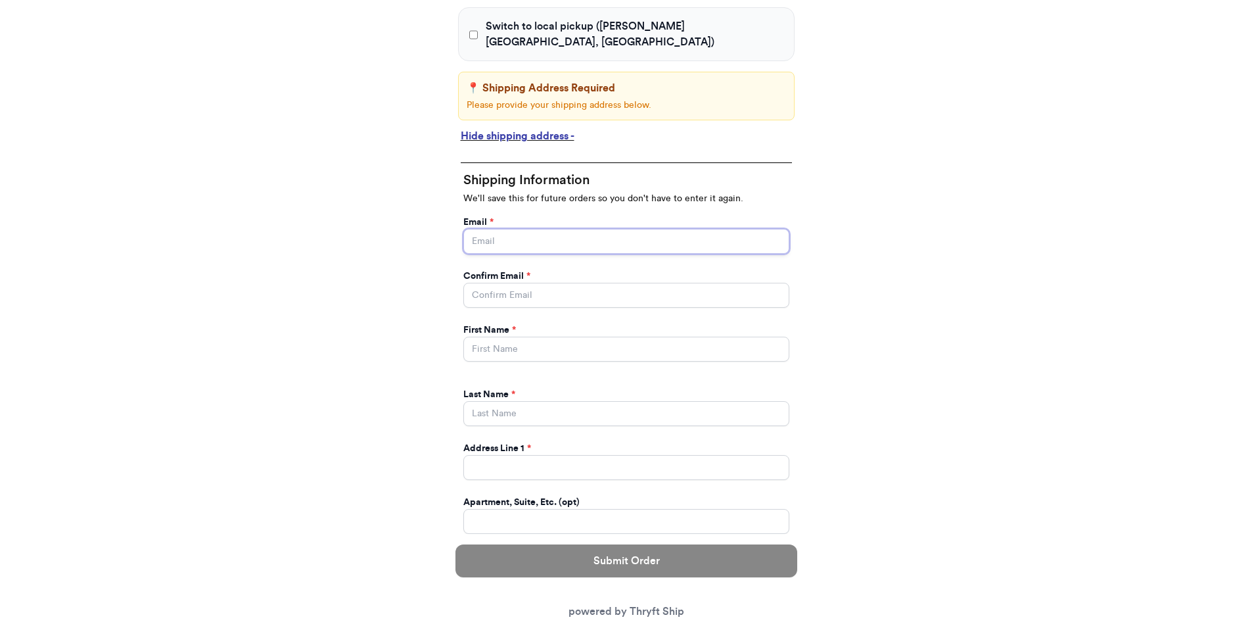
click at [503, 229] on input "Yes, start an open bag for this order" at bounding box center [626, 241] width 326 height 25
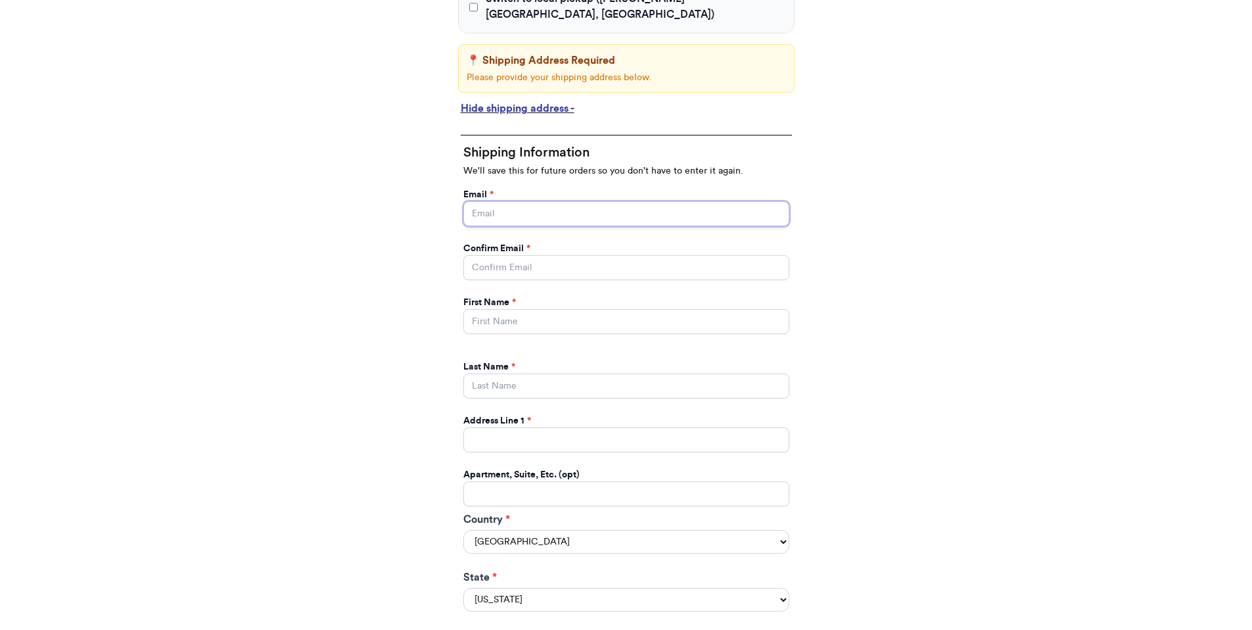
scroll to position [477, 0]
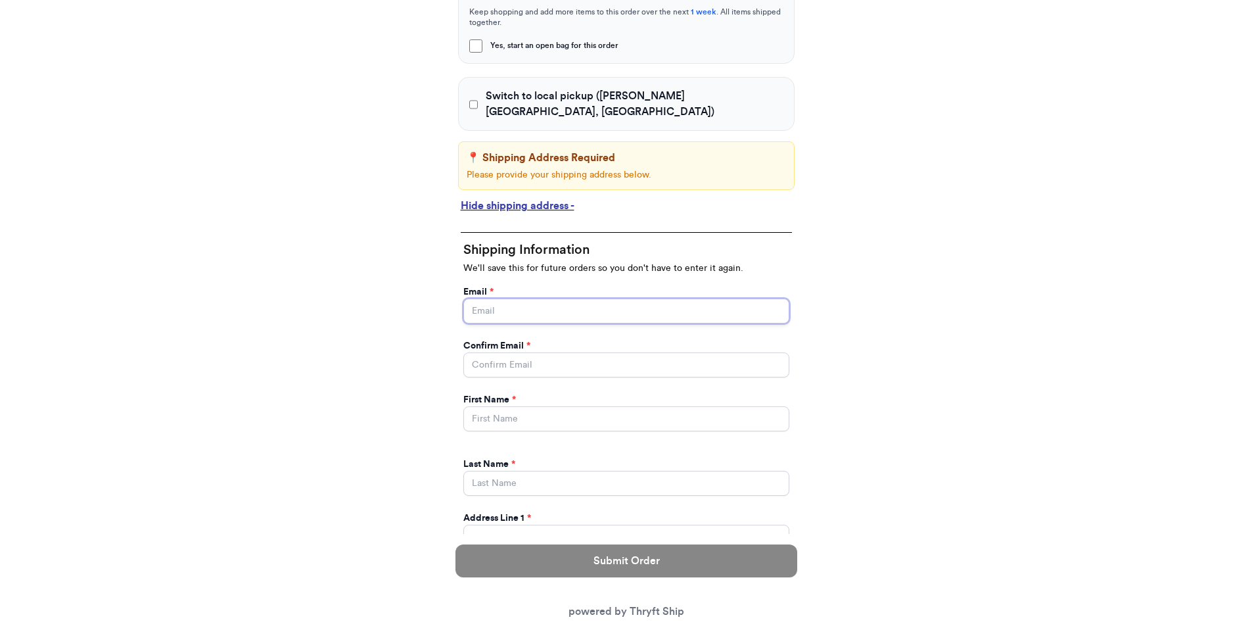
click at [499, 298] on input "Yes, start an open bag for this order" at bounding box center [626, 310] width 326 height 25
type input "paulchutney69@gmail.com"
click at [523, 406] on input "Yes, start an open bag for this order" at bounding box center [626, 418] width 326 height 25
type input "Valeria"
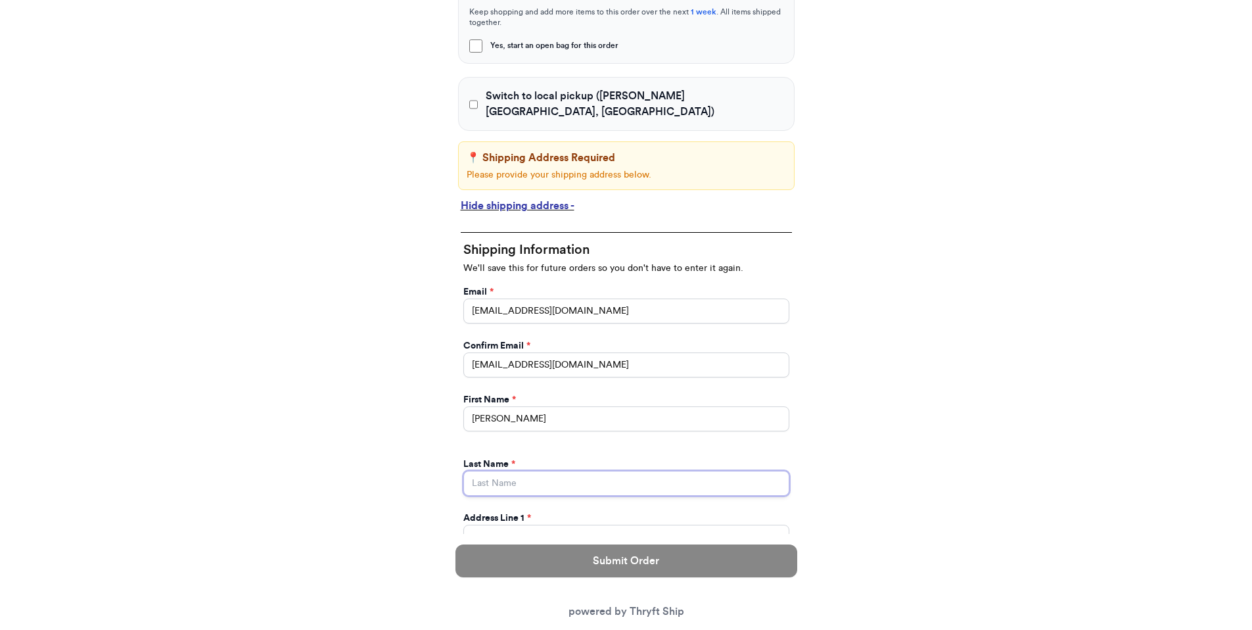
type input "Brenner"
type input "269 hull street"
type input "apt 211"
select select "GA"
type input "[GEOGRAPHIC_DATA]"
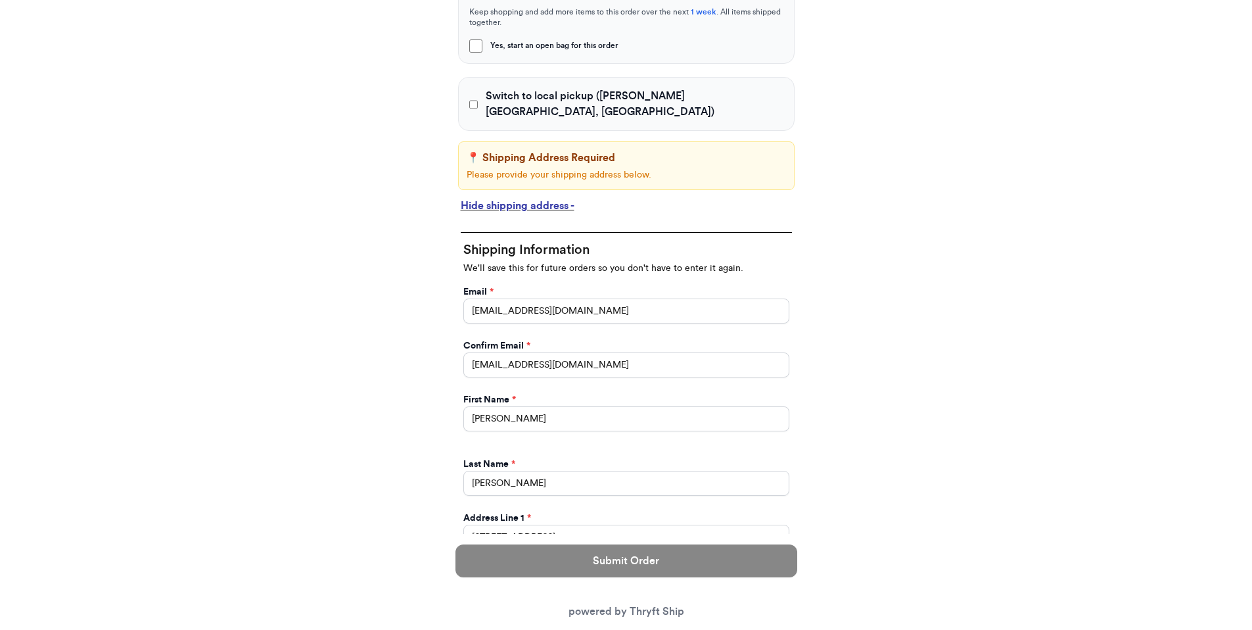
type input "30601"
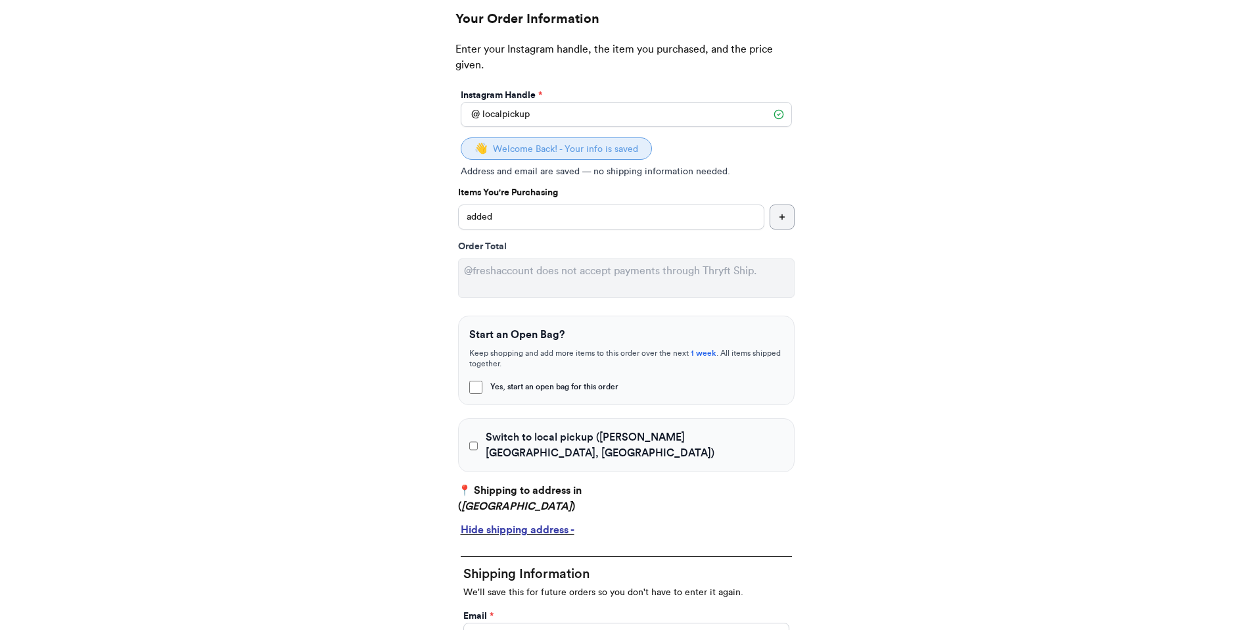
scroll to position [135, 0]
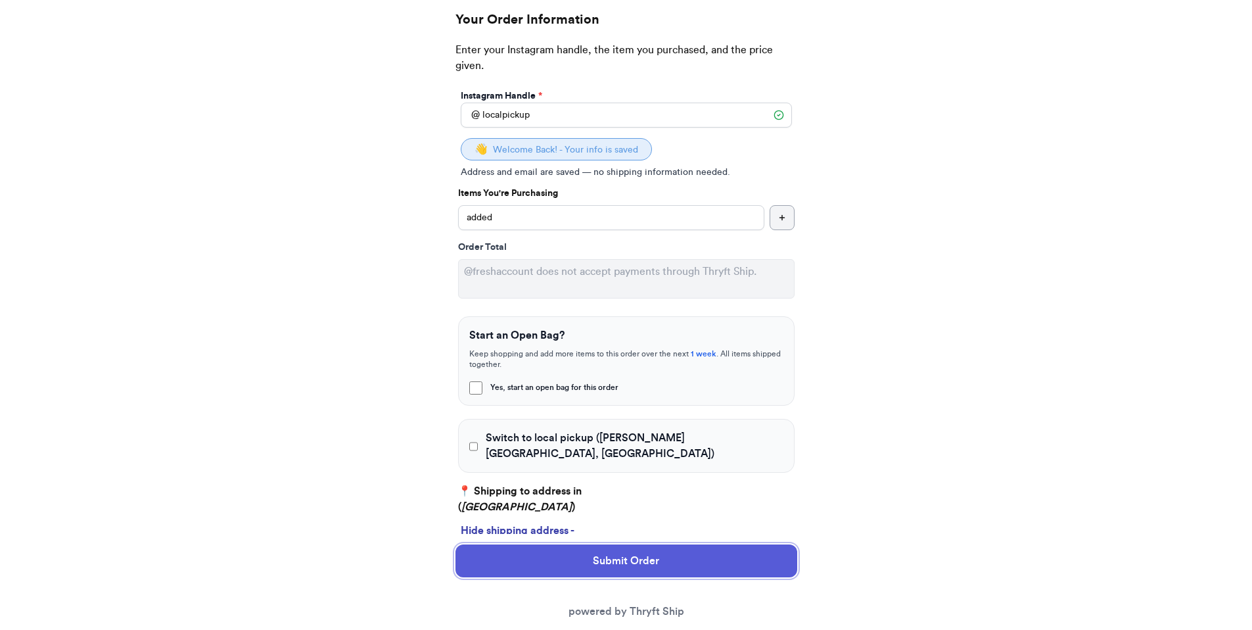
click at [588, 561] on button "Submit Order" at bounding box center [626, 560] width 342 height 33
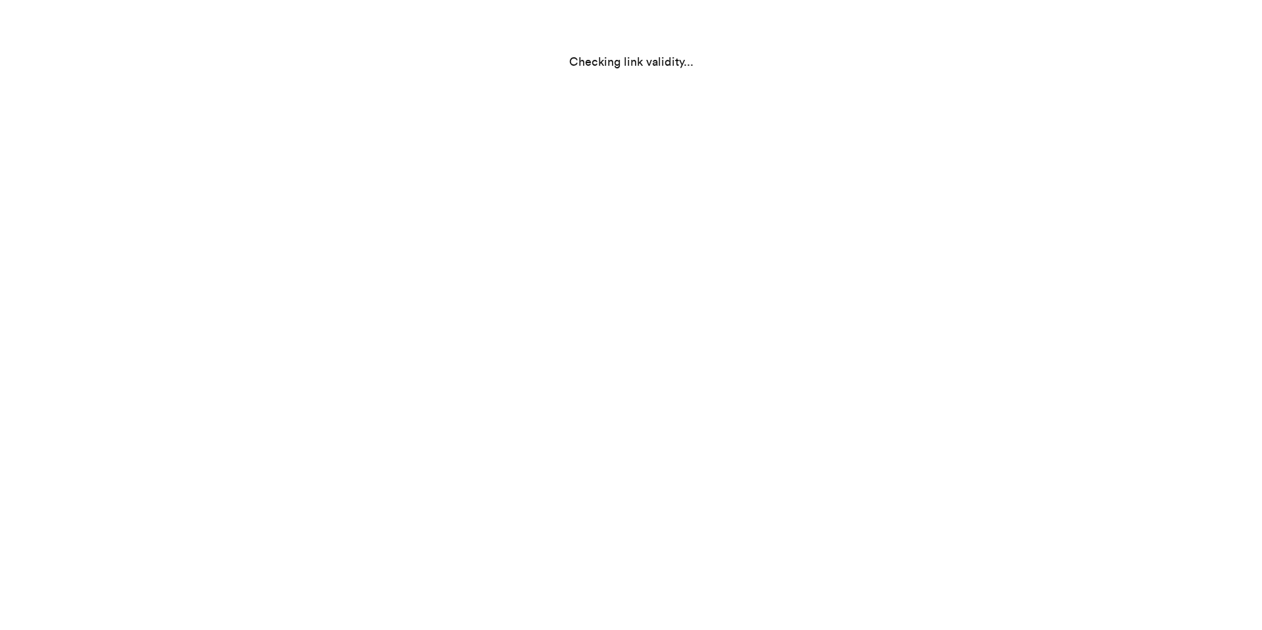
scroll to position [0, 0]
select select "GA"
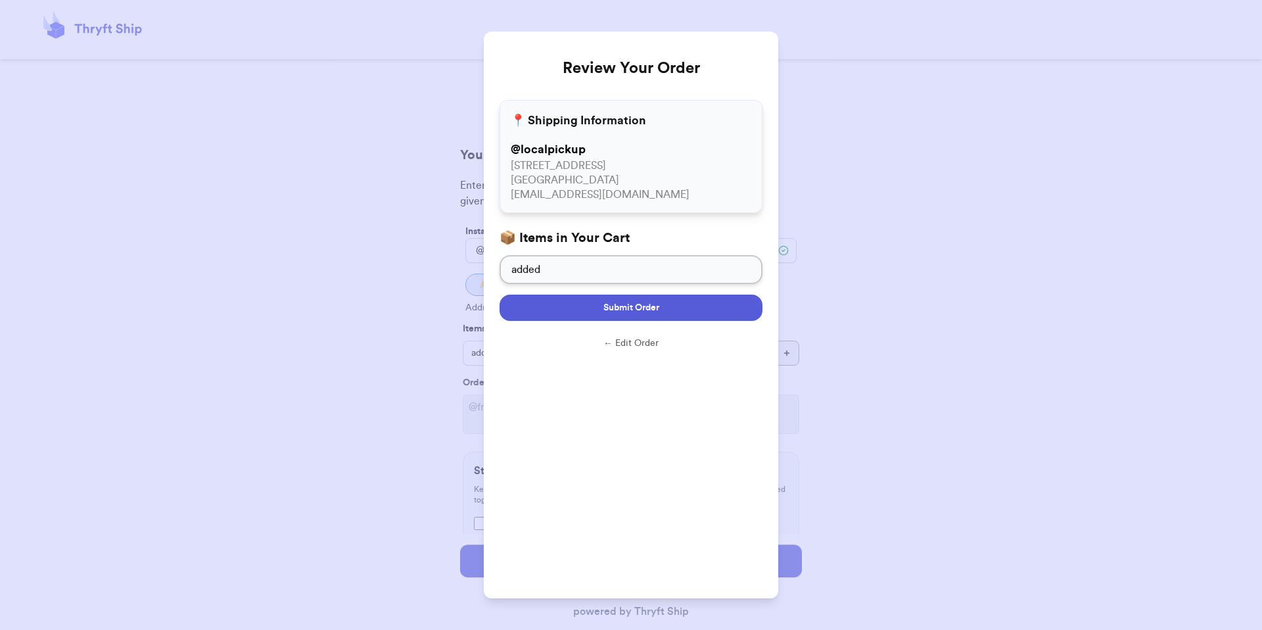
click at [691, 312] on button "Submit Order" at bounding box center [630, 307] width 263 height 26
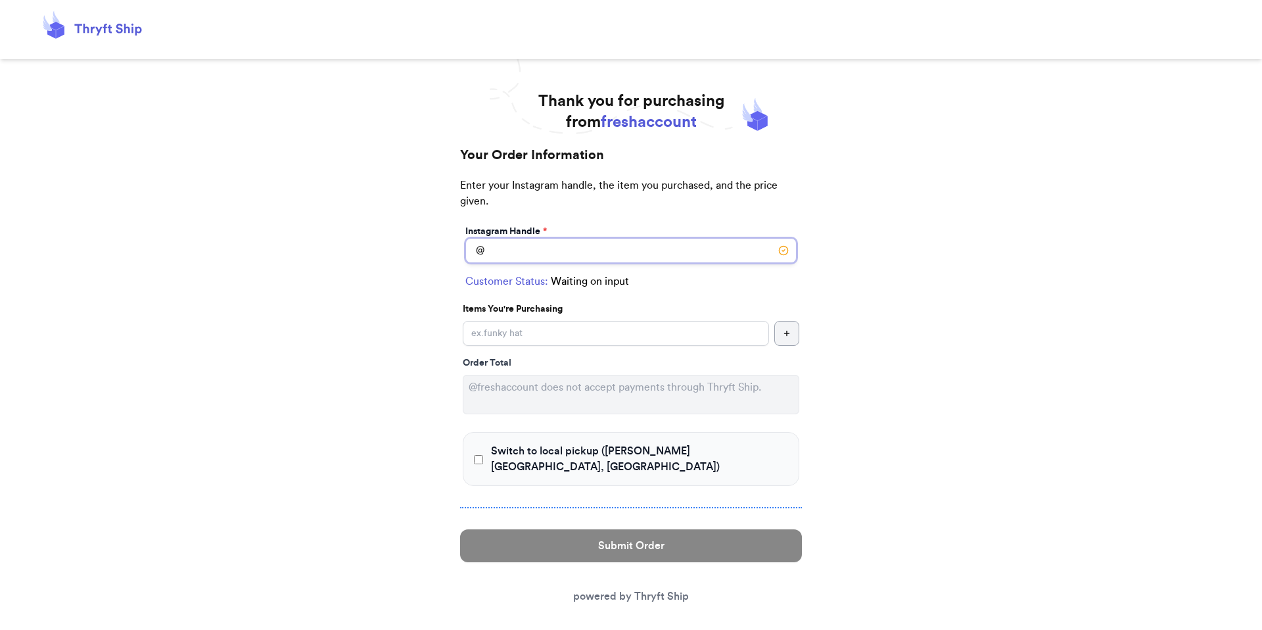
click at [553, 243] on input "Switch to local pickup ([PERSON_NAME][GEOGRAPHIC_DATA], [GEOGRAPHIC_DATA])" at bounding box center [630, 250] width 331 height 25
type input "localpickup"
select select "GA"
type input "[GEOGRAPHIC_DATA]"
type input "30601"
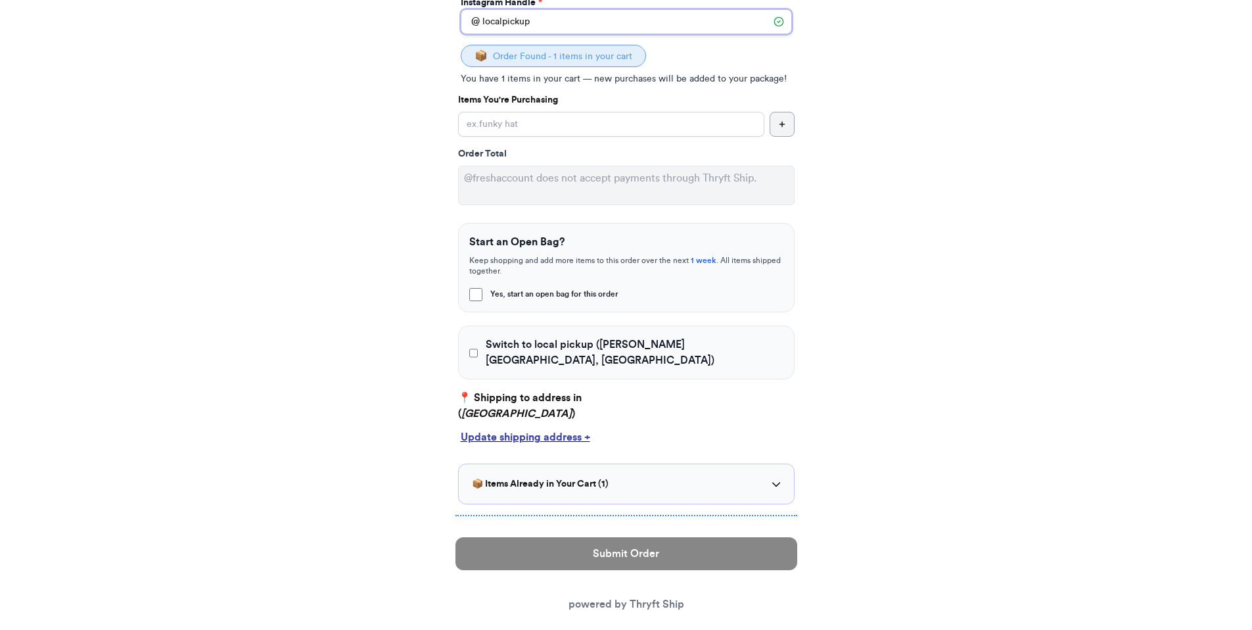
scroll to position [232, 0]
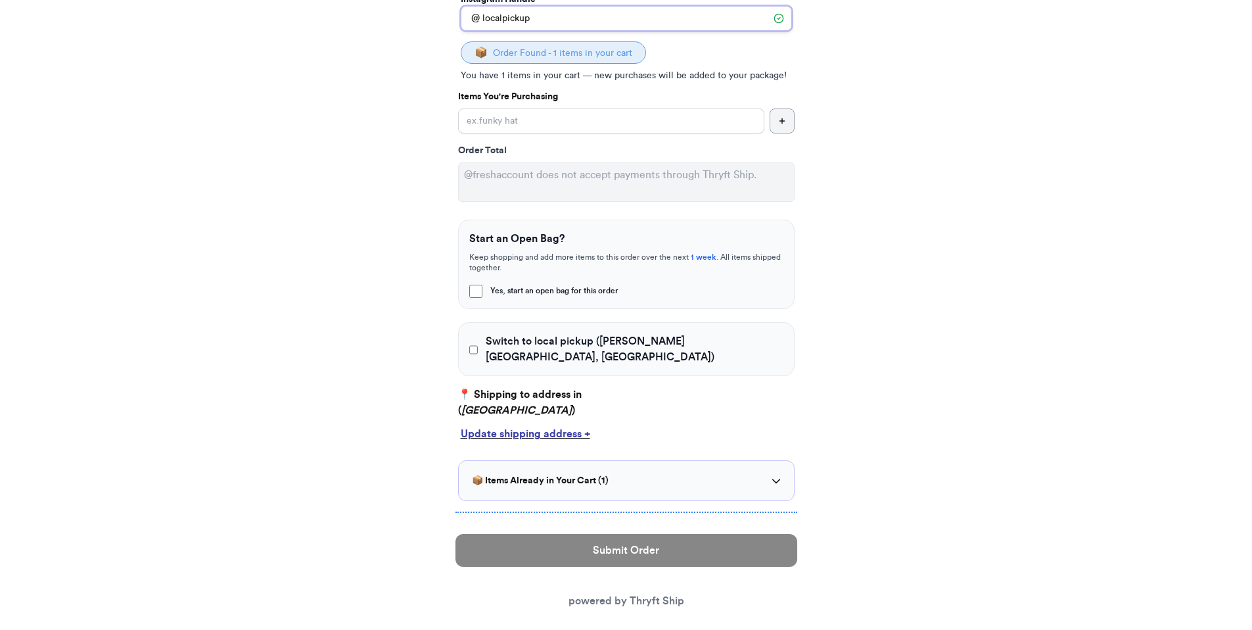
type input "localpickup"
click at [476, 343] on input "Switch to local pickup ([PERSON_NAME][GEOGRAPHIC_DATA], [GEOGRAPHIC_DATA])" at bounding box center [473, 349] width 9 height 13
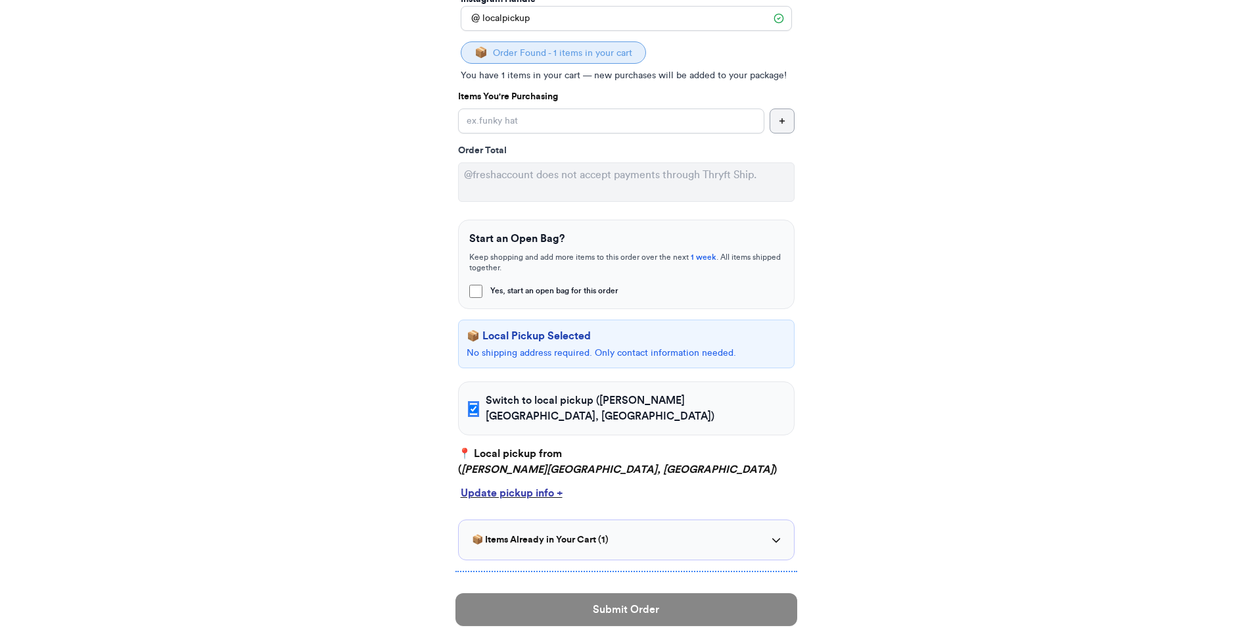
scroll to position [208, 0]
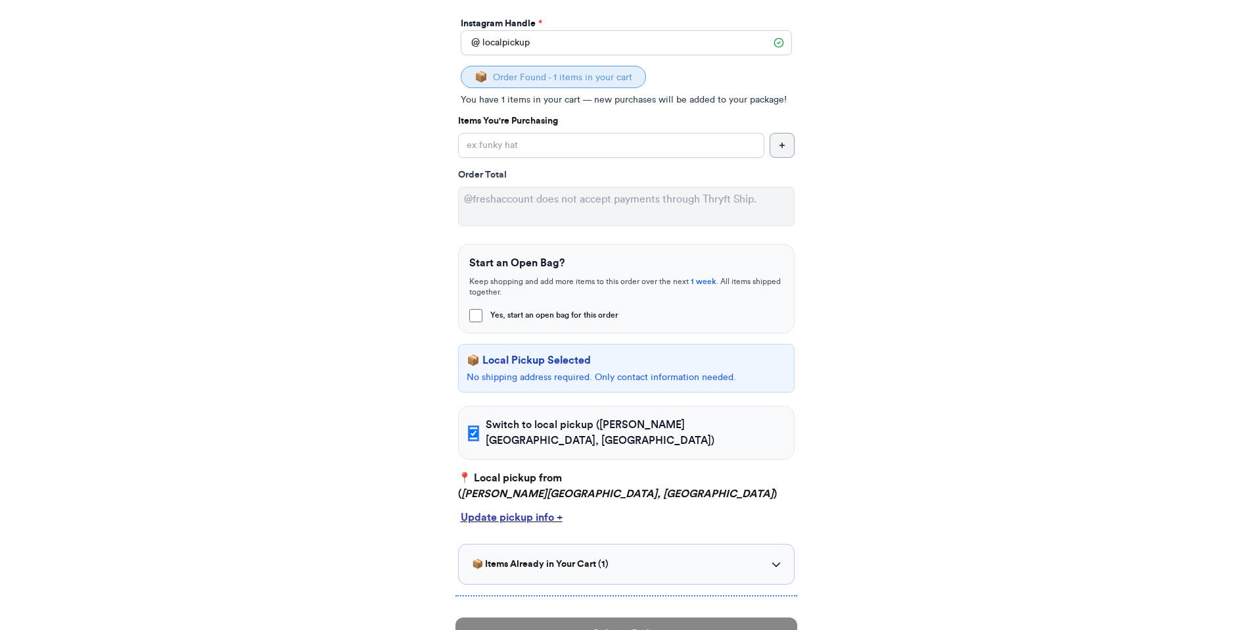
click at [478, 427] on input "Switch to local pickup ([PERSON_NAME][GEOGRAPHIC_DATA], [GEOGRAPHIC_DATA])" at bounding box center [473, 433] width 9 height 13
checkbox input "false"
select select "GA"
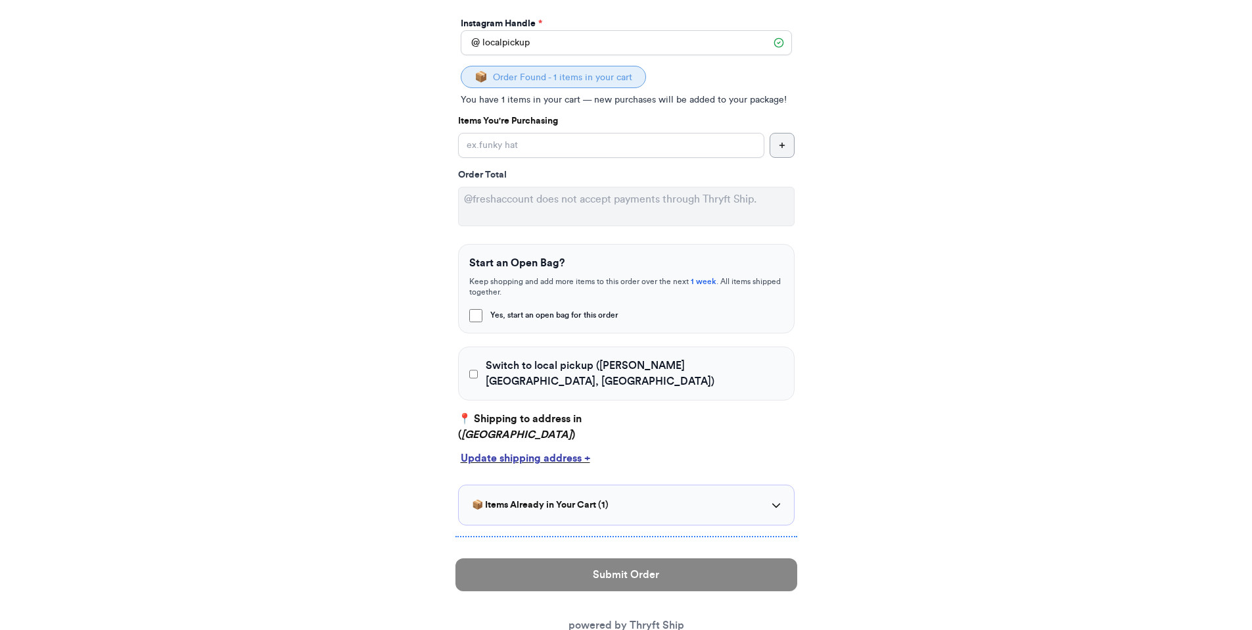
drag, startPoint x: 509, startPoint y: 414, endPoint x: 436, endPoint y: 392, distance: 76.9
click at [436, 392] on div "Thank you for purchasing from freshaccount Your Order Information Enter your In…" at bounding box center [626, 276] width 394 height 787
click at [482, 369] on label "Switch to local pickup ([PERSON_NAME][GEOGRAPHIC_DATA], [GEOGRAPHIC_DATA])" at bounding box center [626, 373] width 314 height 32
click at [478, 369] on input "Switch to local pickup ([PERSON_NAME][GEOGRAPHIC_DATA], [GEOGRAPHIC_DATA])" at bounding box center [473, 373] width 9 height 13
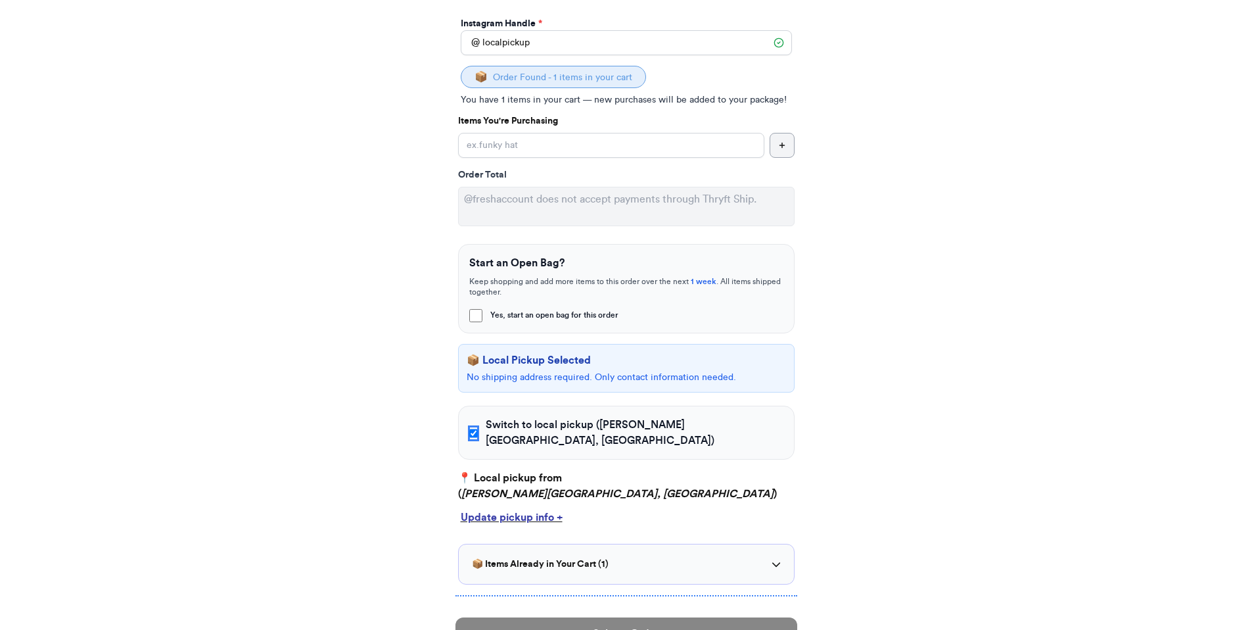
click at [478, 427] on input "Switch to local pickup ([PERSON_NAME][GEOGRAPHIC_DATA], [GEOGRAPHIC_DATA])" at bounding box center [473, 433] width 9 height 13
checkbox input "false"
select select "GA"
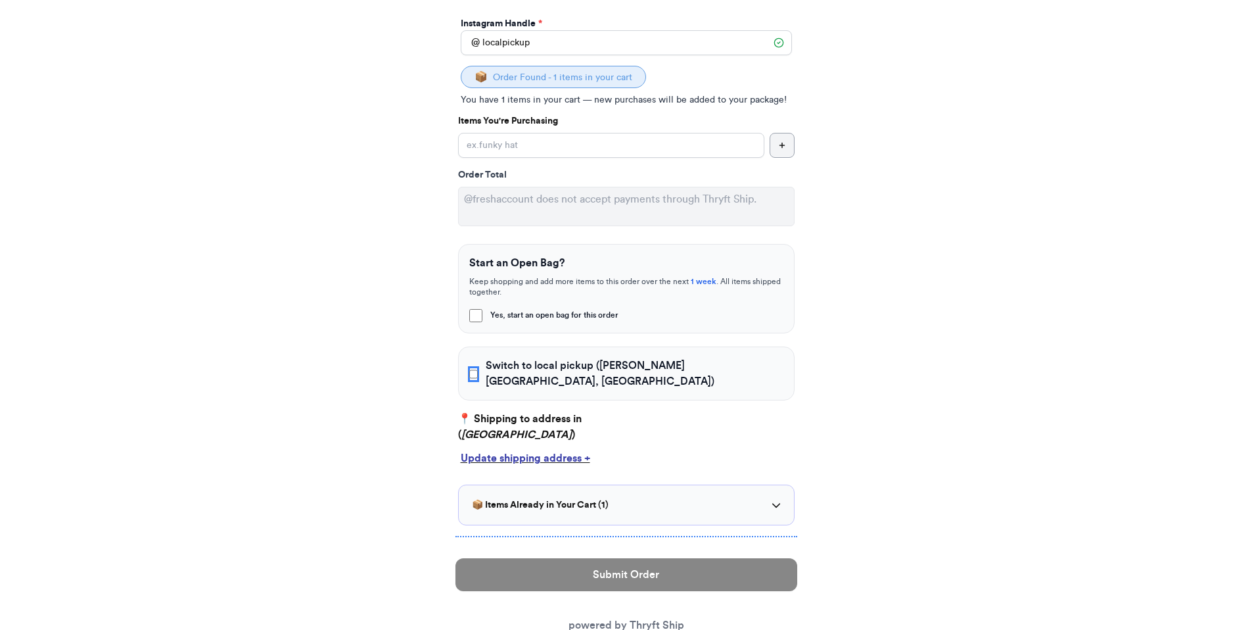
click at [478, 370] on input "Switch to local pickup ([PERSON_NAME][GEOGRAPHIC_DATA], [GEOGRAPHIC_DATA])" at bounding box center [473, 373] width 9 height 13
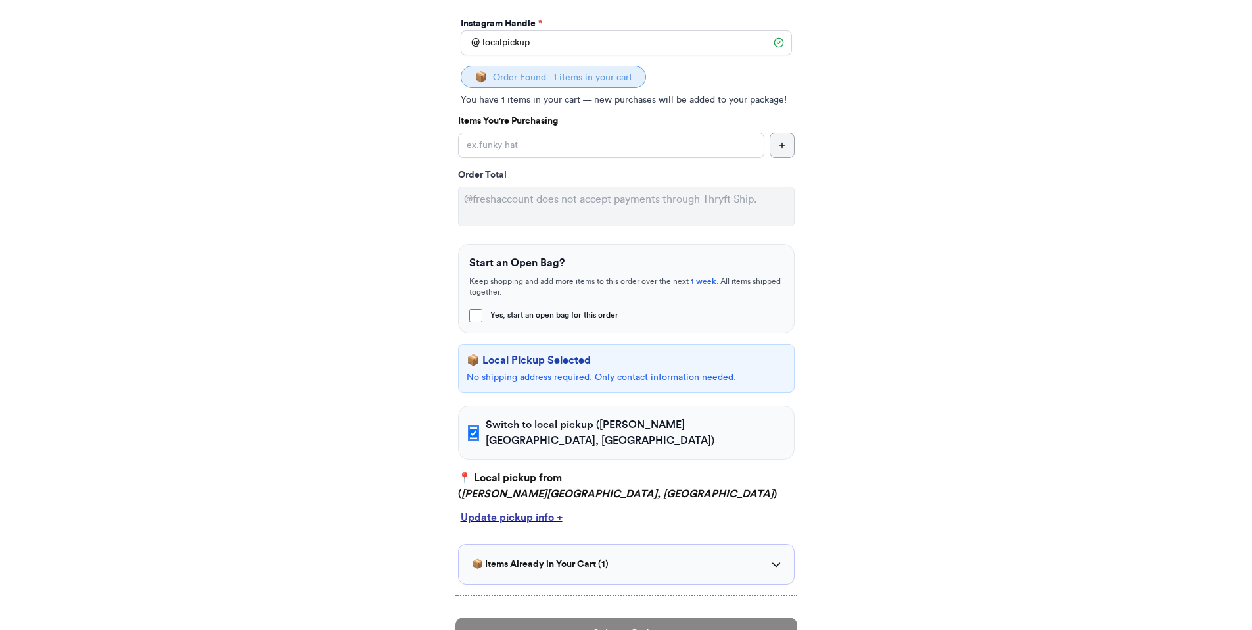
click at [478, 427] on input "Switch to local pickup ([PERSON_NAME][GEOGRAPHIC_DATA], [GEOGRAPHIC_DATA])" at bounding box center [473, 433] width 9 height 13
checkbox input "false"
select select "GA"
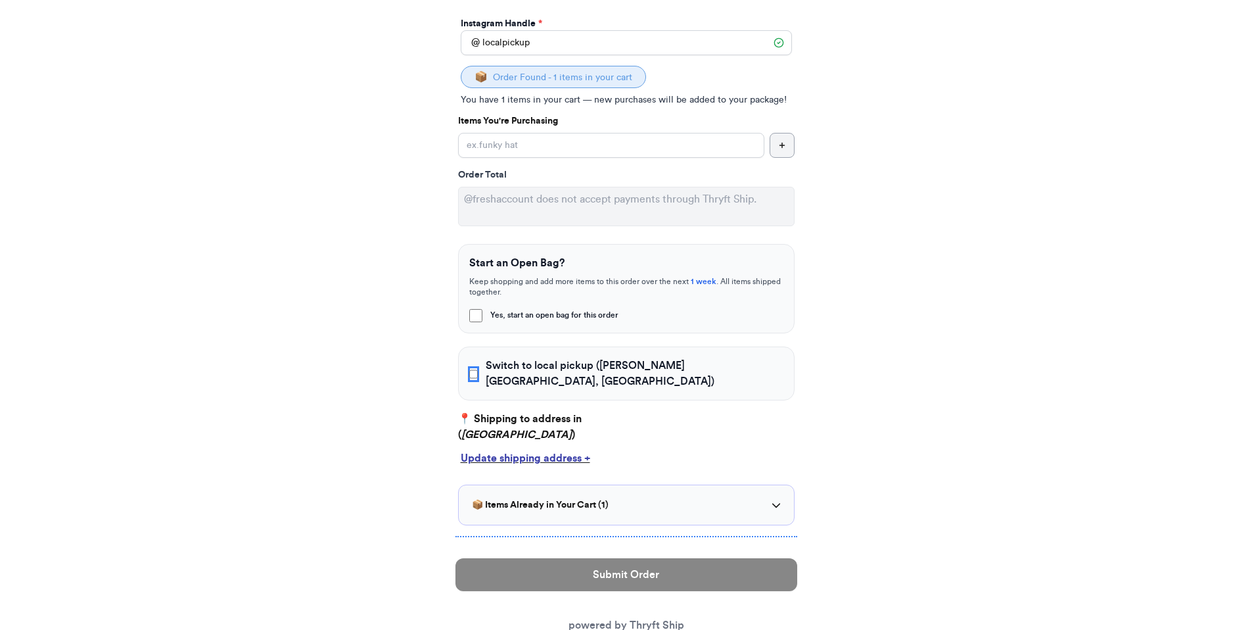
click at [476, 371] on input "Switch to local pickup ([PERSON_NAME][GEOGRAPHIC_DATA], [GEOGRAPHIC_DATA])" at bounding box center [473, 373] width 9 height 13
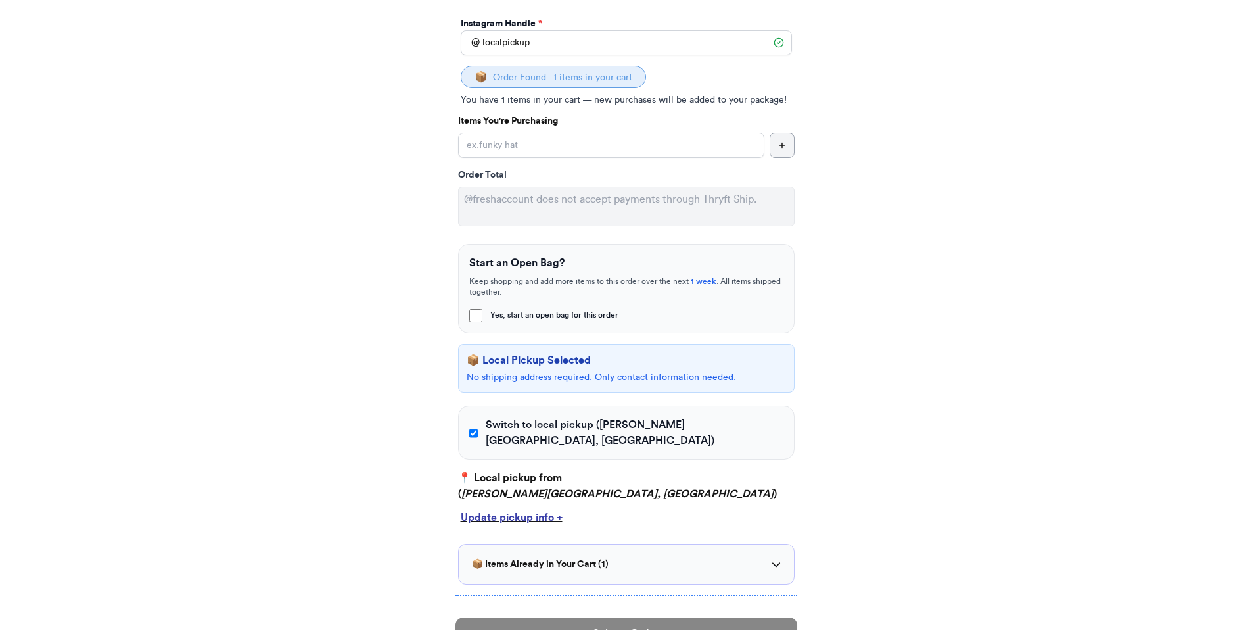
click at [482, 420] on label "Switch to local pickup ([PERSON_NAME][GEOGRAPHIC_DATA], [GEOGRAPHIC_DATA])" at bounding box center [626, 433] width 314 height 32
click at [478, 427] on input "Switch to local pickup ([PERSON_NAME][GEOGRAPHIC_DATA], [GEOGRAPHIC_DATA])" at bounding box center [473, 433] width 9 height 13
checkbox input "false"
select select "GA"
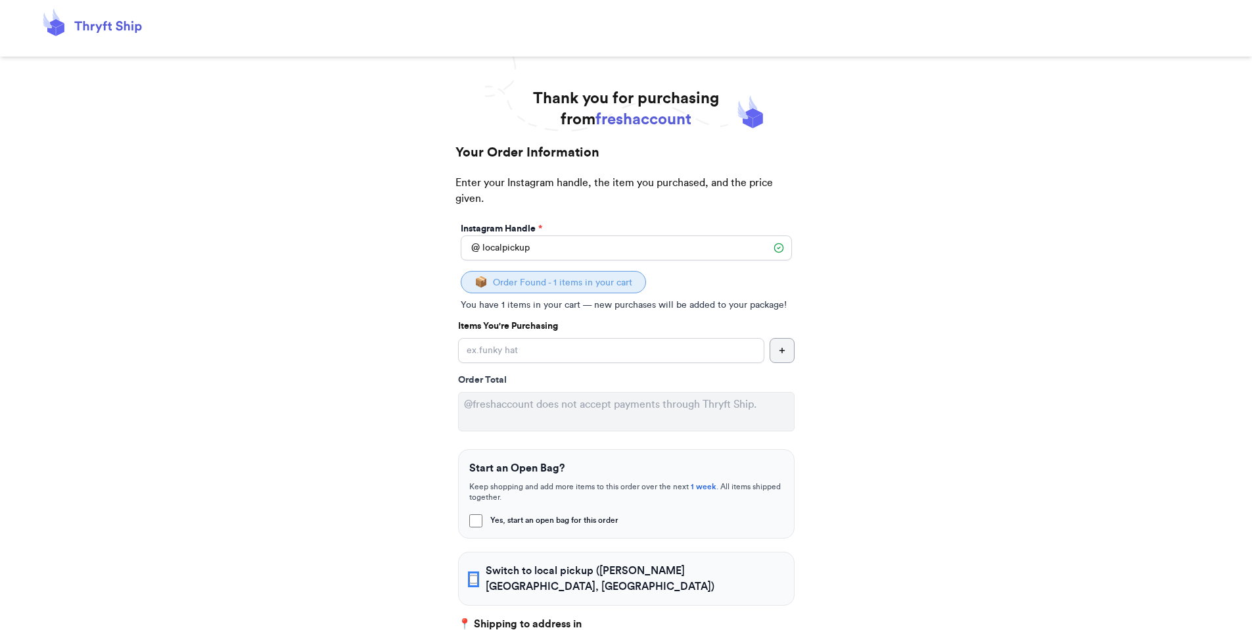
scroll to position [0, 0]
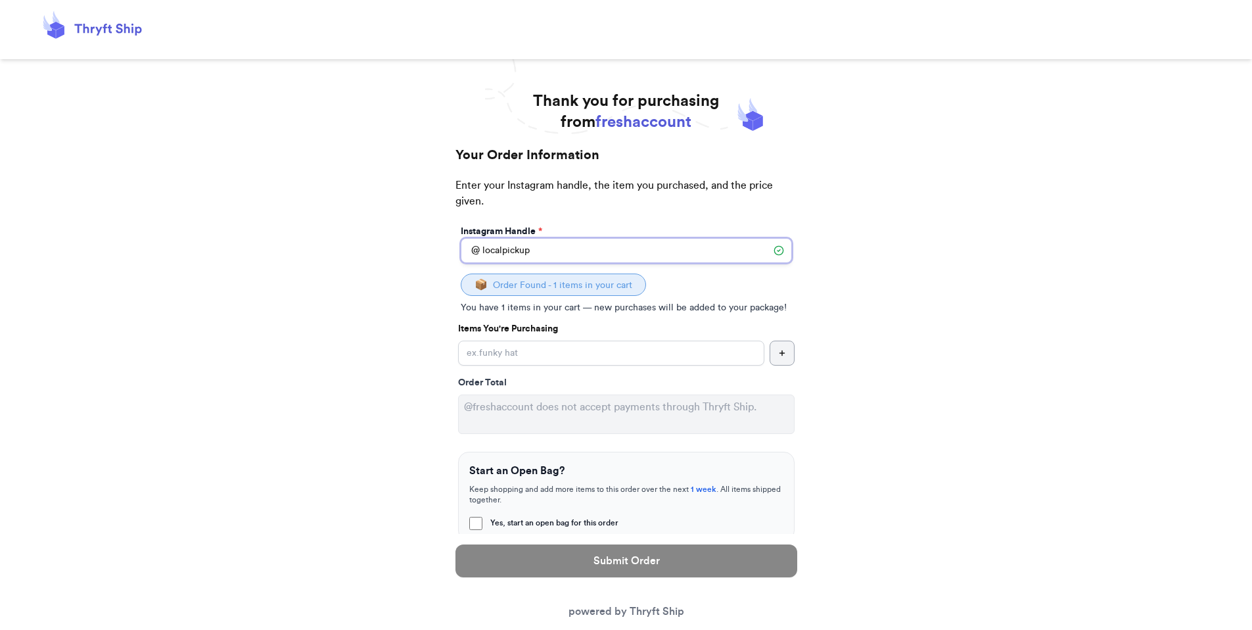
click at [570, 246] on input "localpickup" at bounding box center [626, 250] width 331 height 25
